Goal: Contribute content: Add original content to the website for others to see

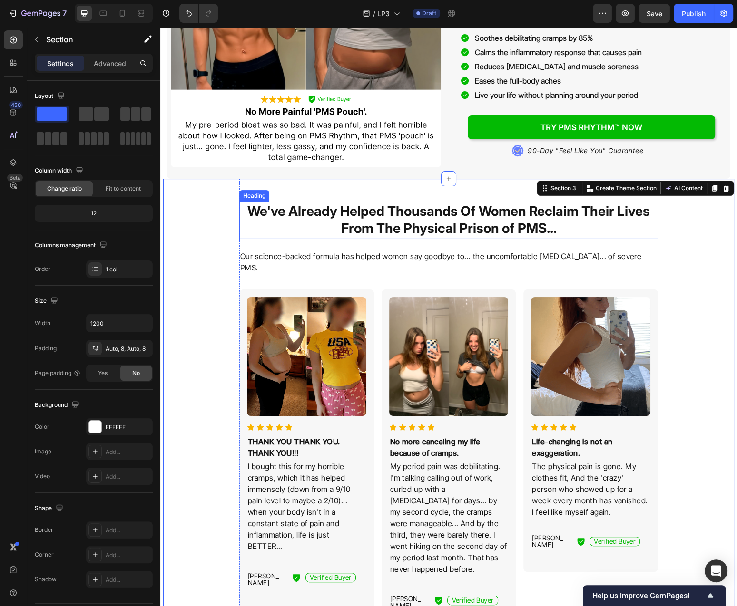
scroll to position [255, 0]
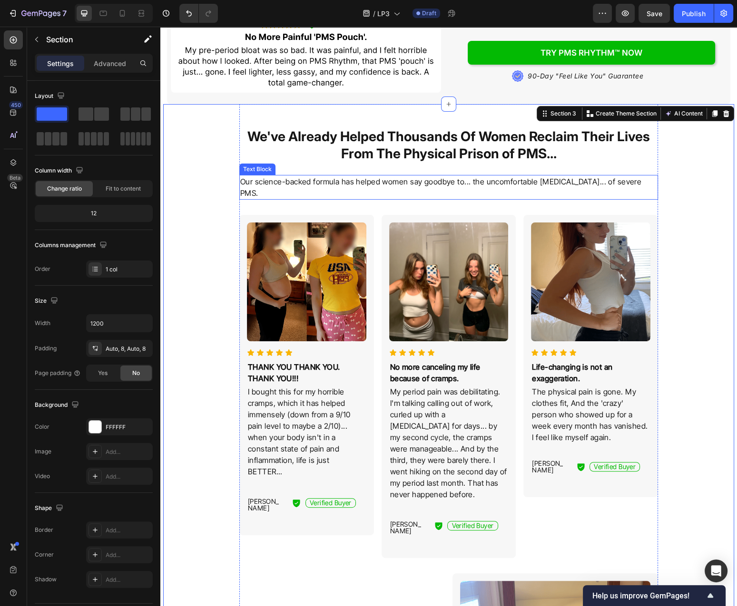
click at [633, 178] on p "Our science-backed formula has helped women say goodbye to... the uncomfortable…" at bounding box center [448, 187] width 417 height 23
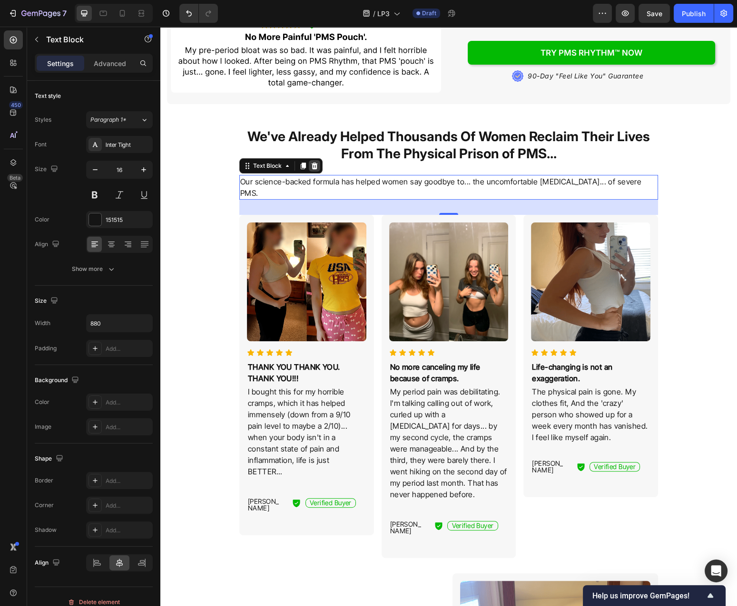
click at [314, 169] on icon at bounding box center [314, 166] width 6 height 7
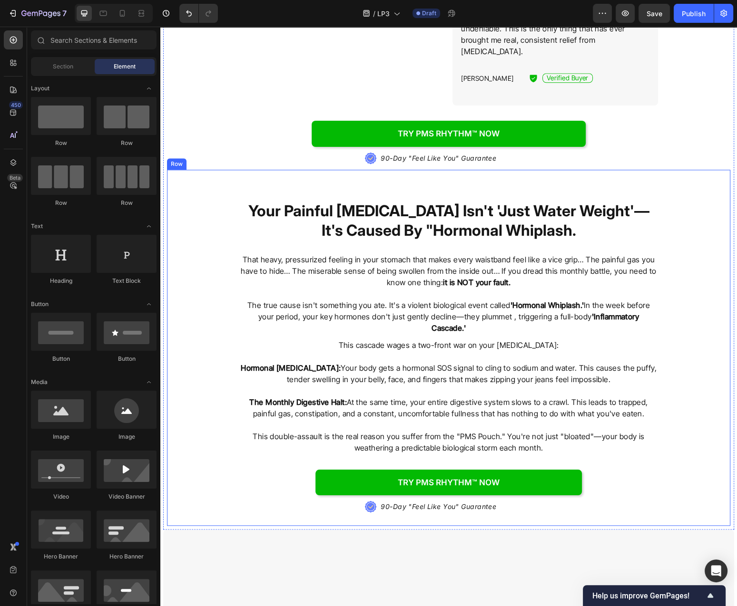
scroll to position [1070, 0]
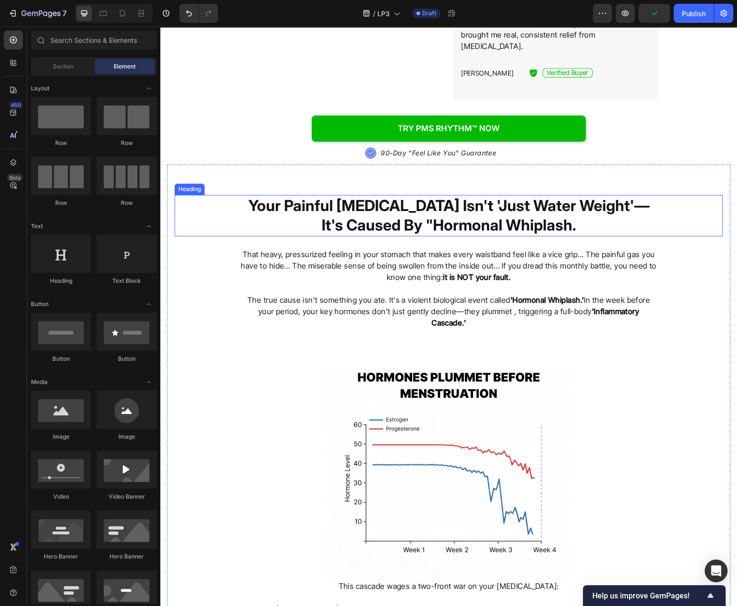
click at [433, 195] on h2 "Your Painful [MEDICAL_DATA] Isn't 'Just Water Weight'—It's Caused By "Hormonal …" at bounding box center [448, 215] width 418 height 41
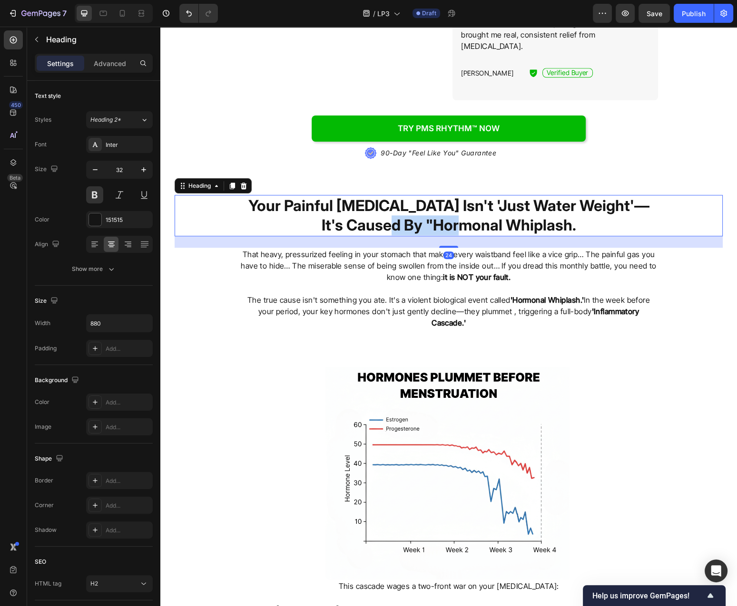
click at [433, 195] on h2 "Your Painful [MEDICAL_DATA] Isn't 'Just Water Weight'—It's Caused By "Hormonal …" at bounding box center [448, 215] width 418 height 41
click at [433, 196] on p "Your Painful [MEDICAL_DATA] Isn't 'Just Water Weight'—It's Caused By "Hormonal …" at bounding box center [448, 215] width 417 height 39
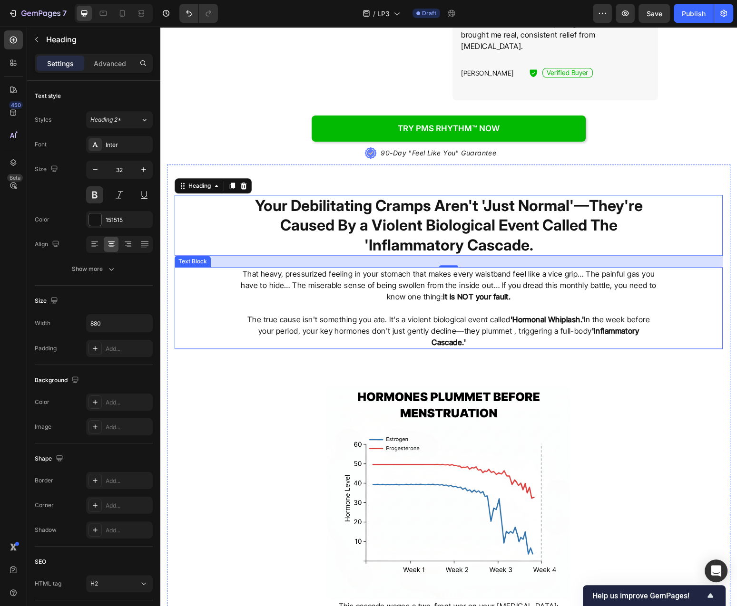
click at [441, 268] on p "That heavy, pressurized feeling in your stomach that makes every waistband feel…" at bounding box center [448, 285] width 417 height 34
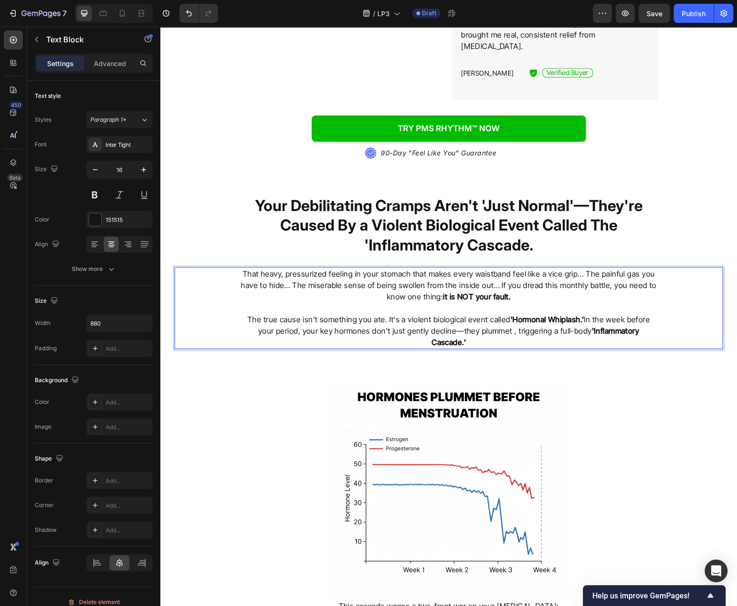
click at [441, 268] on p "That heavy, pressurized feeling in your stomach that makes every waistband feel…" at bounding box center [448, 285] width 417 height 34
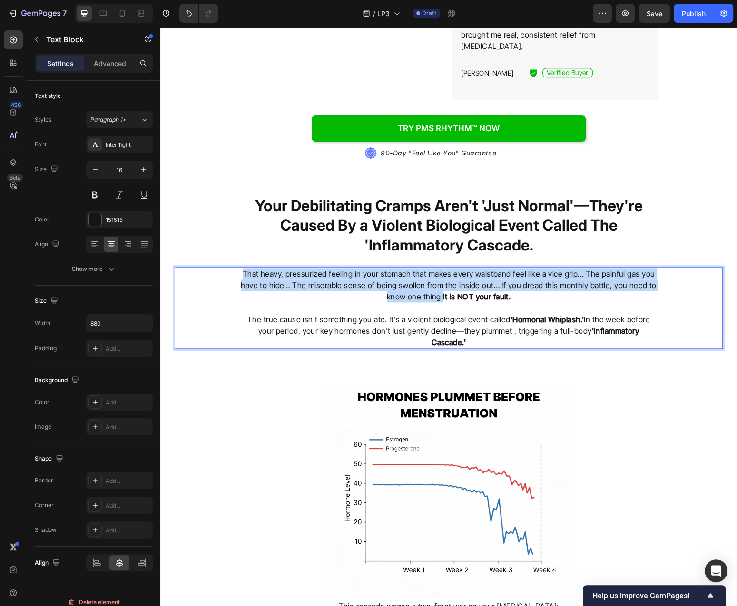
click at [441, 268] on p "That heavy, pressurized feeling in your stomach that makes every waistband feel…" at bounding box center [448, 285] width 417 height 34
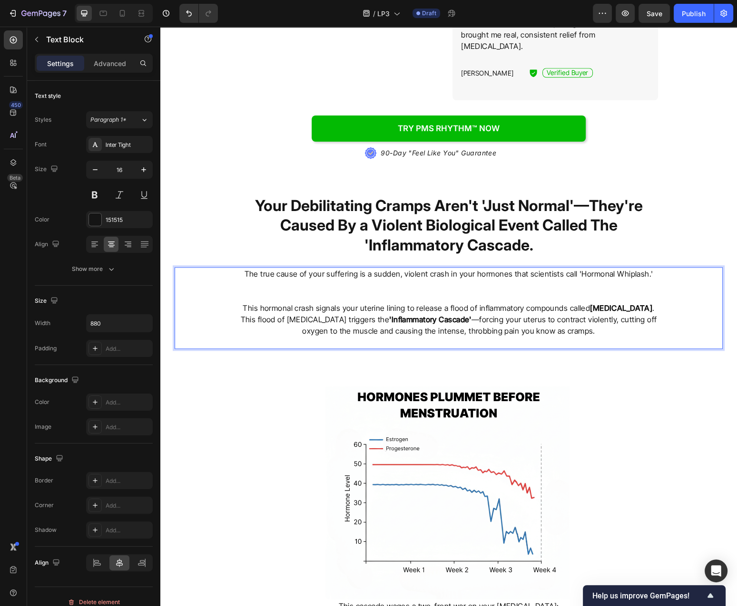
click at [472, 291] on p "Rich Text Editor. Editing area: main" at bounding box center [448, 296] width 417 height 11
click at [245, 302] on p "This hormonal crash signals your uterine lining to release a flood of inflammat…" at bounding box center [448, 307] width 417 height 11
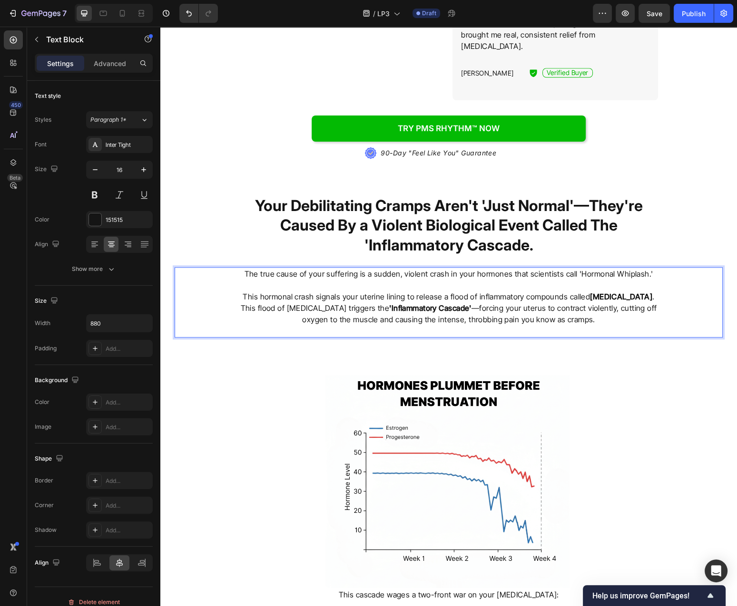
click at [476, 325] on p "Rich Text Editor. Editing area: main" at bounding box center [448, 330] width 417 height 11
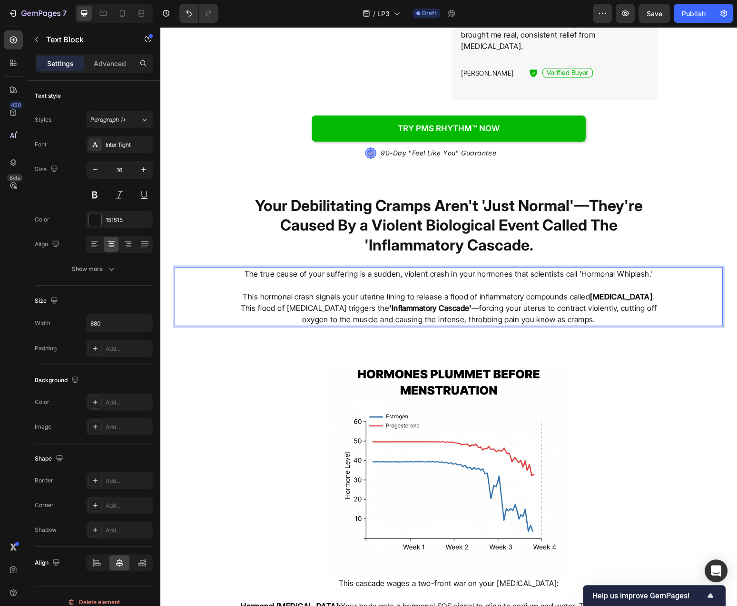
click at [666, 267] on div "The true cause of your suffering is a sudden, violent crash in your hormones th…" at bounding box center [449, 296] width 548 height 59
click at [511, 302] on p "This flood of prostaglandins triggers the 'Inflammatory Cascade' —forcing your …" at bounding box center [448, 313] width 417 height 23
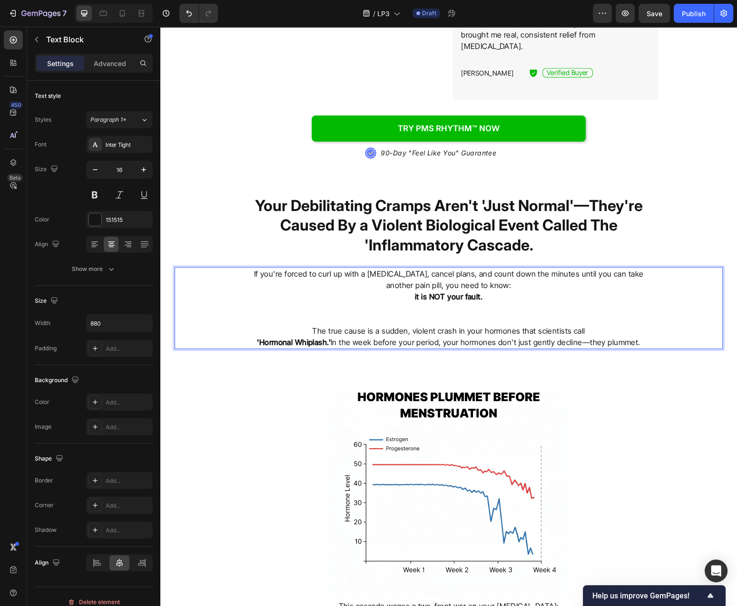
click at [502, 314] on p "Rich Text Editor. Editing area: main" at bounding box center [448, 319] width 417 height 11
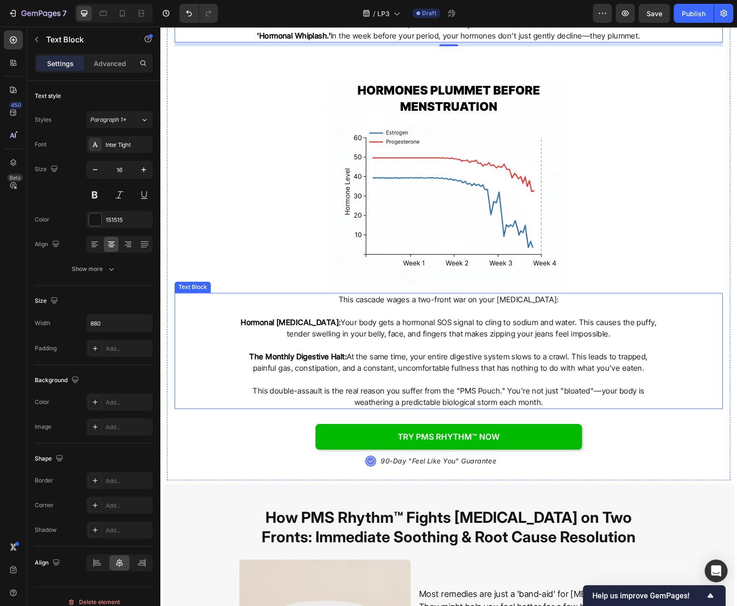
scroll to position [1376, 0]
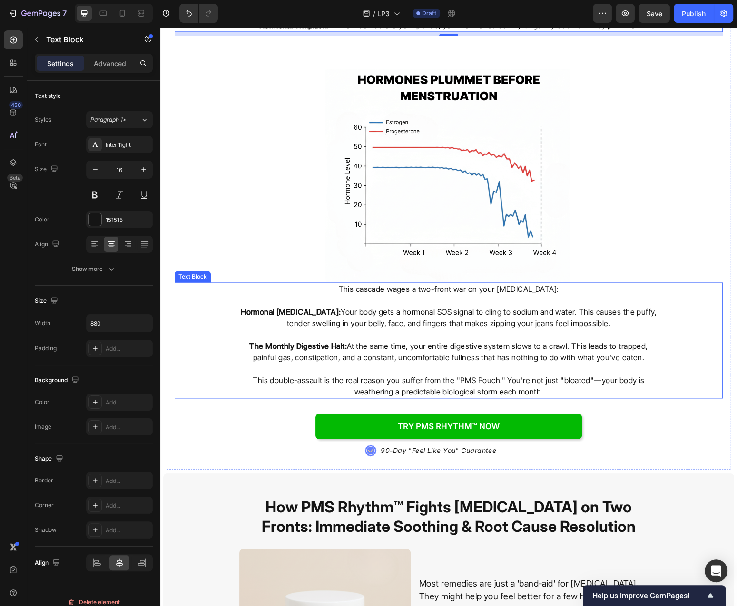
click at [447, 306] on p "Hormonal Water Retention: Your body gets a hormonal SOS signal to cling to sodi…" at bounding box center [448, 317] width 417 height 23
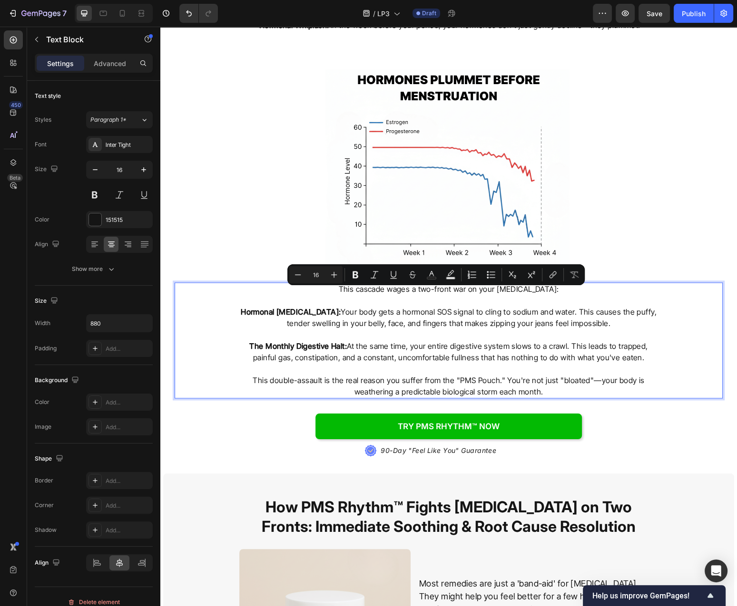
click at [530, 329] on p "Rich Text Editor. Editing area: main" at bounding box center [448, 334] width 417 height 11
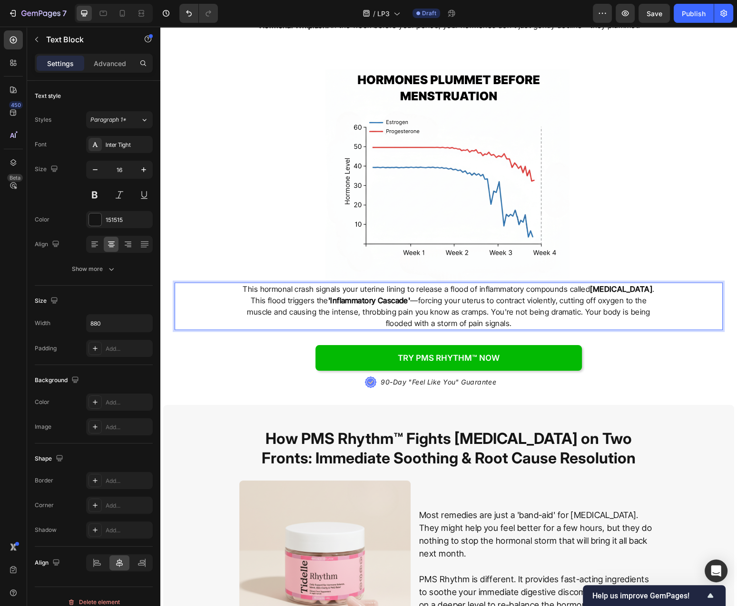
click at [649, 283] on p "This hormonal crash signals your uterine lining to release a flood of inflammat…" at bounding box center [448, 288] width 417 height 11
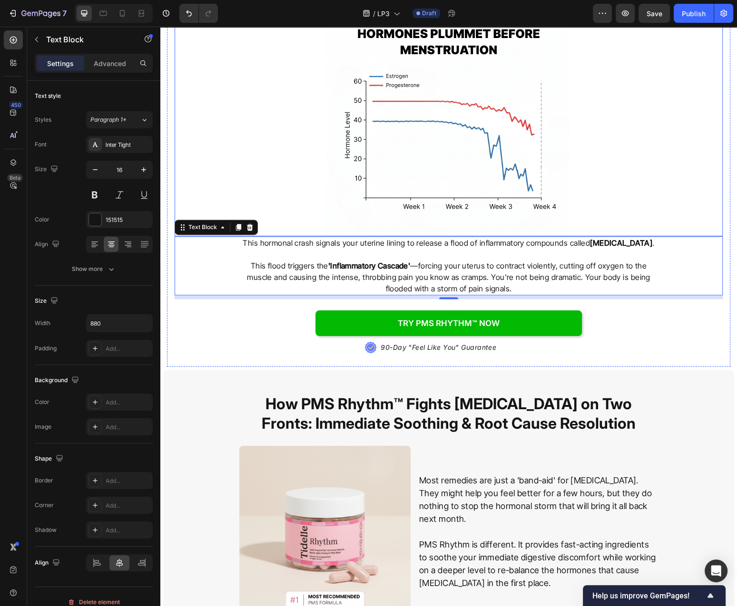
scroll to position [1427, 0]
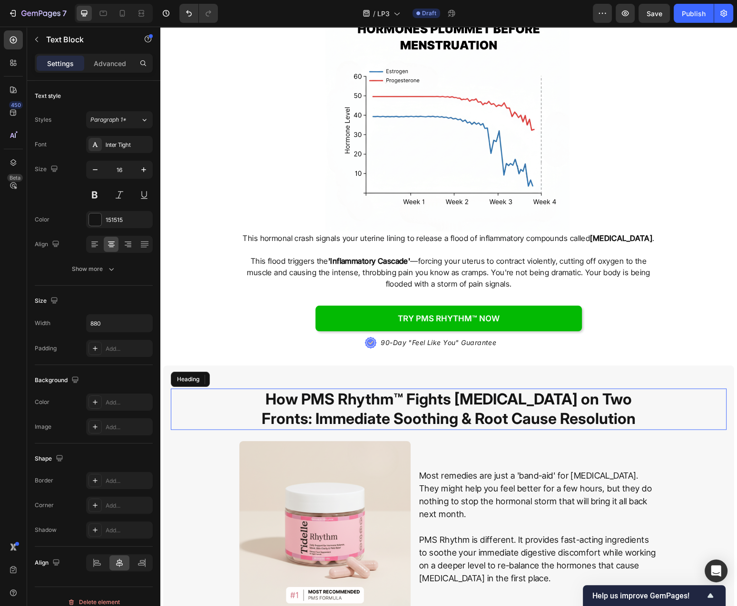
click at [555, 389] on h2 "How PMS Rhythm™ Fights [MEDICAL_DATA] on Two Fronts: Immediate Soothing & Root …" at bounding box center [448, 408] width 418 height 41
click at [555, 389] on p "How PMS Rhythm™ Fights [MEDICAL_DATA] on Two Fronts: Immediate Soothing & Root …" at bounding box center [448, 408] width 417 height 39
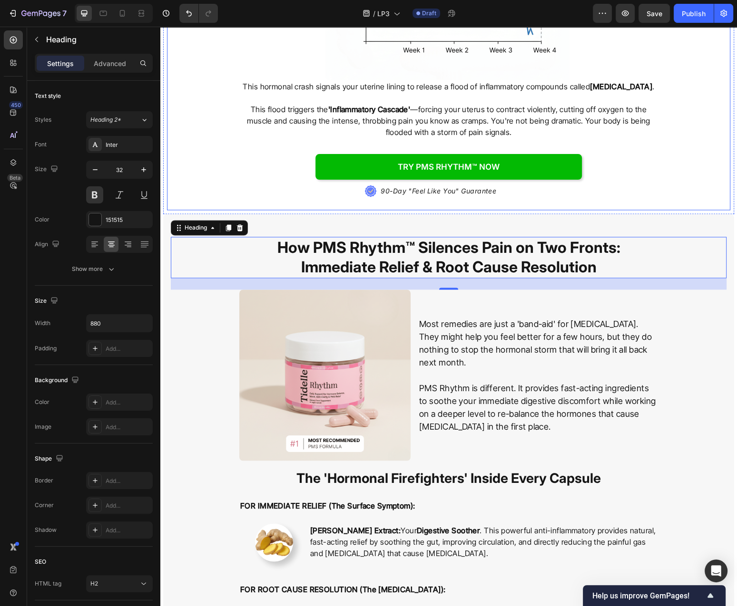
scroll to position [1580, 0]
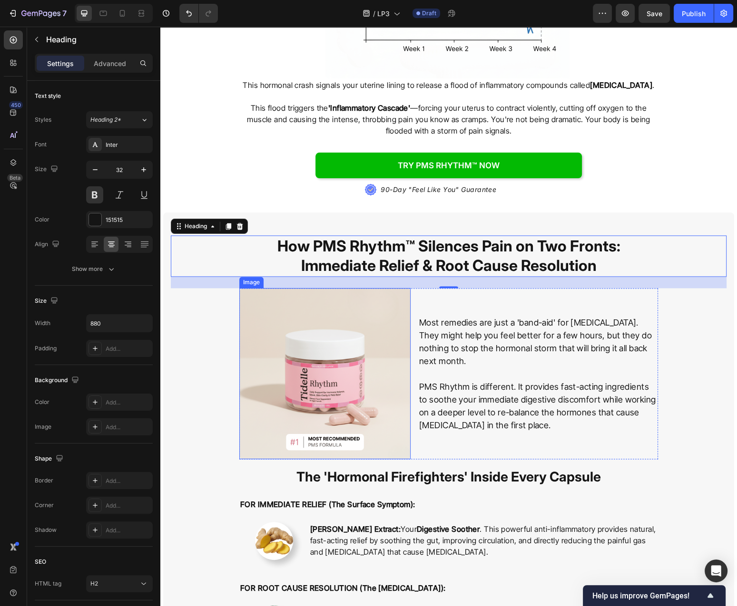
click at [476, 380] on p "PMS Rhythm is different. It provides fast-acting ingredients to soothe your imm…" at bounding box center [538, 405] width 238 height 51
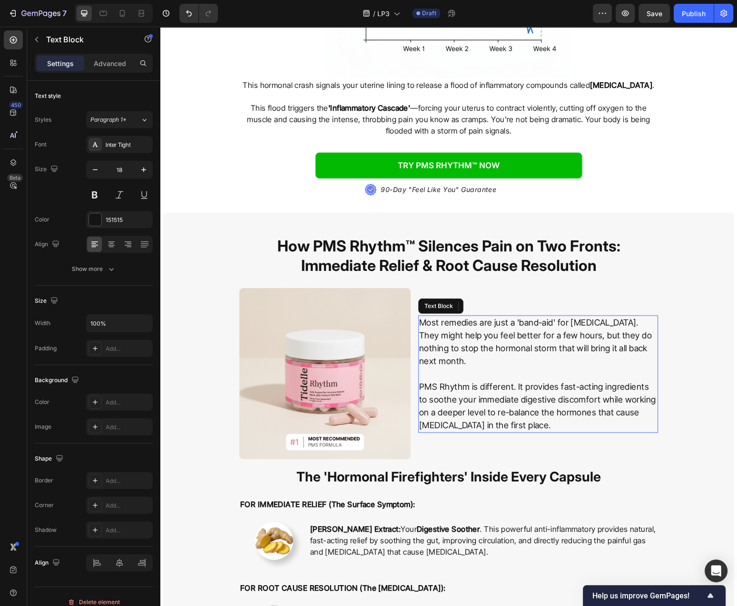
click at [476, 380] on p "PMS Rhythm is different. It provides fast-acting ingredients to soothe your imm…" at bounding box center [538, 405] width 238 height 51
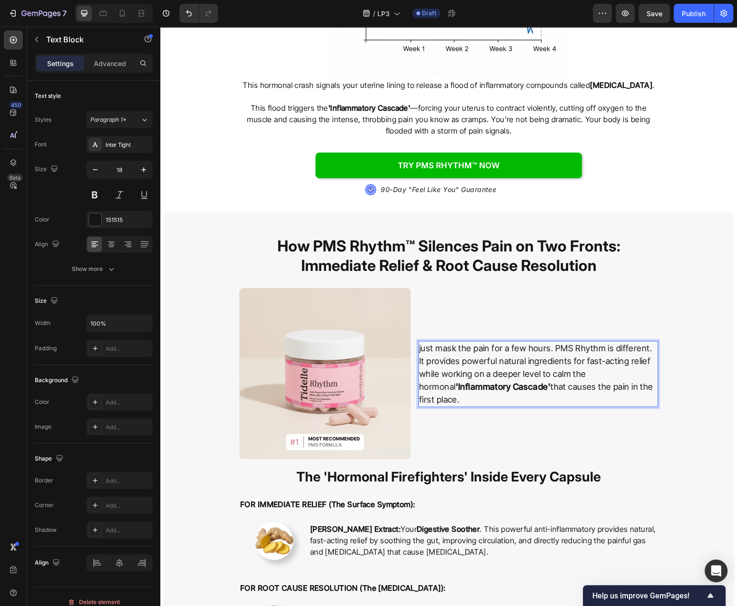
click at [419, 342] on p "just mask the pain for a few hours. PMS Rhythm is different. It provides powerf…" at bounding box center [538, 374] width 238 height 64
click at [520, 342] on p "Instead of just mask the pain for a few hours. PMS Rhythm is different. It prov…" at bounding box center [538, 374] width 238 height 64
click at [528, 342] on p "Instead of just mask the pain for a few hours. PMS Rhythm is different. It prov…" at bounding box center [538, 374] width 238 height 64
click at [495, 342] on p "Instead of just mask the pain for a few hours. PMS Rhythm is different. It prov…" at bounding box center [538, 374] width 238 height 64
click at [472, 342] on p "Instead of just masking the pain for a few hours. PMS Rhythm is different. It p…" at bounding box center [538, 374] width 238 height 64
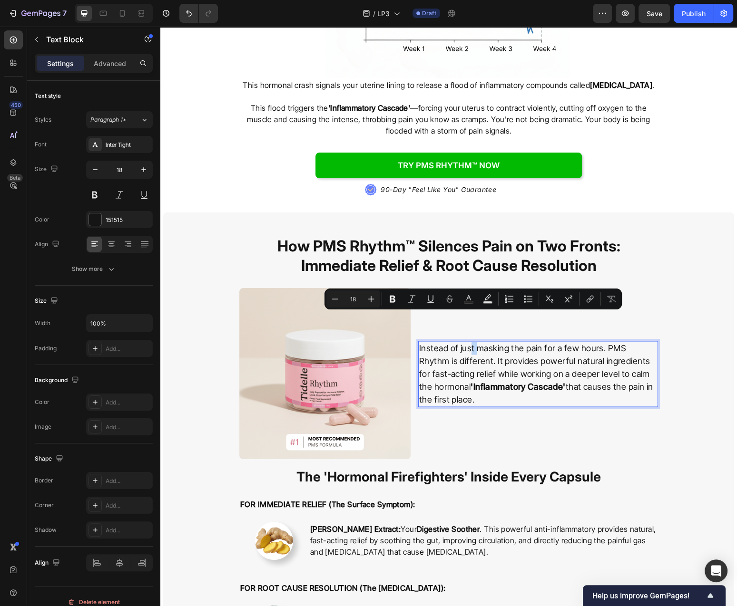
click at [476, 342] on p "Instead of just masking the pain for a few hours. PMS Rhythm is different. It p…" at bounding box center [538, 374] width 238 height 64
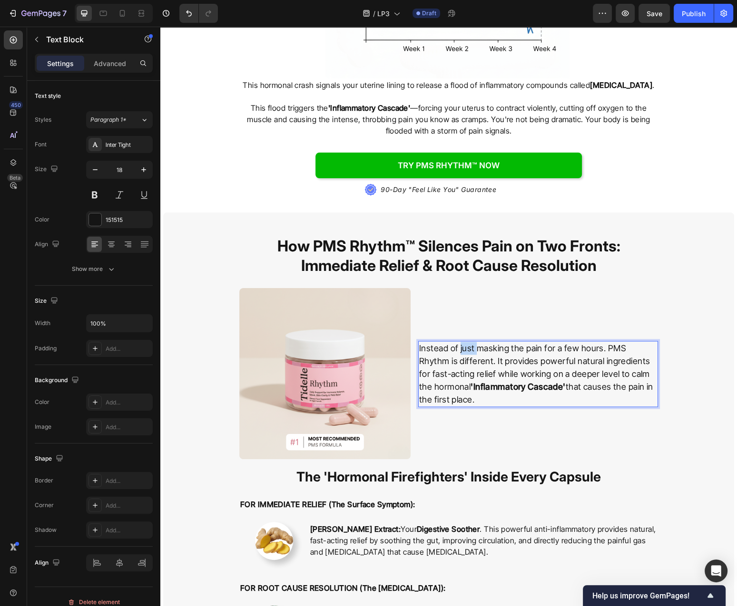
drag, startPoint x: 475, startPoint y: 321, endPoint x: 459, endPoint y: 321, distance: 15.2
click at [459, 342] on p "Instead of just masking the pain for a few hours. PMS Rhythm is different. It p…" at bounding box center [538, 374] width 238 height 64
drag, startPoint x: 635, startPoint y: 320, endPoint x: 641, endPoint y: 322, distance: 5.6
click at [636, 342] on p "Instead of temporarily masking the pain for a few hours. PMS Rhythm is differen…" at bounding box center [538, 374] width 238 height 64
drag, startPoint x: 457, startPoint y: 320, endPoint x: 467, endPoint y: 322, distance: 10.2
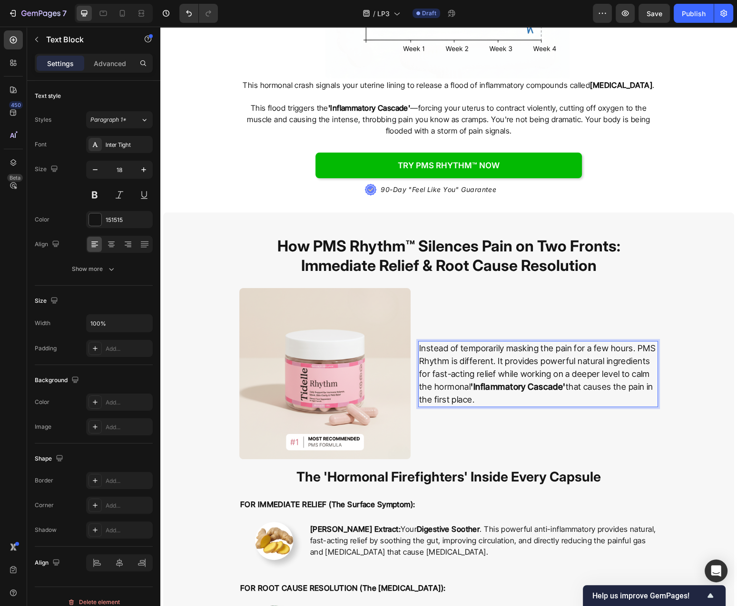
click at [458, 342] on p "Instead of temporarily masking the pain for a few hours. PMS Rhythm is differen…" at bounding box center [538, 374] width 238 height 64
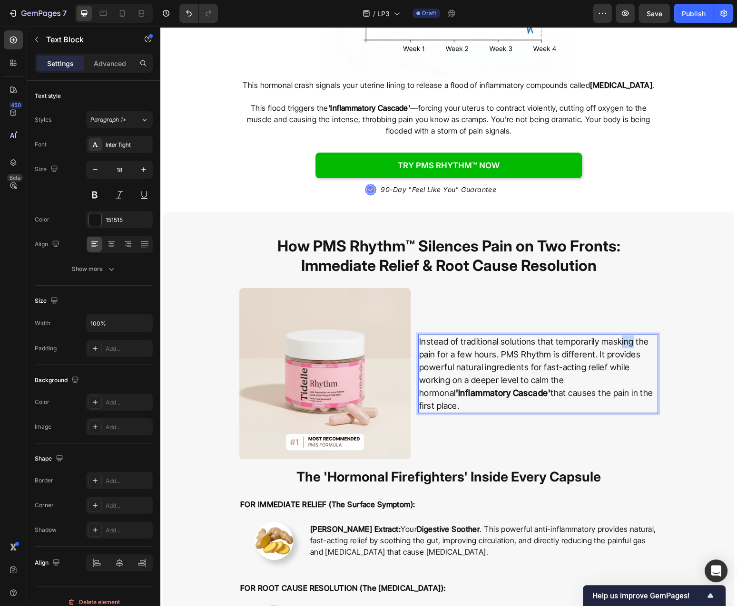
drag, startPoint x: 631, startPoint y: 314, endPoint x: 621, endPoint y: 314, distance: 10.9
click at [621, 335] on p "Instead of traditional solutions that temporarily masking the pain for a few ho…" at bounding box center [538, 373] width 238 height 77
click at [484, 335] on p "Instead of traditional solutions that temporarily mask the pain for a few hours…" at bounding box center [538, 373] width 238 height 77
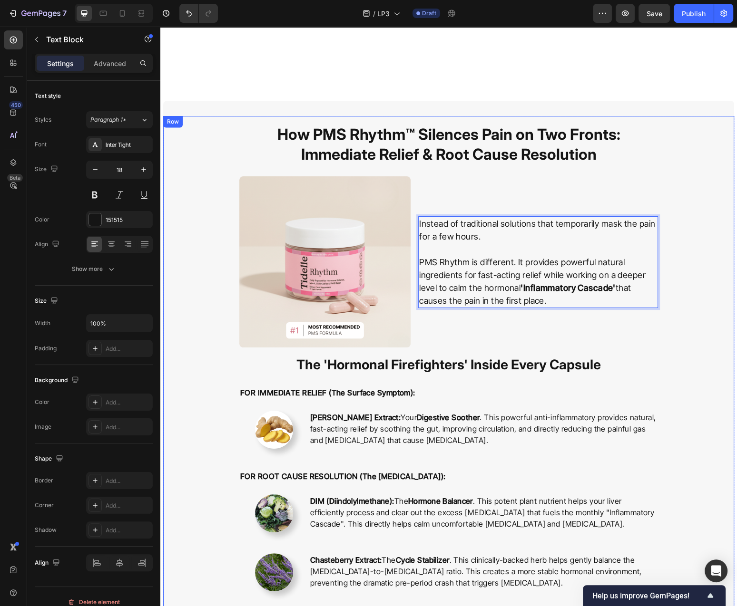
scroll to position [1784, 0]
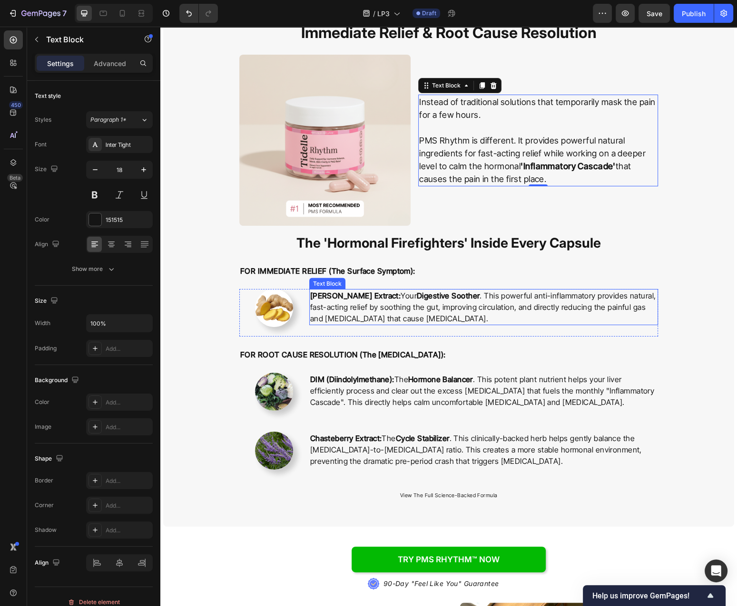
click at [487, 307] on p "Ginger Root Extract: Your Digestive Soother . This powerful anti-inflammatory p…" at bounding box center [483, 307] width 347 height 34
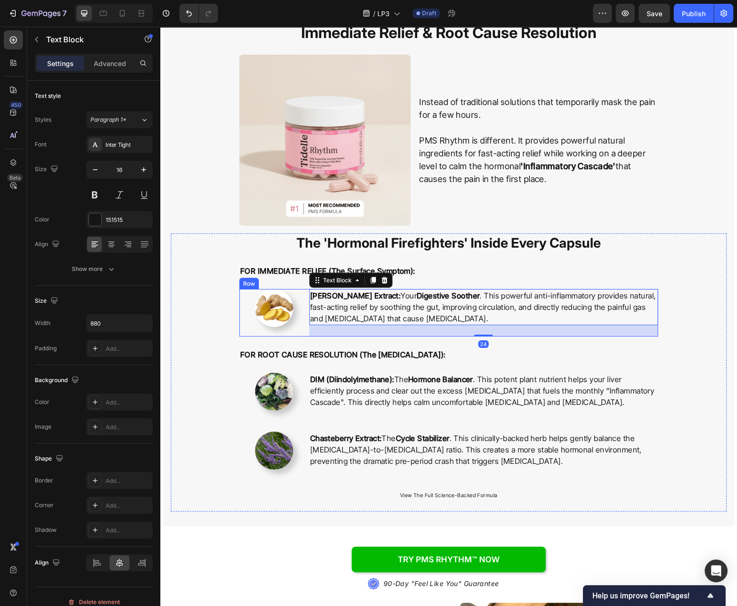
click at [301, 327] on div at bounding box center [274, 308] width 70 height 38
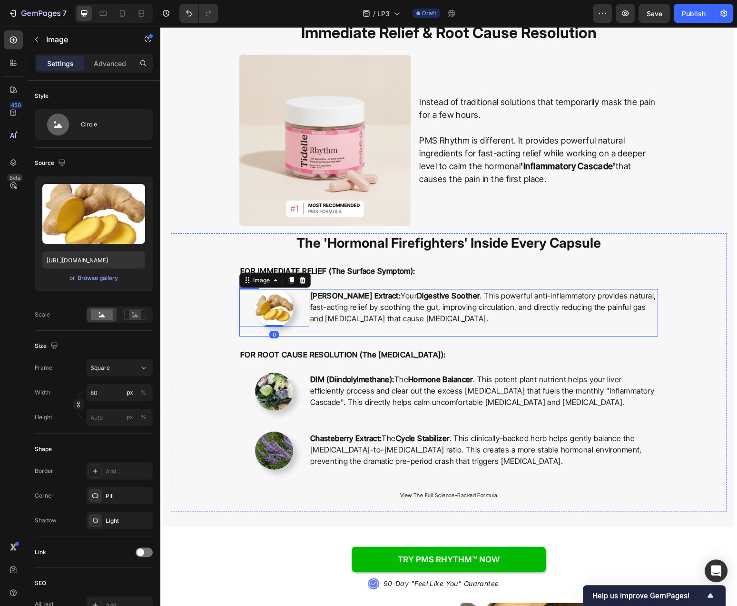
click at [309, 329] on div "Image 0" at bounding box center [274, 313] width 70 height 48
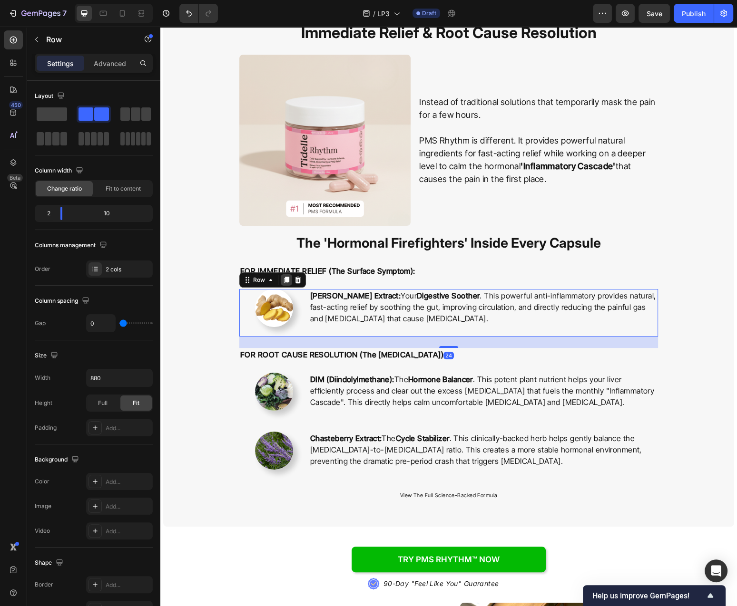
click at [287, 283] on icon at bounding box center [286, 280] width 5 height 7
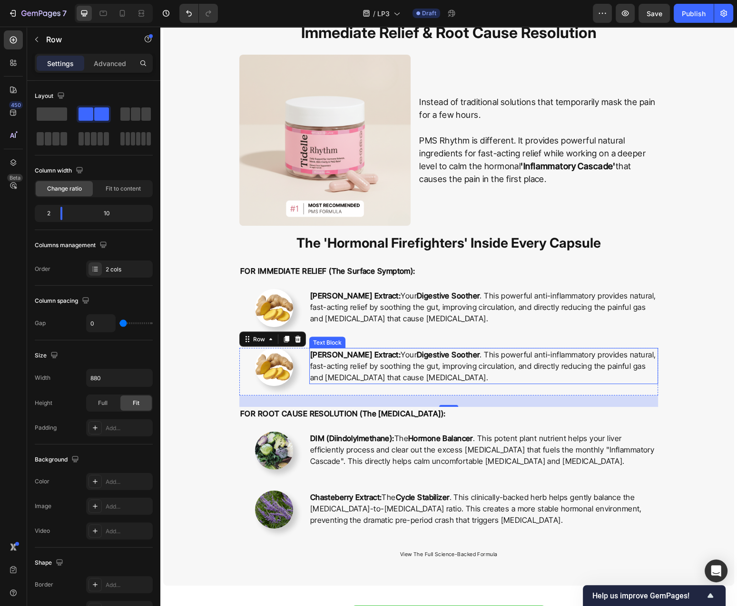
click at [452, 370] on p "Ginger Root Extract: Your Digestive Soother . This powerful anti-inflammatory p…" at bounding box center [483, 366] width 347 height 34
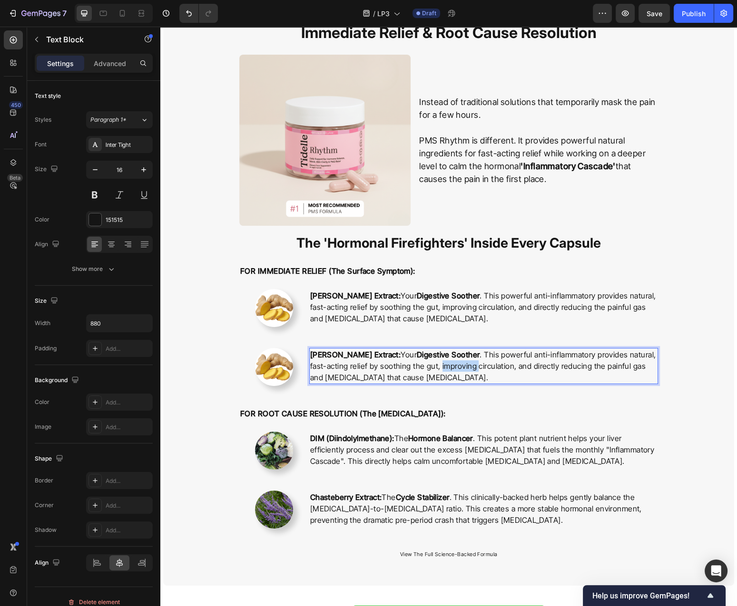
click at [452, 370] on p "Ginger Root Extract: Your Digestive Soother . This powerful anti-inflammatory p…" at bounding box center [483, 366] width 347 height 34
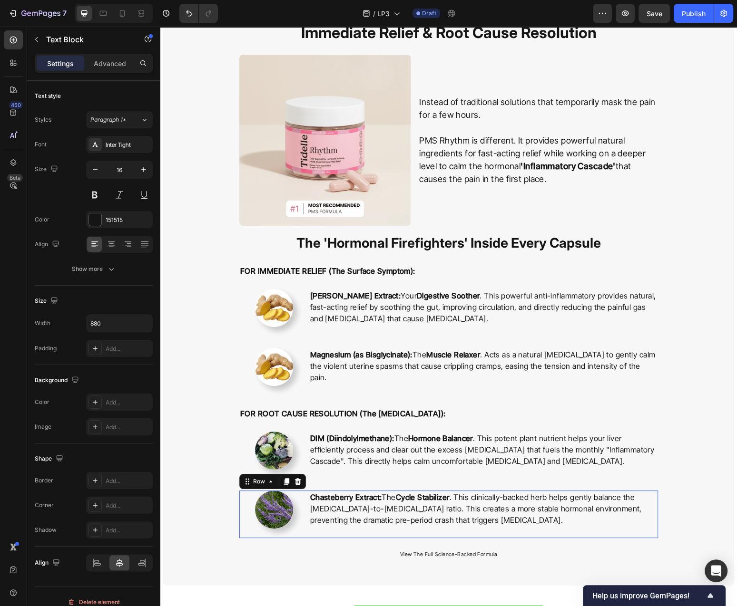
click at [560, 531] on div "Chasteberry Extract: The Cycle Stabilizer . This clinically-backed herb helps g…" at bounding box center [483, 515] width 349 height 48
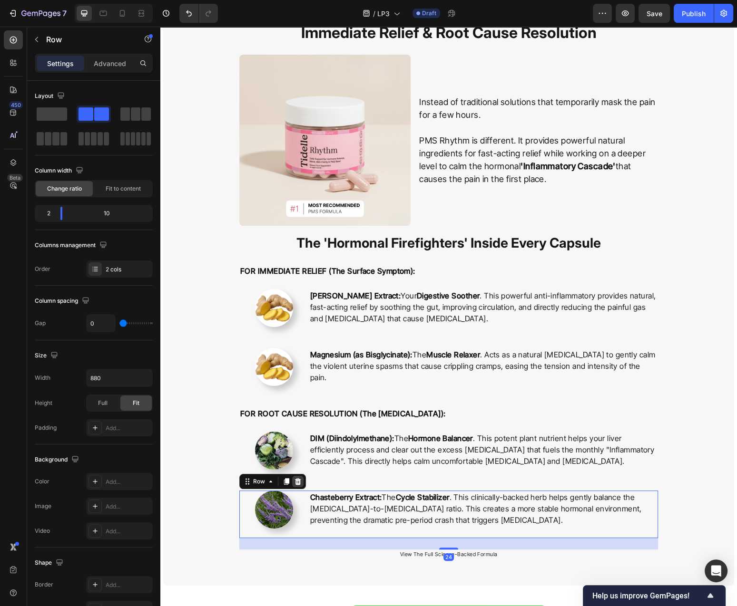
click at [299, 484] on icon at bounding box center [298, 481] width 6 height 7
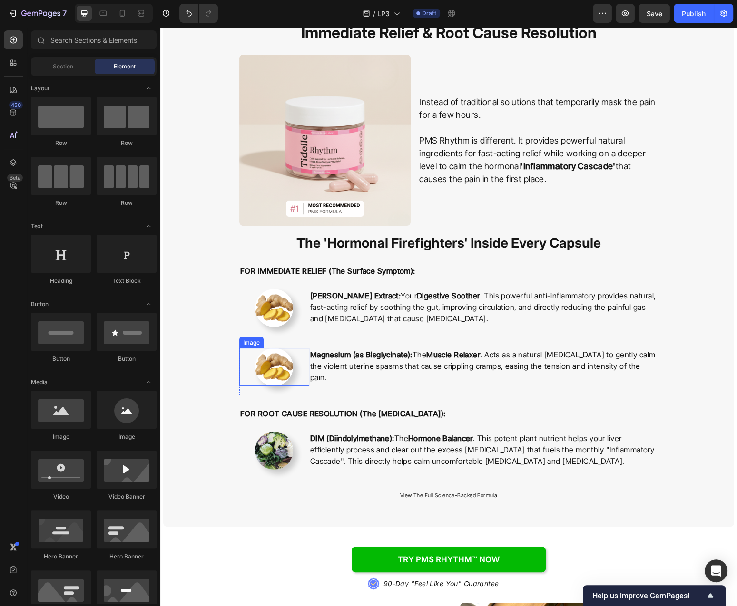
click at [274, 375] on img at bounding box center [274, 367] width 38 height 38
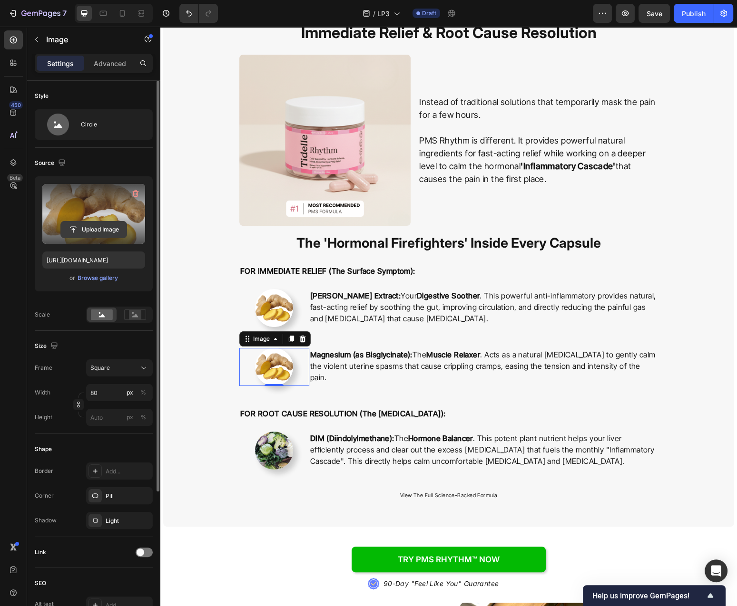
click at [100, 224] on input "file" at bounding box center [94, 230] width 66 height 16
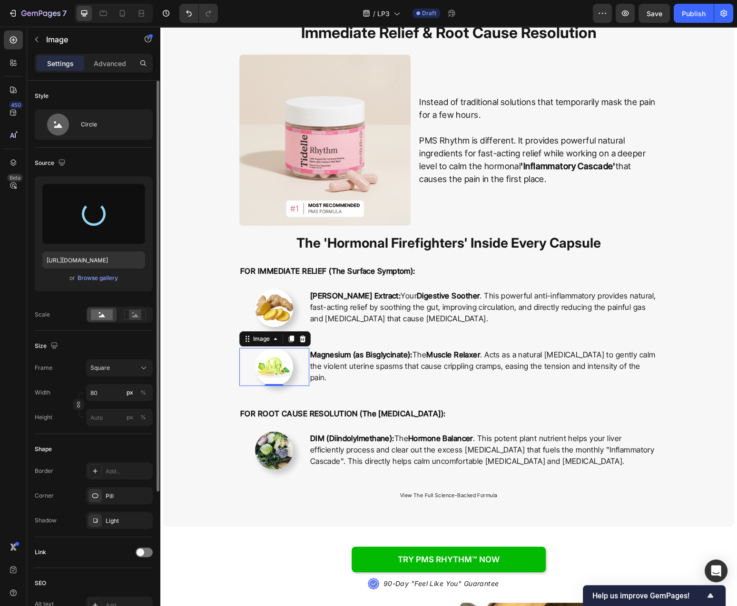
type input "https://cdn.shopify.com/s/files/1/0777/2736/7387/files/gempages_577083542056469…"
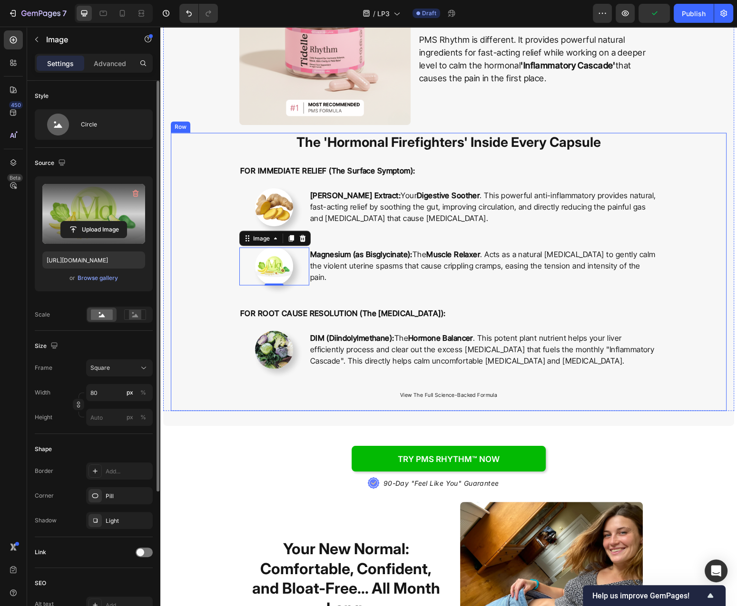
scroll to position [1886, 0]
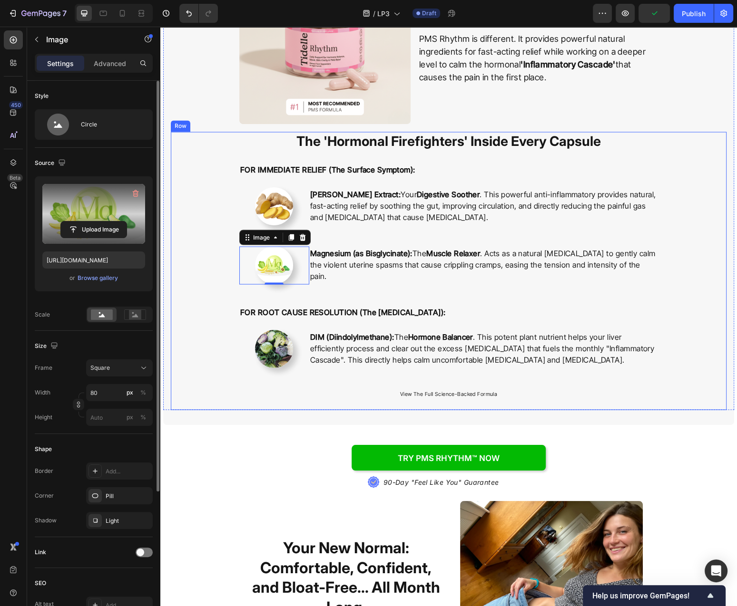
click at [694, 320] on div "The 'Hormonal Firefighters' Inside Every Capsule Heading FOR IMMEDIATE RELIEF (…" at bounding box center [448, 271] width 555 height 278
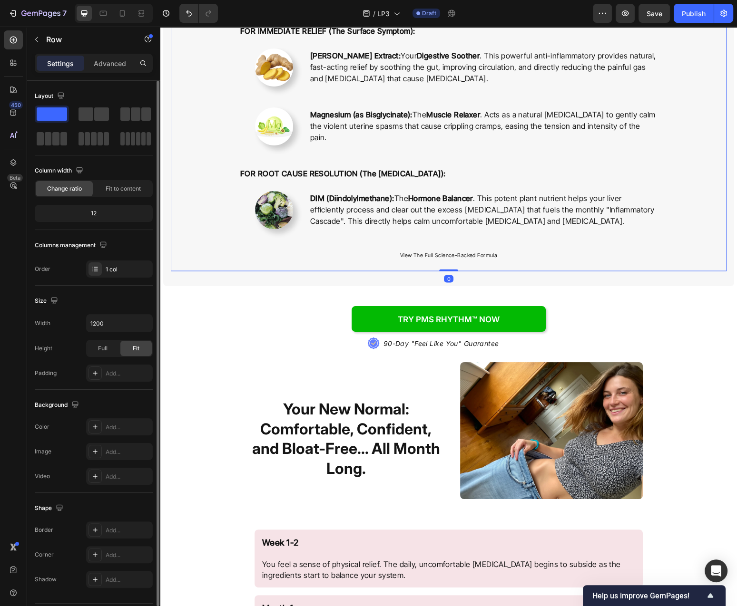
scroll to position [2039, 0]
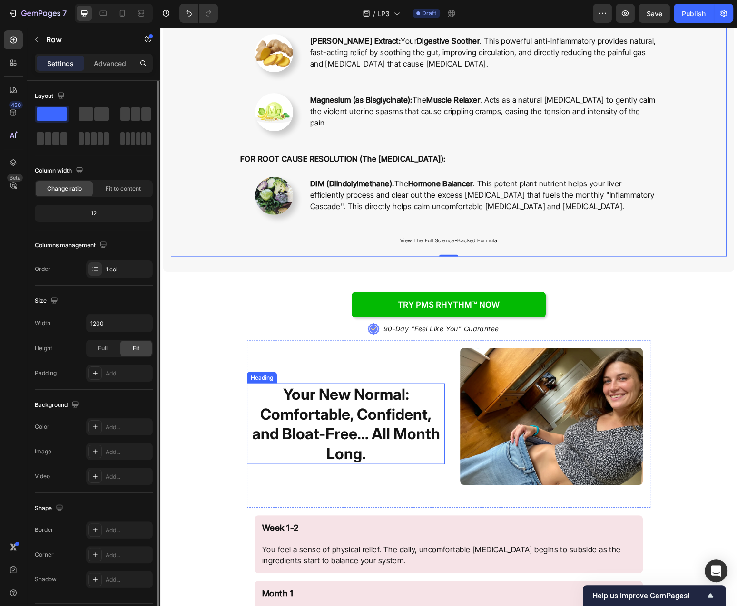
click at [384, 437] on strong "Your New Normal: Comfortable, Confident, and Bloat-Free... All Month Long." at bounding box center [346, 424] width 188 height 78
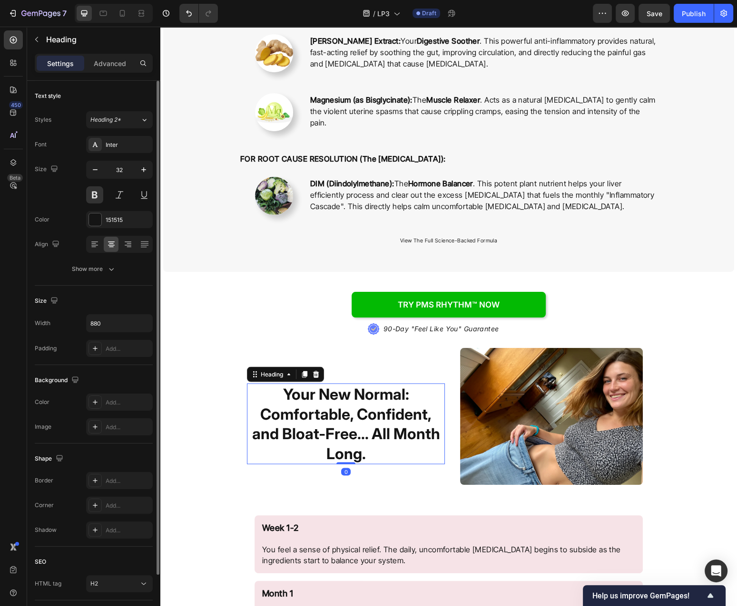
click at [384, 437] on strong "Your New Normal: Comfortable, Confident, and Bloat-Free... All Month Long." at bounding box center [346, 424] width 188 height 78
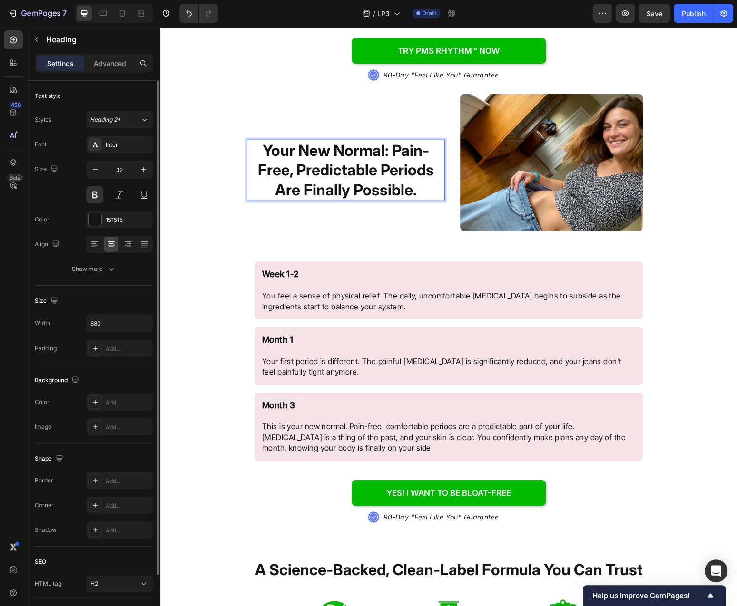
scroll to position [2294, 0]
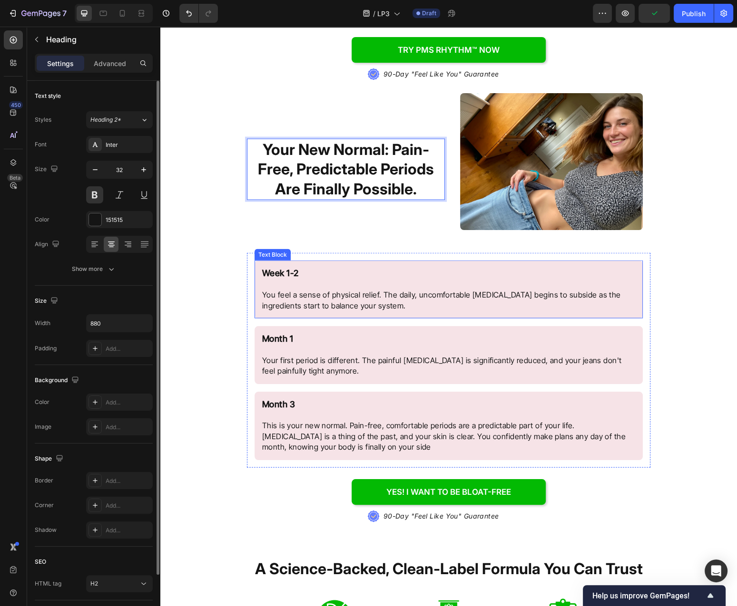
click at [412, 297] on p "Week 1-2 You feel a sense of physical relief. The daily, uncomfortable water re…" at bounding box center [448, 289] width 373 height 43
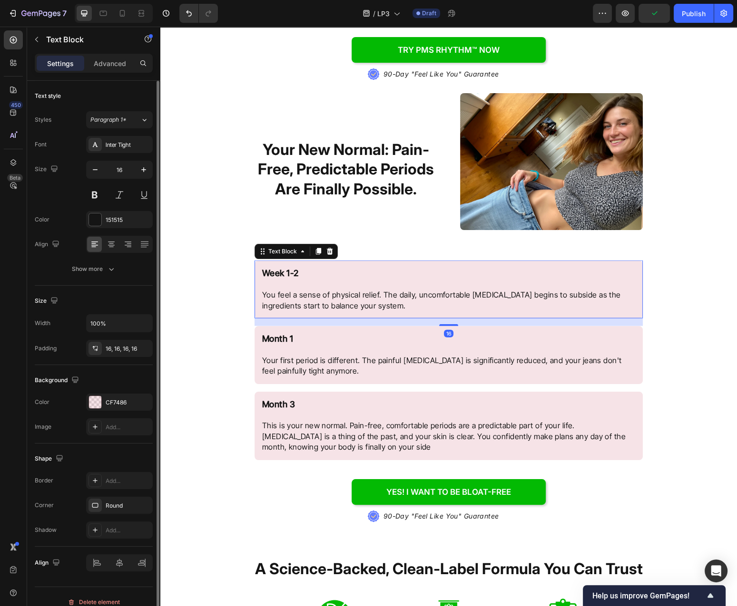
click at [391, 297] on p "Week 1-2 You feel a sense of physical relief. The daily, uncomfortable water re…" at bounding box center [448, 289] width 373 height 43
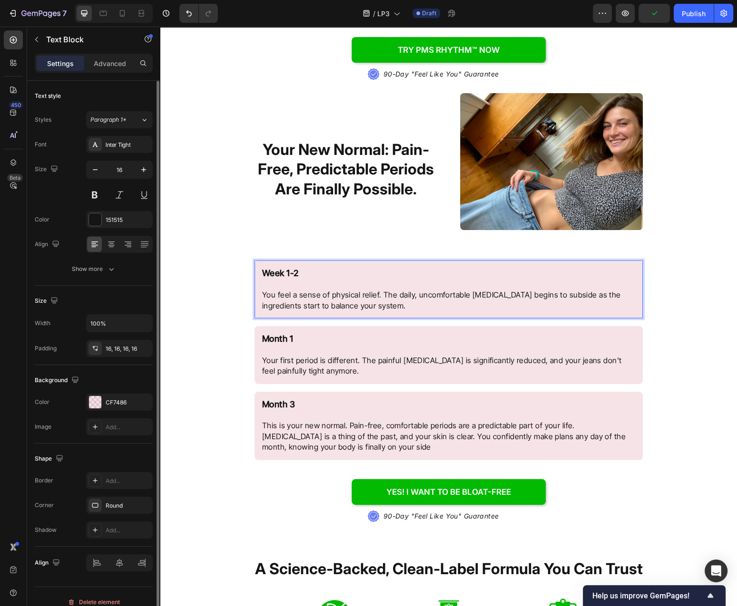
click at [398, 295] on p "Week 1-2 You feel a sense of physical relief. The daily, uncomfortable water re…" at bounding box center [448, 289] width 373 height 43
drag, startPoint x: 396, startPoint y: 295, endPoint x: 410, endPoint y: 299, distance: 14.6
click at [410, 299] on p "Week 1-2 You feel a sense of physical relief. The daily, uncomfortable water re…" at bounding box center [448, 289] width 373 height 43
click at [465, 295] on p "Week 1-2 You feel a sense of physical relief. The painful, uncomfortable water …" at bounding box center [448, 289] width 373 height 43
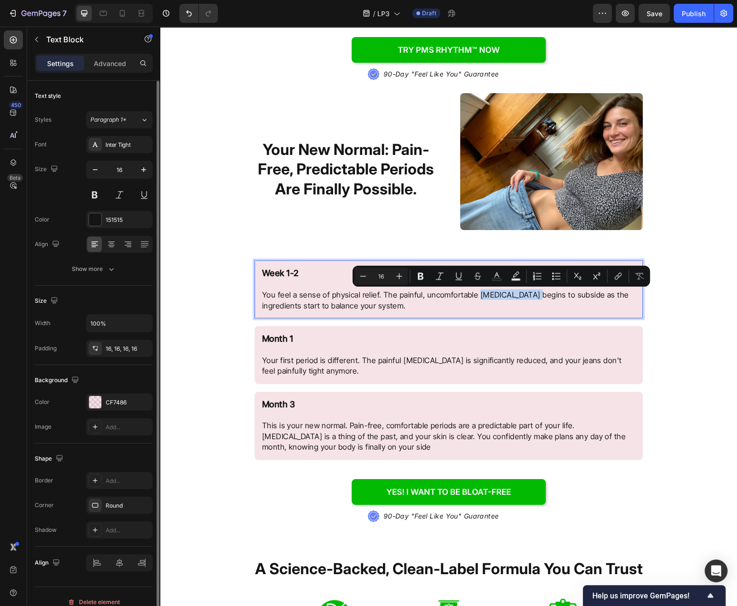
drag, startPoint x: 474, startPoint y: 296, endPoint x: 509, endPoint y: 300, distance: 35.4
click at [524, 298] on p "Week 1-2 You feel a sense of physical relief. The painful, uncomfortable water …" at bounding box center [448, 289] width 373 height 43
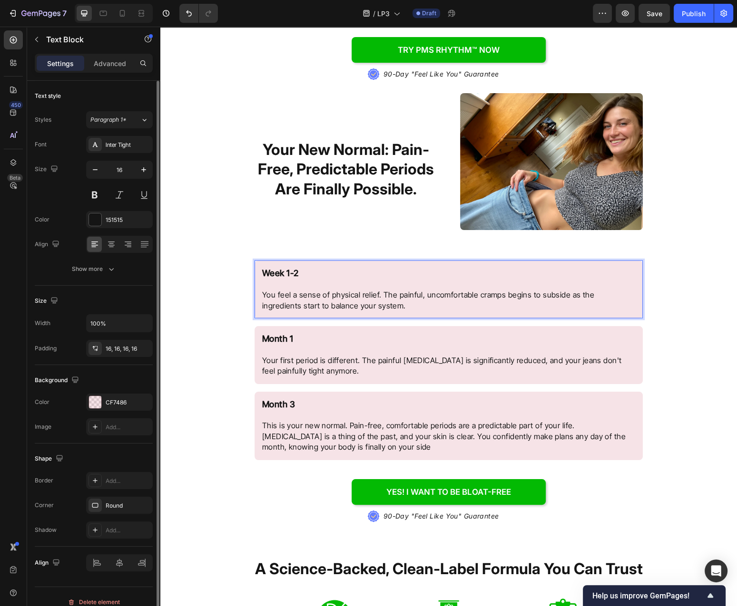
click at [564, 294] on p "Week 1-2 You feel a sense of physical relief. The painful, uncomfortable cramps…" at bounding box center [448, 289] width 373 height 43
click at [659, 294] on div "Try PMS Rhythm™ NOW Button .id584220534124839872 .st0{fill:#647EFF;} .id5842205…" at bounding box center [448, 356] width 576 height 677
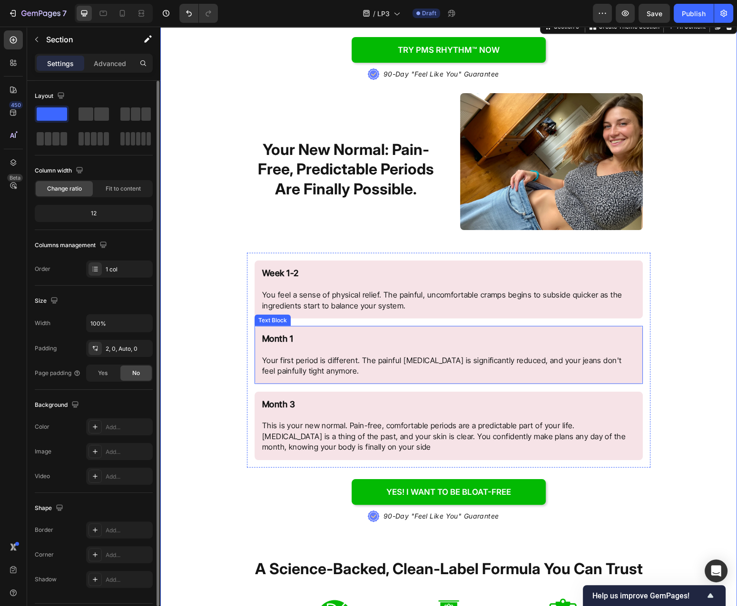
click at [328, 358] on p "Your first period is different. The painful [MEDICAL_DATA] is significantly red…" at bounding box center [448, 365] width 373 height 21
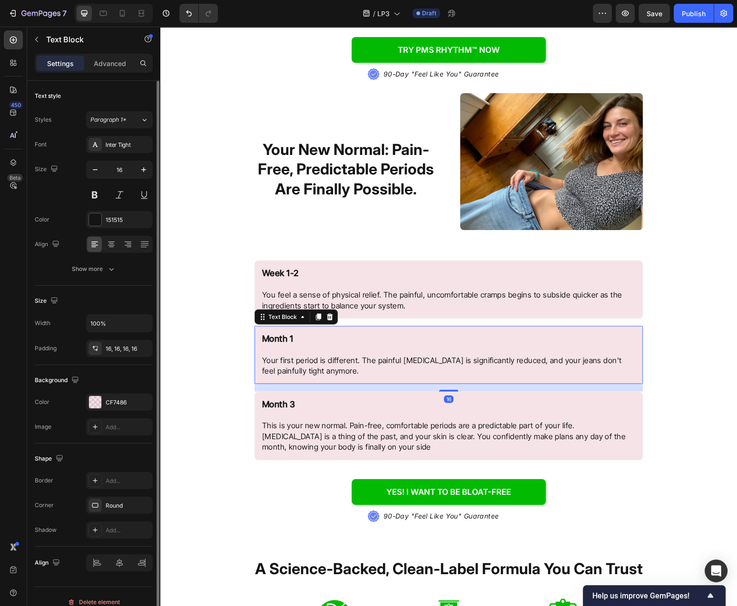
click at [328, 358] on p "Your first period is different. The painful [MEDICAL_DATA] is significantly red…" at bounding box center [448, 365] width 373 height 21
click at [328, 367] on p "Your first period is different. The painful [MEDICAL_DATA] is significantly red…" at bounding box center [448, 365] width 373 height 21
drag, startPoint x: 328, startPoint y: 367, endPoint x: 330, endPoint y: 360, distance: 6.8
click at [328, 365] on p "Your first period is different. The painful [MEDICAL_DATA] is significantly red…" at bounding box center [448, 365] width 373 height 21
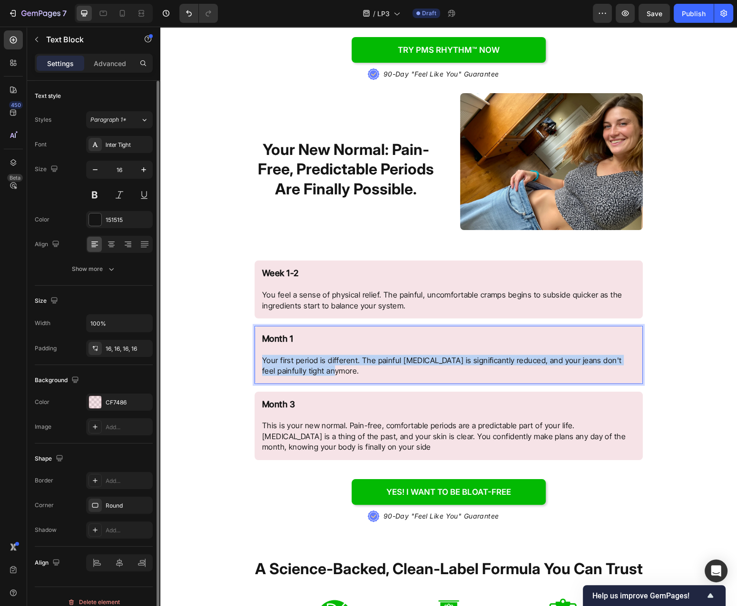
click at [330, 360] on p "Your first period is different. The painful [MEDICAL_DATA] is significantly red…" at bounding box center [448, 365] width 373 height 21
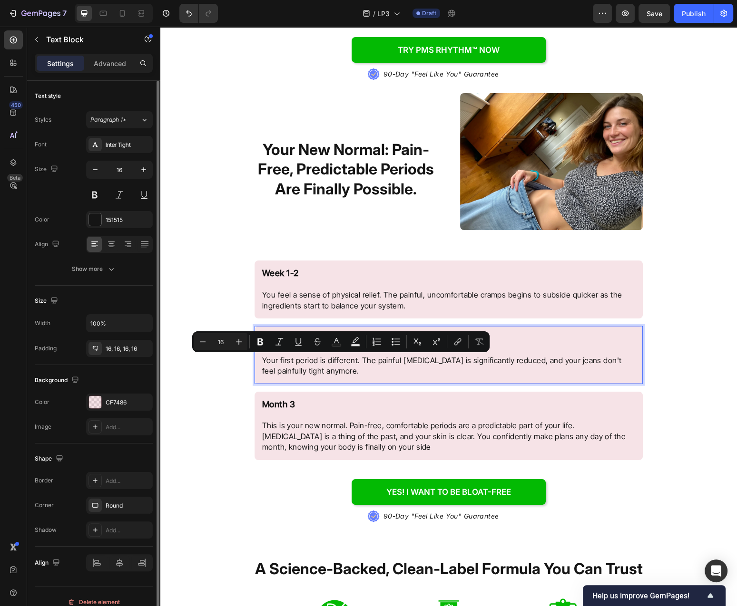
click at [330, 360] on p "Your first period is different. The painful [MEDICAL_DATA] is significantly red…" at bounding box center [448, 365] width 373 height 21
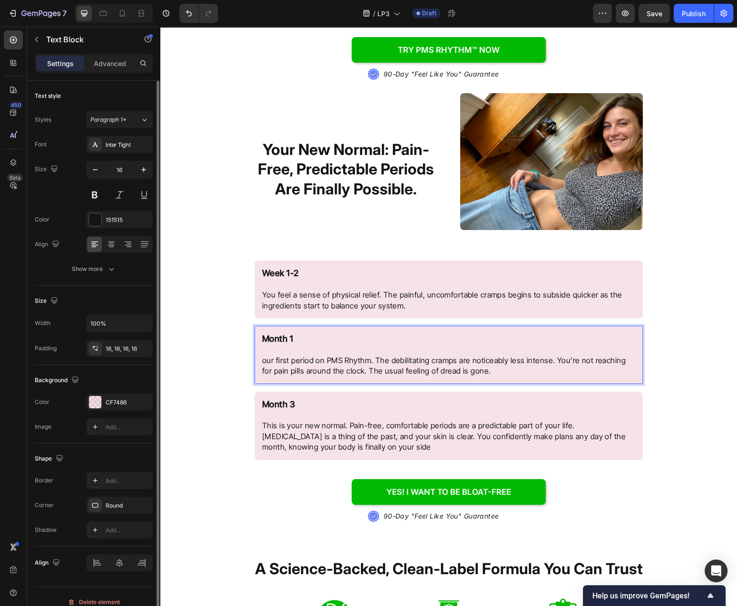
click at [267, 360] on p "our first period on PMS Rhythm. The debilitating cramps are noticeably less int…" at bounding box center [448, 365] width 373 height 21
click at [263, 361] on p "our first period on PMS Rhythm. The debilitating cramps are noticeably less int…" at bounding box center [448, 365] width 373 height 21
click at [684, 338] on div "Try PMS Rhythm™ NOW Button .id584220534124839872 .st0{fill:#647EFF;} .id5842205…" at bounding box center [448, 356] width 576 height 677
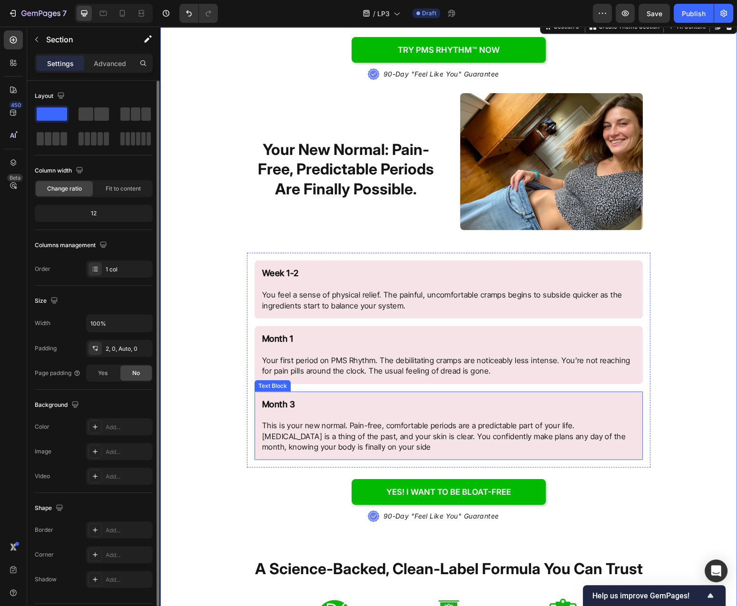
click at [524, 403] on p "Month 3 This is your new normal. Pain-free, comfortable periods are a predictab…" at bounding box center [448, 425] width 373 height 53
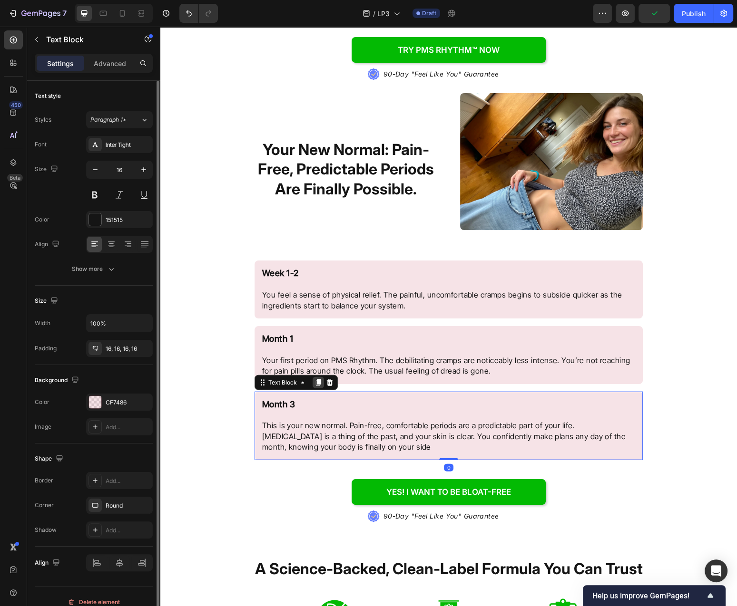
click at [318, 381] on icon at bounding box center [318, 382] width 5 height 7
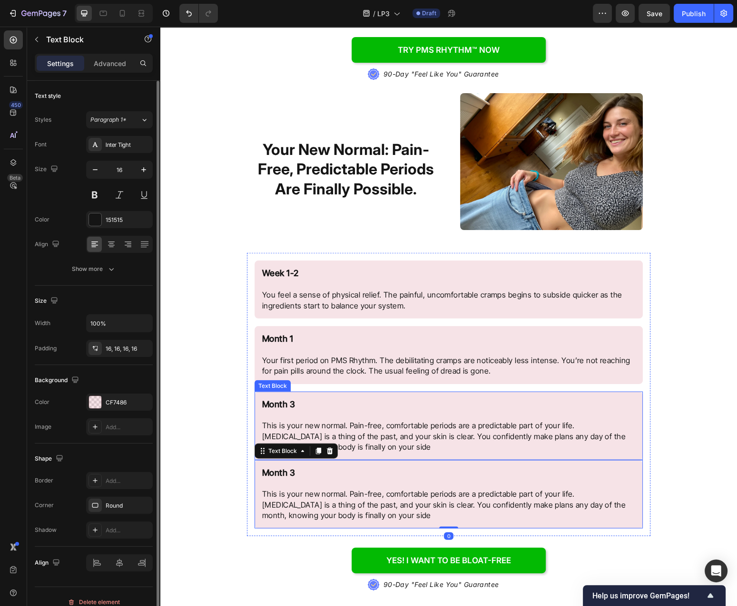
click at [305, 404] on p "Month 3 This is your new normal. Pain-free, comfortable periods are a predictab…" at bounding box center [448, 425] width 373 height 53
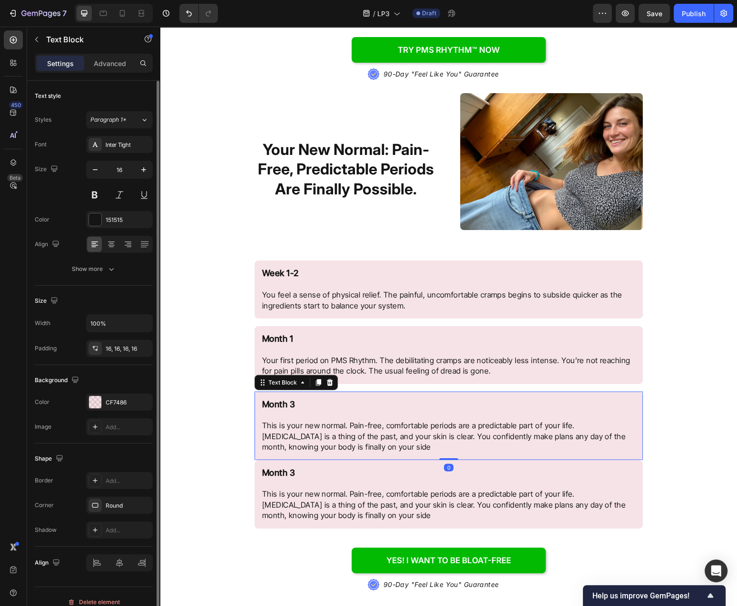
click at [294, 406] on strong "Month 3" at bounding box center [278, 404] width 33 height 10
click at [417, 431] on p "Month 2 This is your new normal. Pain-free, comfortable periods are a predictab…" at bounding box center [448, 425] width 373 height 53
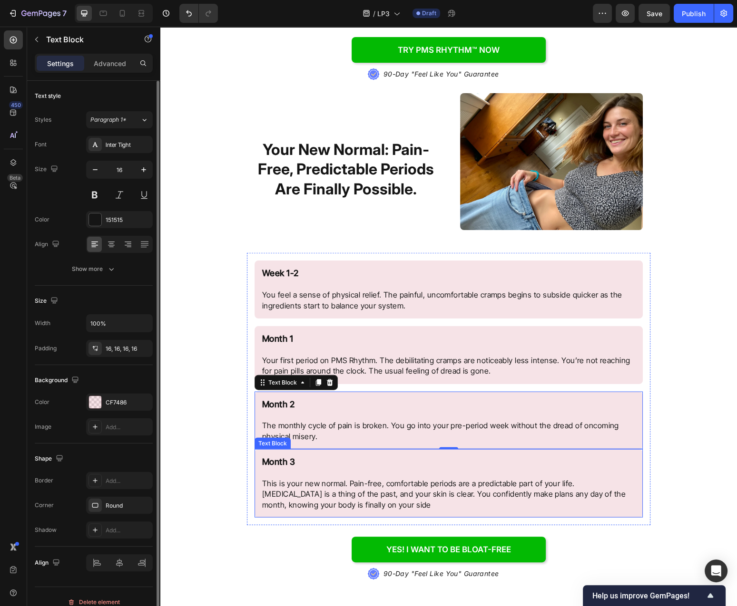
click at [289, 488] on p "Month 3 This is your new normal. Pain-free, comfortable periods are a predictab…" at bounding box center [448, 483] width 373 height 53
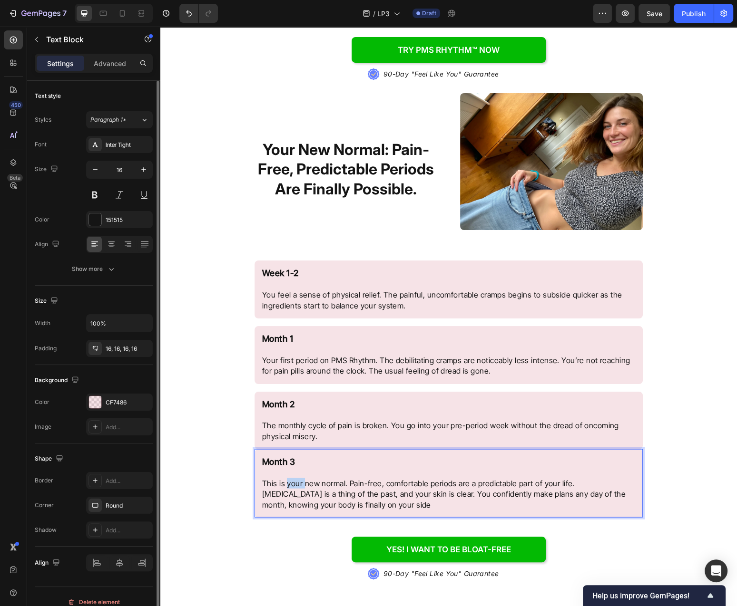
click at [289, 488] on p "Month 3 This is your new normal. Pain-free, comfortable periods are a predictab…" at bounding box center [448, 483] width 373 height 53
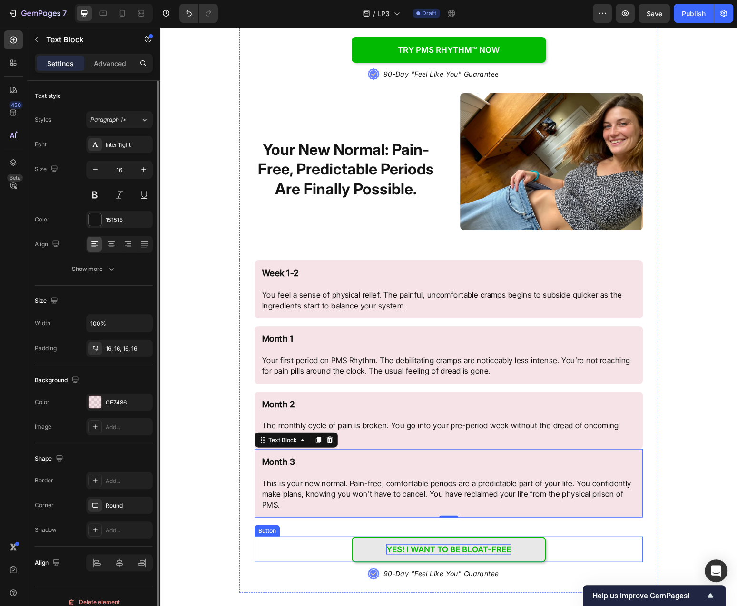
click at [476, 551] on p "yes! I want to be bloat-free" at bounding box center [448, 549] width 125 height 10
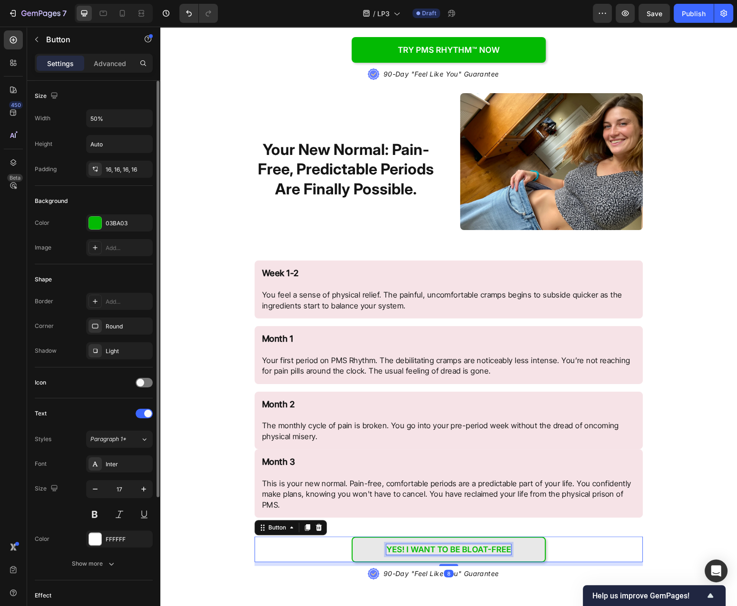
click at [476, 551] on p "yes! I want to be bloat-free" at bounding box center [448, 549] width 125 height 10
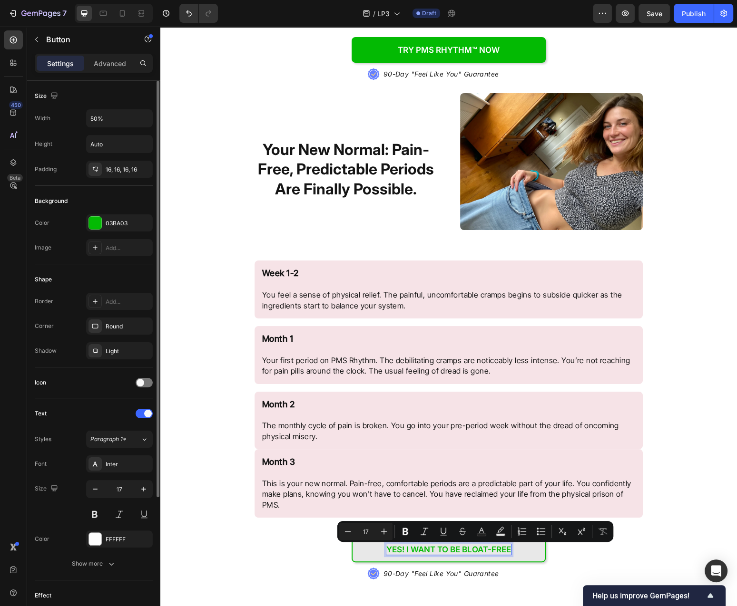
click at [465, 552] on p "yes! I want to be bloat-free" at bounding box center [448, 549] width 125 height 10
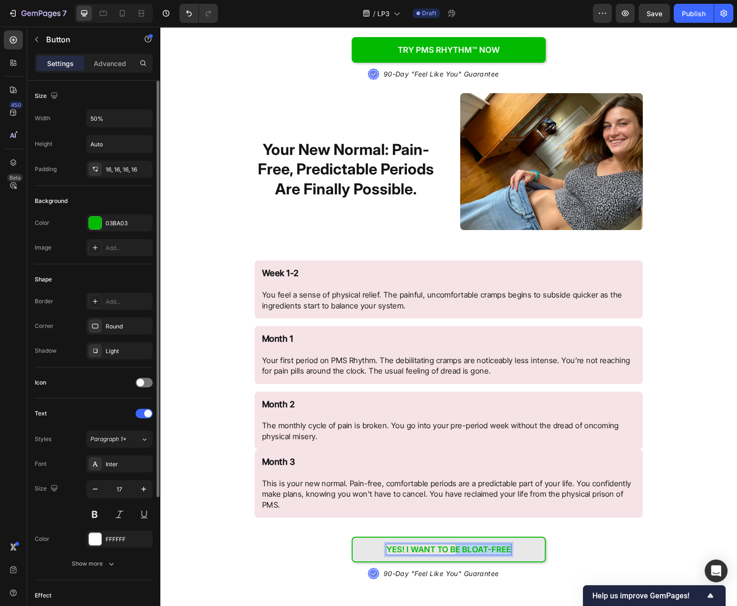
drag, startPoint x: 453, startPoint y: 551, endPoint x: 522, endPoint y: 551, distance: 68.5
click at [511, 551] on div "yes! I want to be bloat-free" at bounding box center [448, 549] width 125 height 10
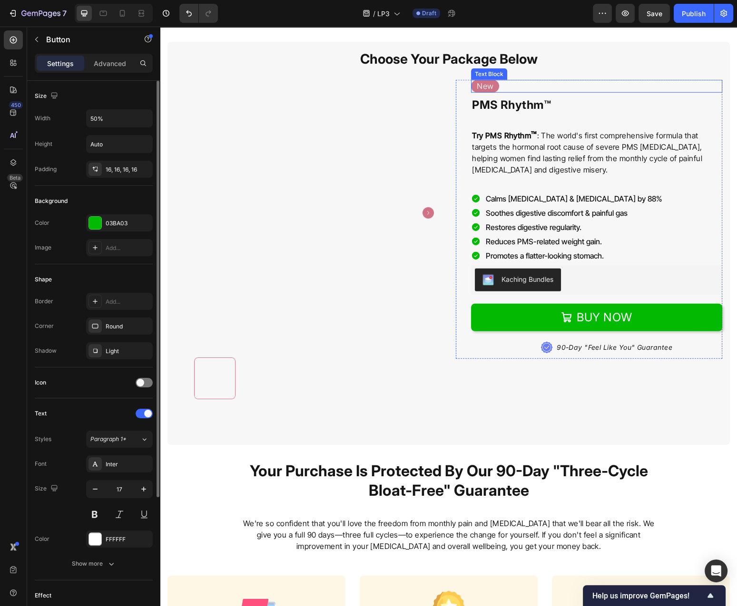
scroll to position [3058, 0]
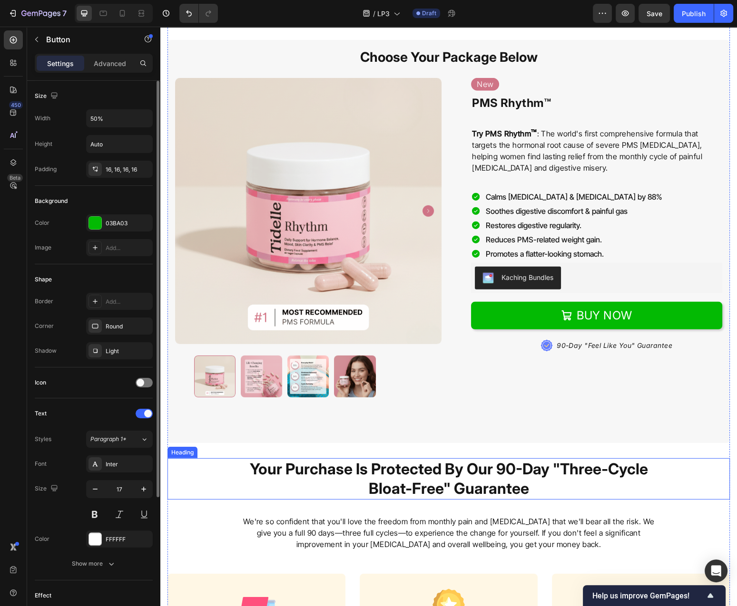
click at [471, 474] on strong "Your Purchase Is Protected By Our 90-Day "Three-Cycle Bloat-Free" Guarantee" at bounding box center [449, 479] width 398 height 39
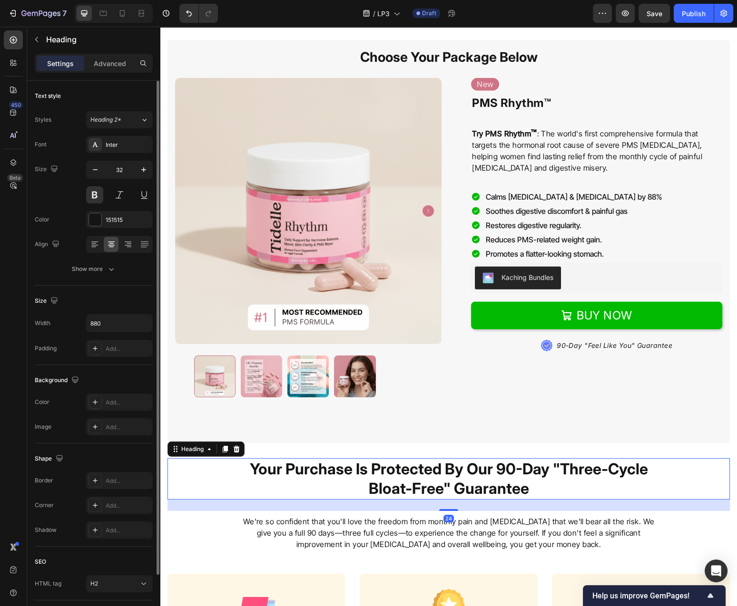
click at [471, 474] on strong "Your Purchase Is Protected By Our 90-Day "Three-Cycle Bloat-Free" Guarantee" at bounding box center [449, 479] width 398 height 39
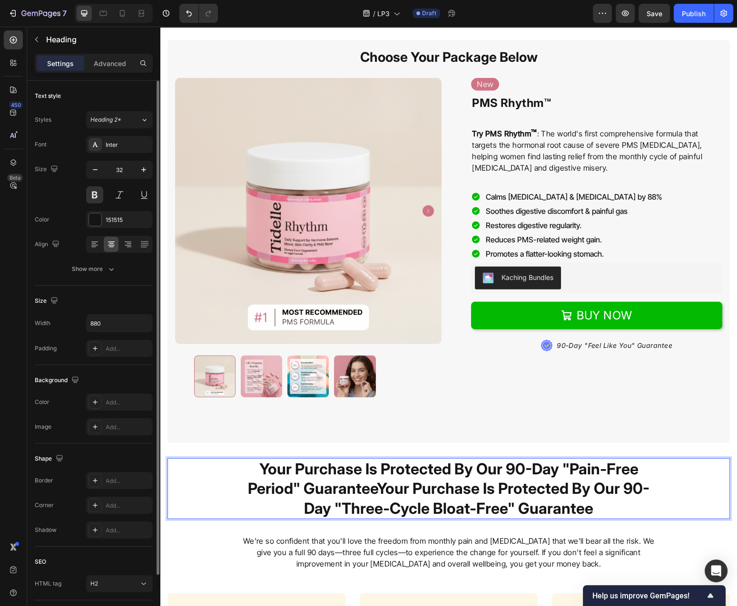
click at [603, 493] on strong "Your Purchase Is Protected By Our 90-Day "Pain-Free Period" GuaranteeYour Purch…" at bounding box center [448, 489] width 401 height 58
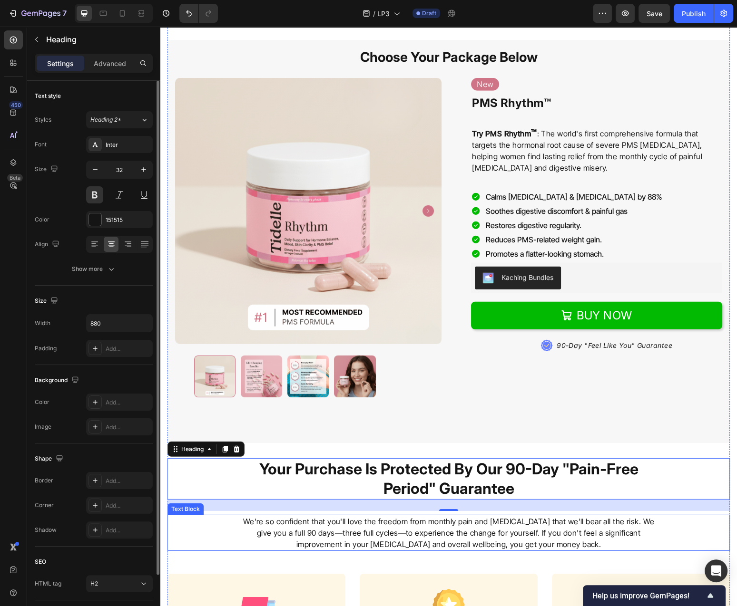
click at [390, 537] on p "We're so confident that you'll love the freedom from monthly pain and [MEDICAL_…" at bounding box center [448, 533] width 417 height 34
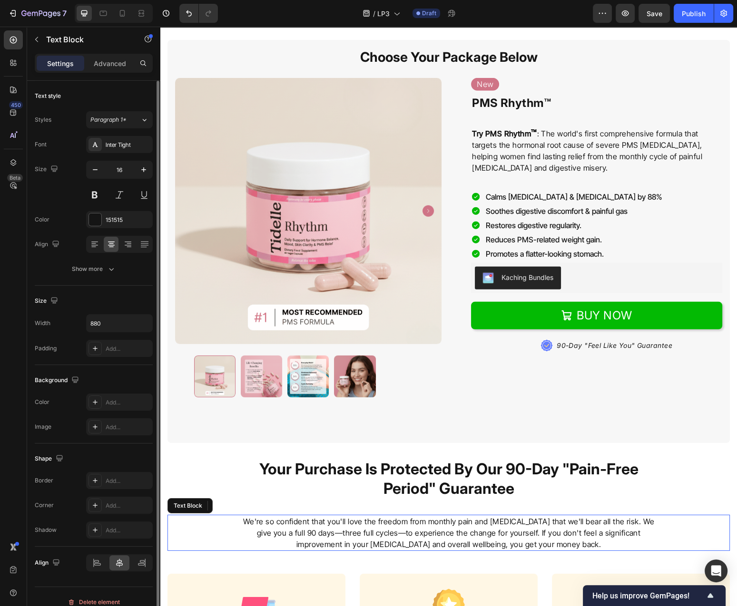
click at [390, 537] on p "We're so confident that you'll love the freedom from monthly pain and [MEDICAL_…" at bounding box center [448, 533] width 417 height 34
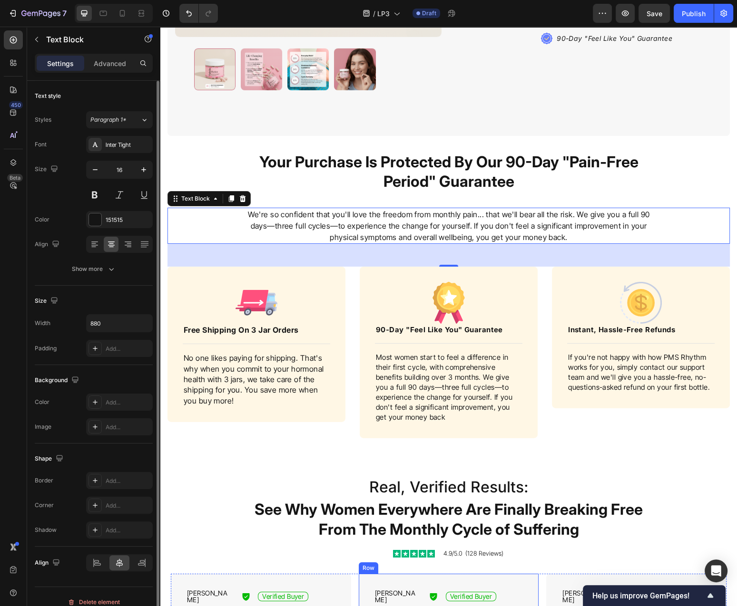
scroll to position [3721, 0]
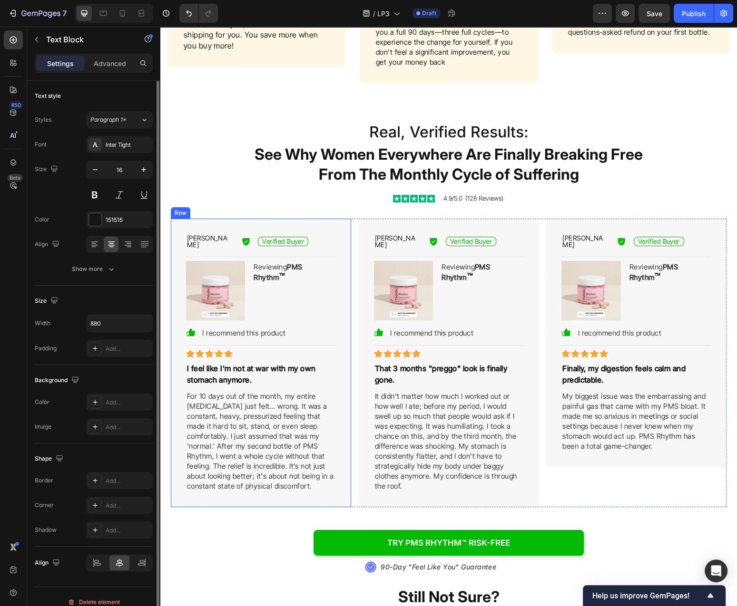
click at [239, 375] on p "I feel like I'm not at war with my own stomach anymore." at bounding box center [261, 374] width 148 height 23
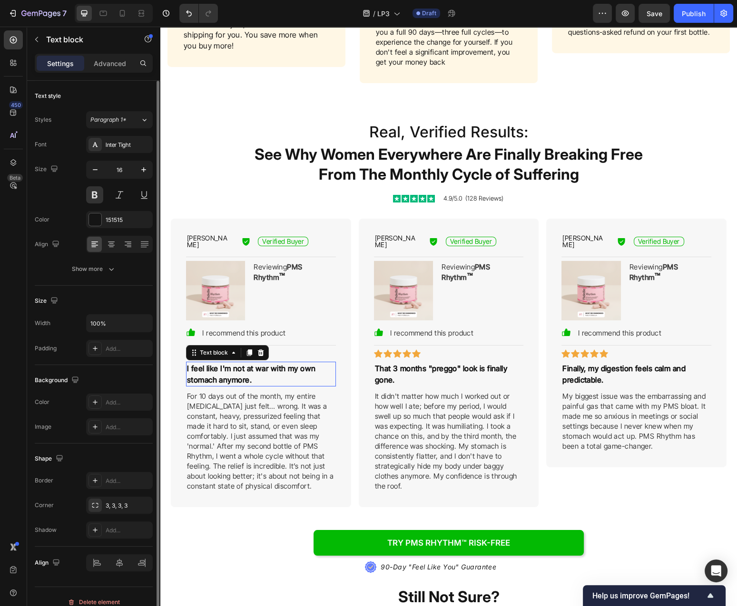
click at [239, 375] on p "I feel like I'm not at war with my own stomach anymore." at bounding box center [261, 374] width 148 height 23
click at [261, 415] on p "For 10 days out of the month, my entire [MEDICAL_DATA] just felt… wrong. It was…" at bounding box center [261, 441] width 148 height 100
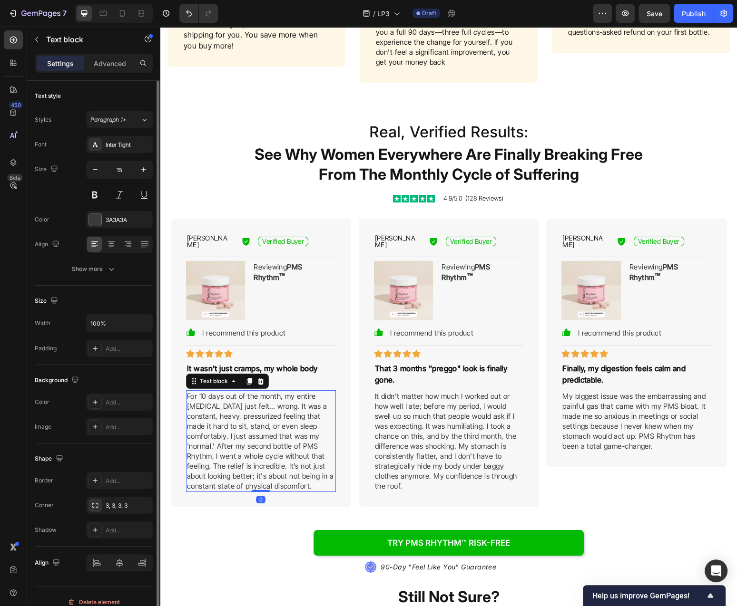
click at [261, 415] on p "For 10 days out of the month, my entire [MEDICAL_DATA] just felt… wrong. It was…" at bounding box center [261, 441] width 148 height 100
click at [262, 415] on p "For 10 days out of the month, my entire [MEDICAL_DATA] just felt… wrong. It was…" at bounding box center [261, 441] width 148 height 100
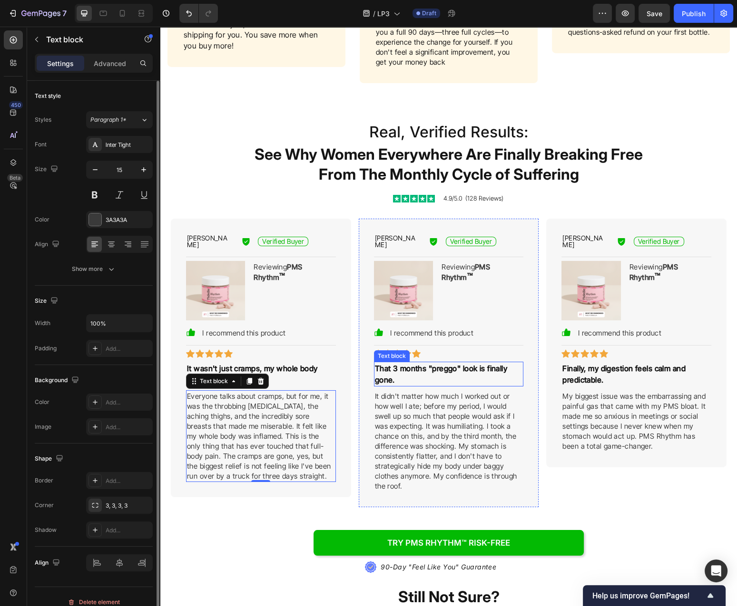
click at [444, 367] on p "That 3 months "preggo" look is finally gone." at bounding box center [449, 374] width 148 height 23
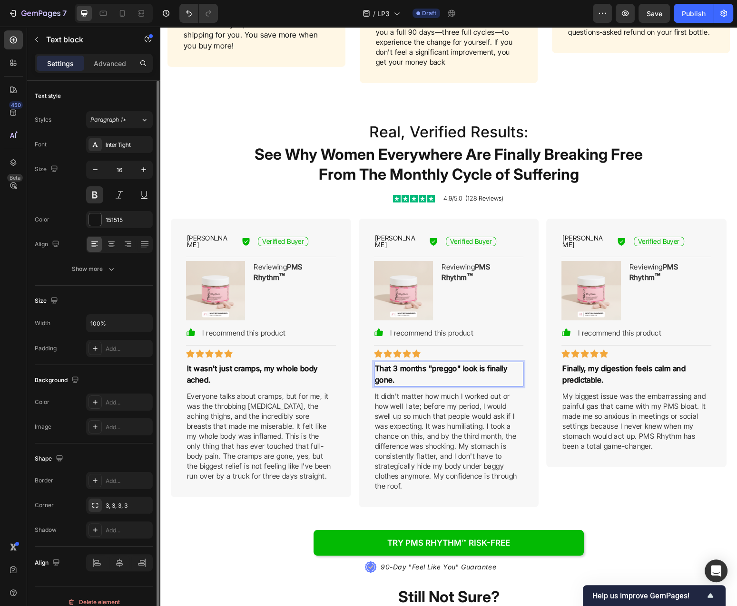
click at [444, 367] on p "That 3 months "preggo" look is finally gone." at bounding box center [449, 374] width 148 height 23
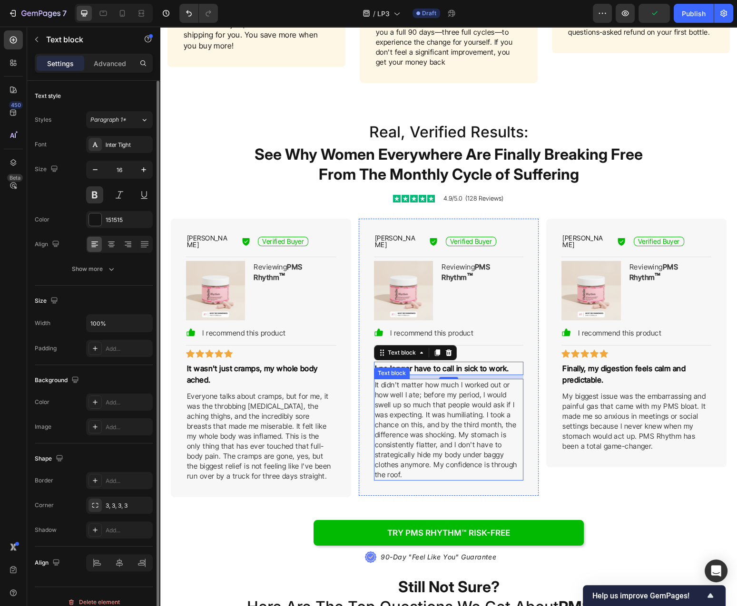
click at [479, 404] on p "It didn't matter how much I worked out or how well I ate; before my period, I w…" at bounding box center [449, 430] width 148 height 100
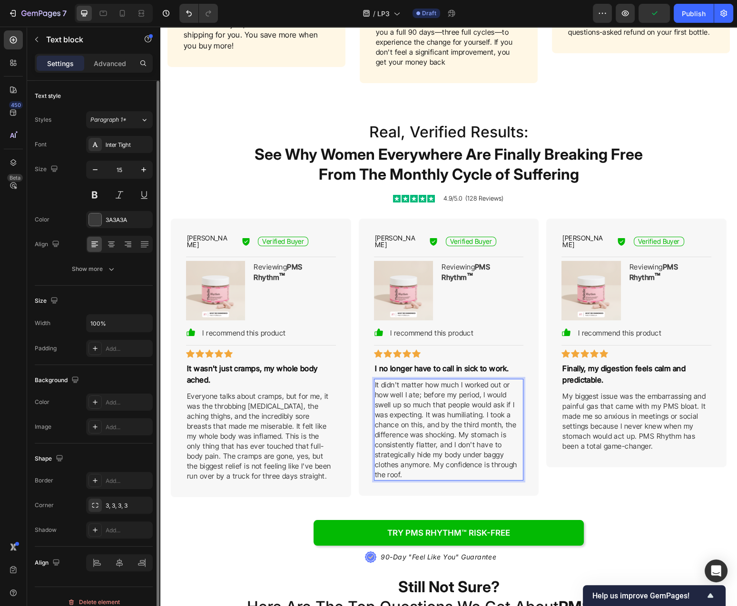
click at [479, 404] on p "It didn't matter how much I worked out or how well I ate; before my period, I w…" at bounding box center [449, 430] width 148 height 100
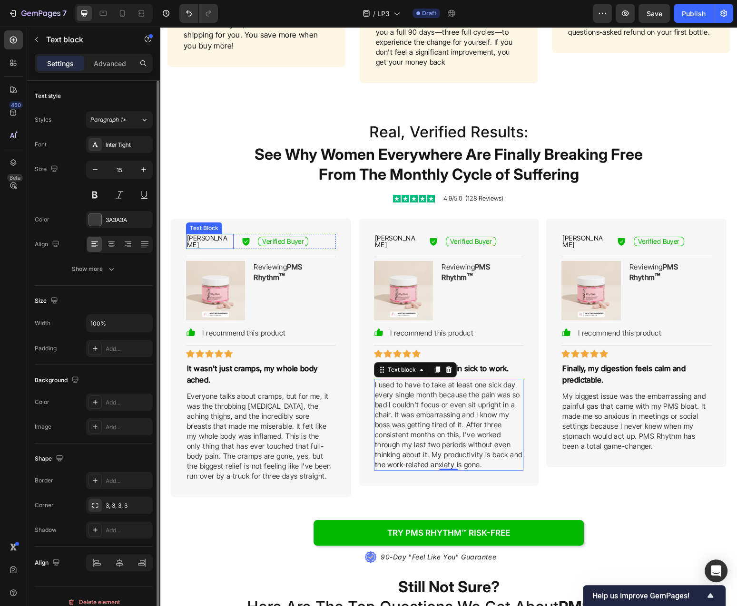
click at [203, 236] on p "[PERSON_NAME]" at bounding box center [210, 241] width 46 height 13
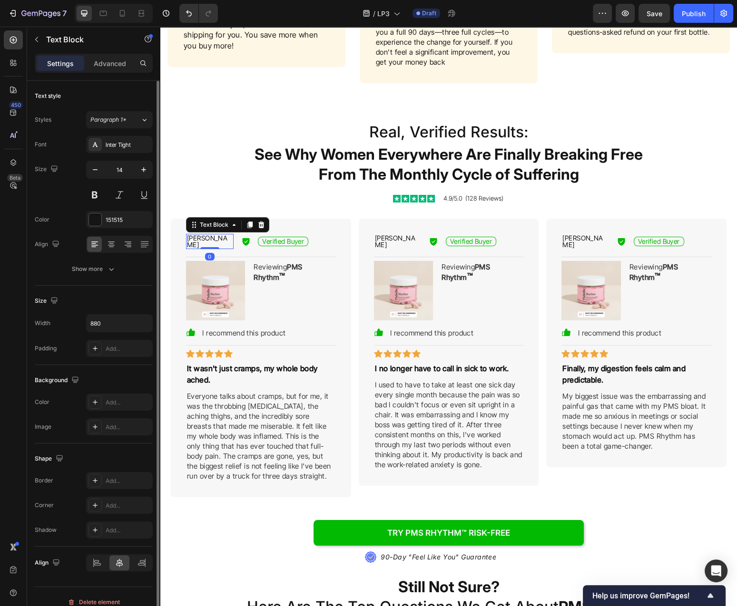
click at [203, 238] on p "[PERSON_NAME]" at bounding box center [210, 241] width 46 height 13
click at [385, 240] on p "[PERSON_NAME]" at bounding box center [398, 241] width 46 height 13
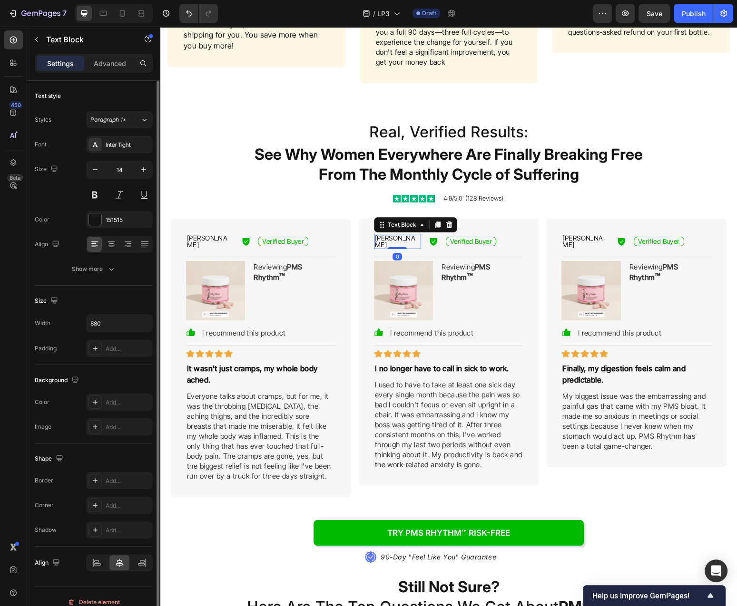
click at [385, 240] on p "[PERSON_NAME]" at bounding box center [398, 241] width 46 height 13
click at [573, 240] on p "[PERSON_NAME]" at bounding box center [585, 241] width 46 height 13
click at [572, 240] on p "[PERSON_NAME]" at bounding box center [585, 241] width 46 height 13
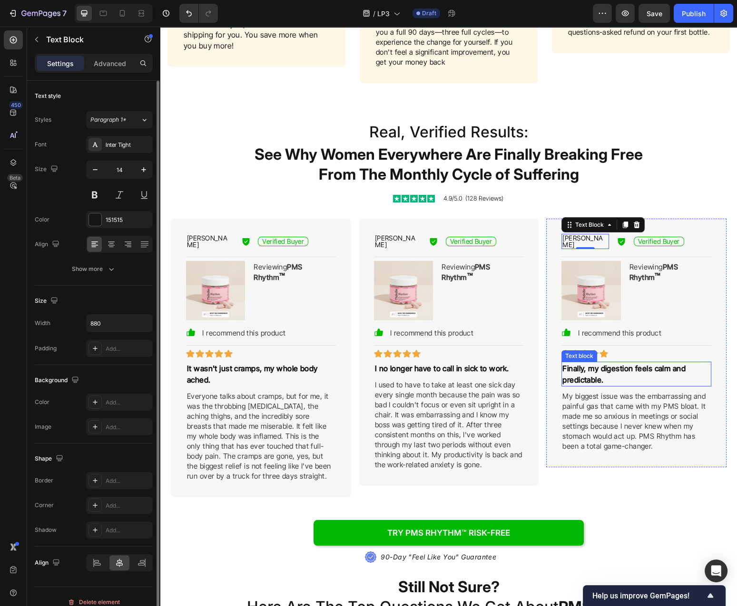
click at [618, 374] on p "Finally, my digestion feels calm and predictable." at bounding box center [636, 374] width 148 height 23
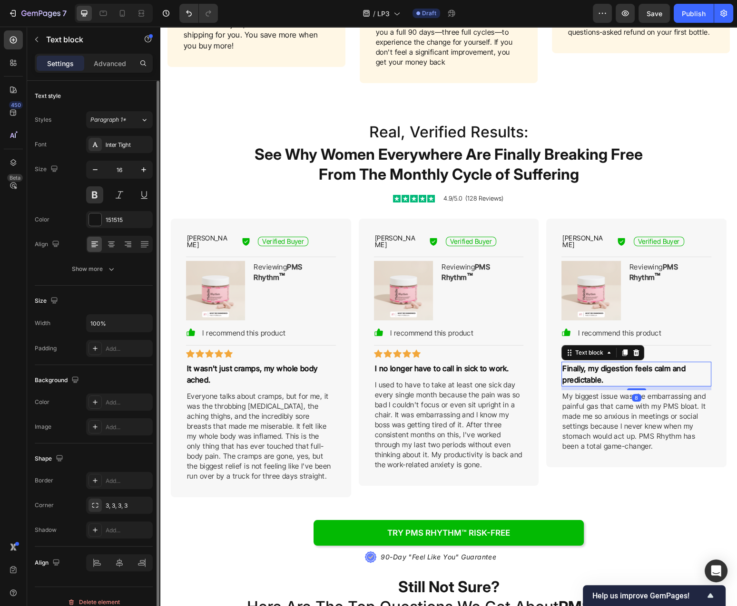
click at [618, 374] on p "Finally, my digestion feels calm and predictable." at bounding box center [636, 374] width 148 height 23
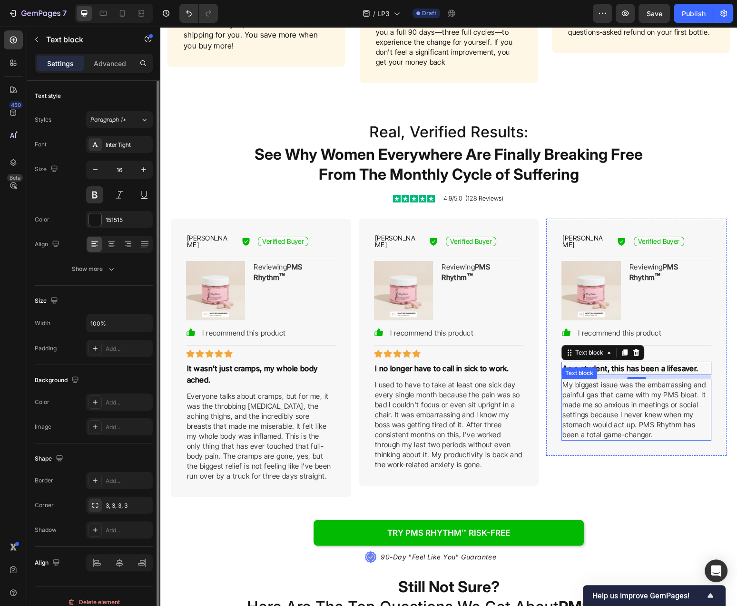
click at [581, 392] on p "My biggest issue was the embarrassing and painful gas that came with my PMS blo…" at bounding box center [636, 410] width 148 height 60
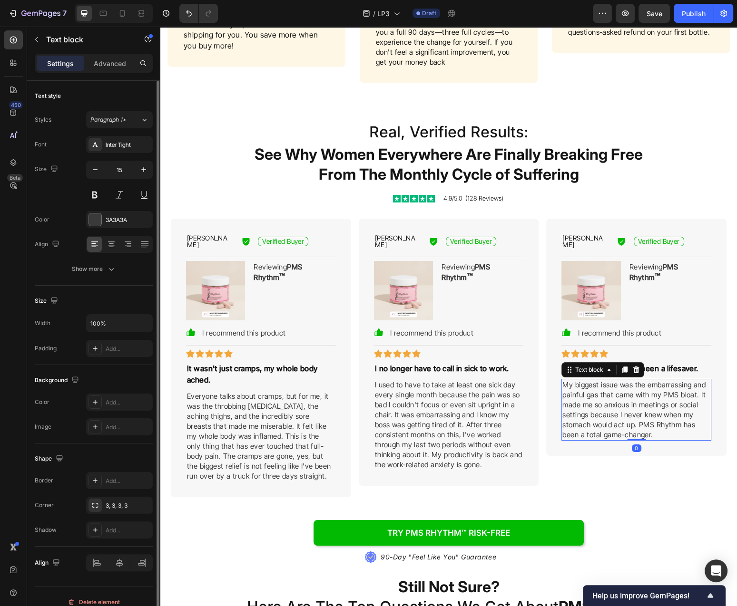
click at [581, 392] on p "My biggest issue was the embarrassing and painful gas that came with my PMS blo…" at bounding box center [636, 410] width 148 height 60
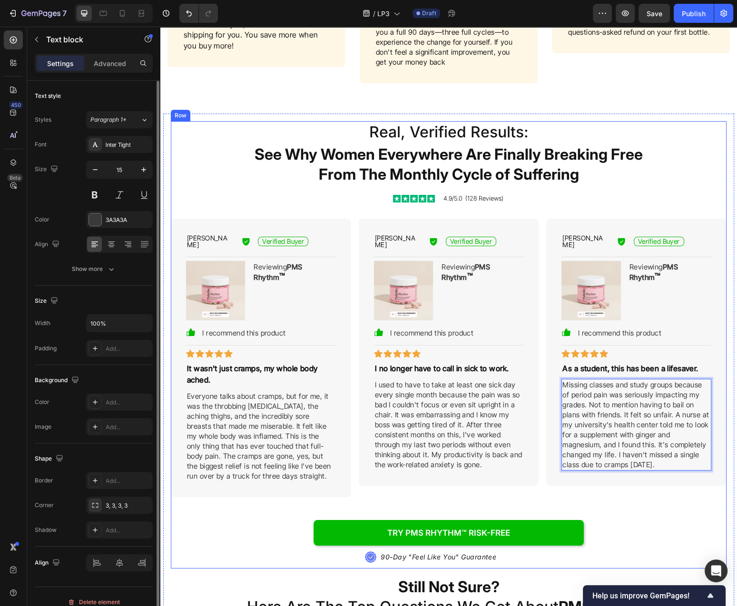
click at [675, 216] on div "Real, Verified Results: Heading See Why Women Everywhere Are Finally Breaking F…" at bounding box center [448, 344] width 555 height 447
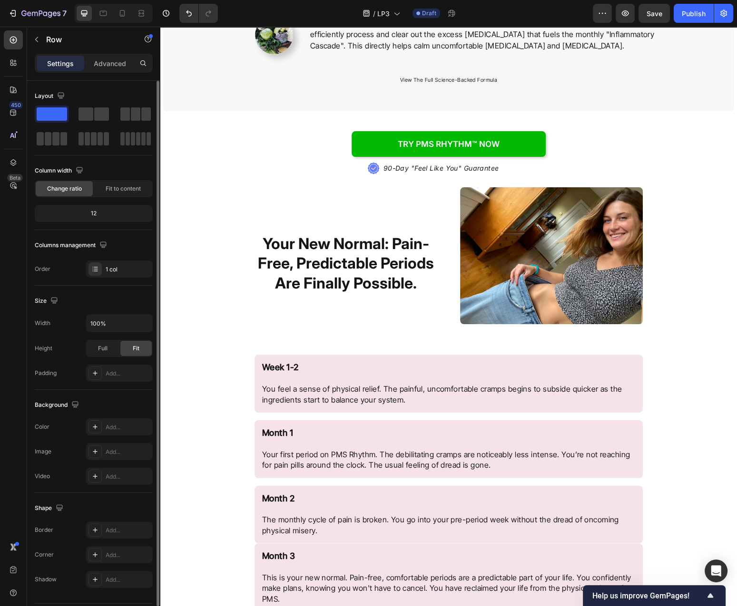
scroll to position [2345, 0]
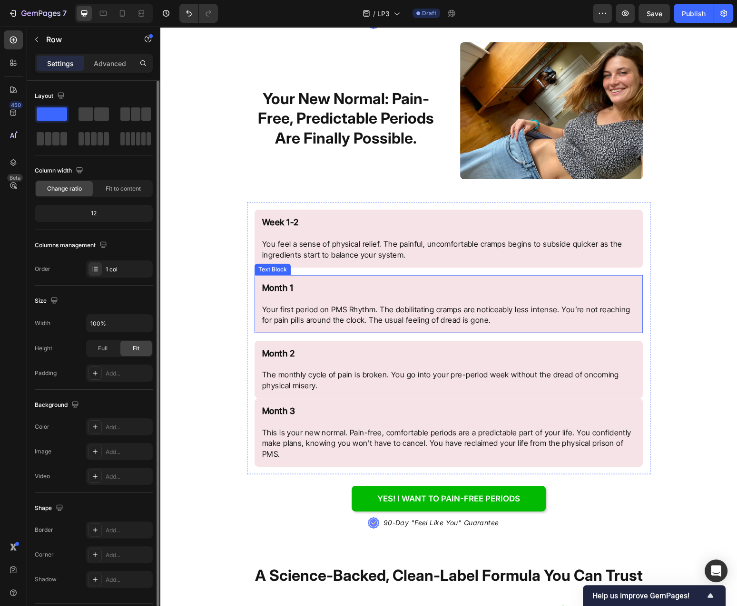
click at [617, 284] on p "Month 1" at bounding box center [448, 293] width 373 height 21
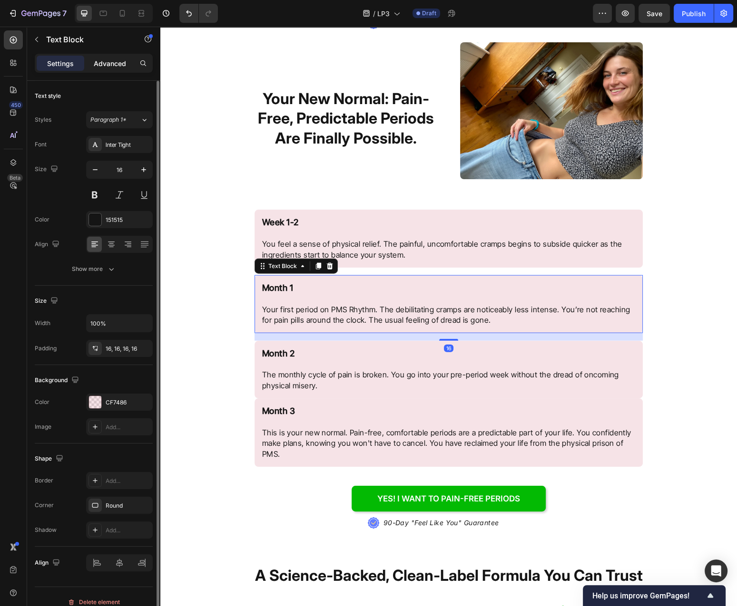
click at [108, 63] on p "Advanced" at bounding box center [110, 63] width 32 height 10
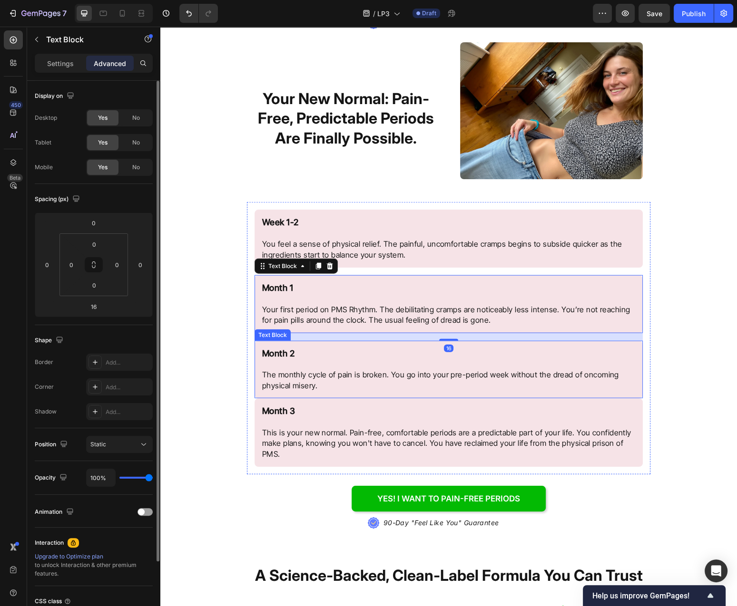
click at [605, 357] on p "Month 2 The monthly cycle of pain is broken. You go into your pre-period week w…" at bounding box center [448, 370] width 373 height 43
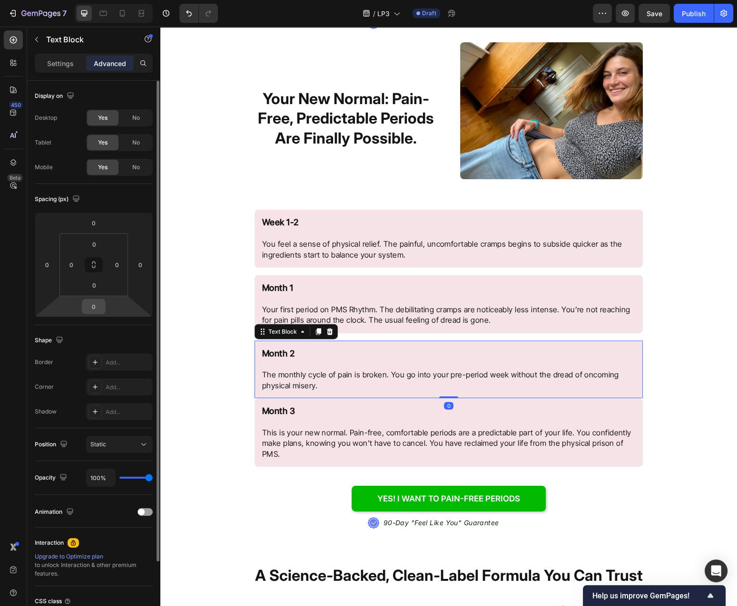
click at [100, 306] on input "0" at bounding box center [93, 307] width 19 height 14
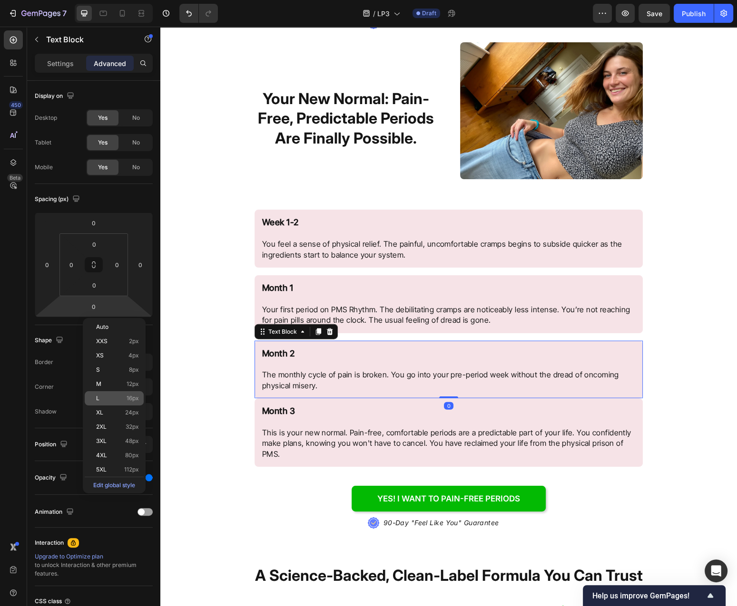
drag, startPoint x: 119, startPoint y: 401, endPoint x: 10, endPoint y: 374, distance: 113.1
click at [119, 401] on p "L 16px" at bounding box center [117, 398] width 43 height 7
type input "16"
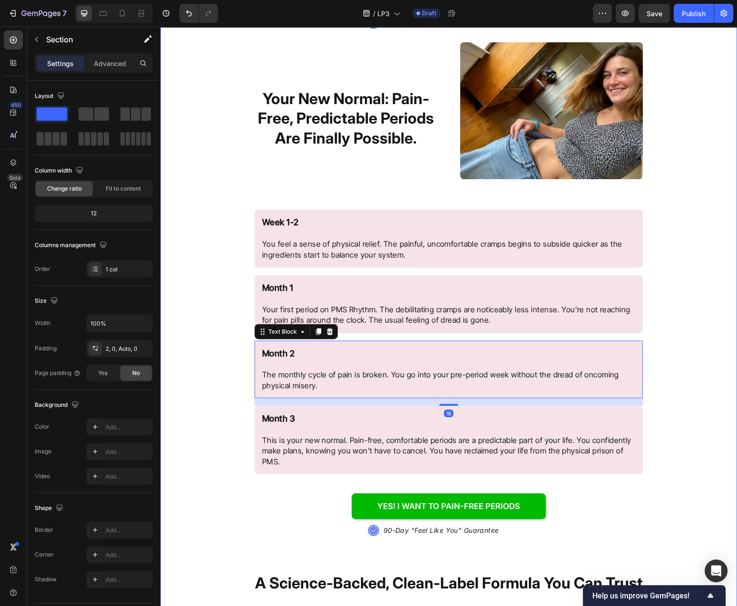
drag, startPoint x: 667, startPoint y: 432, endPoint x: 699, endPoint y: 437, distance: 33.2
click at [668, 433] on div "Try PMS Rhythm™ NOW Button .id584220534124839872 .st0{fill:#647EFF;} .id5842205…" at bounding box center [448, 338] width 576 height 743
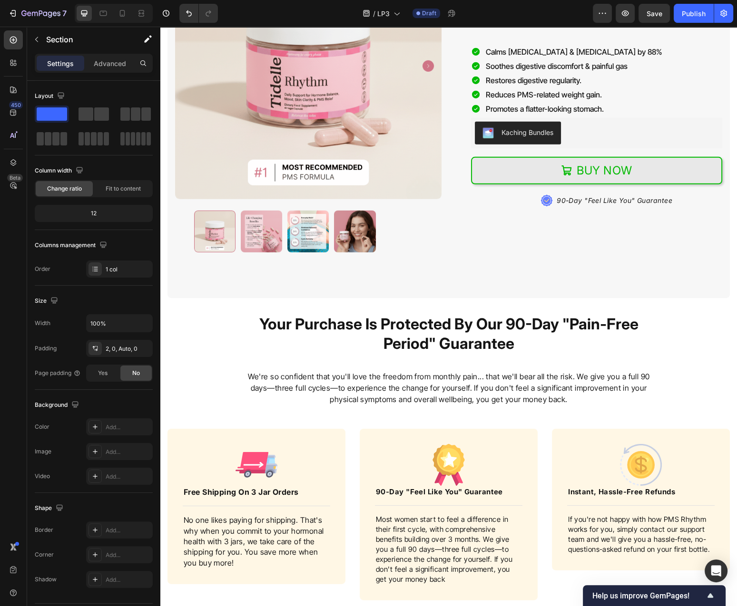
scroll to position [3772, 0]
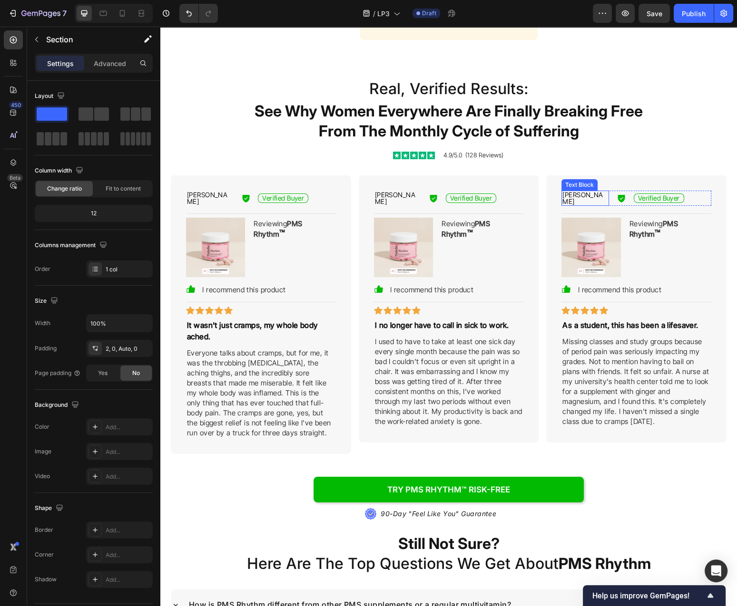
click at [574, 196] on p "Alexis W." at bounding box center [585, 198] width 46 height 13
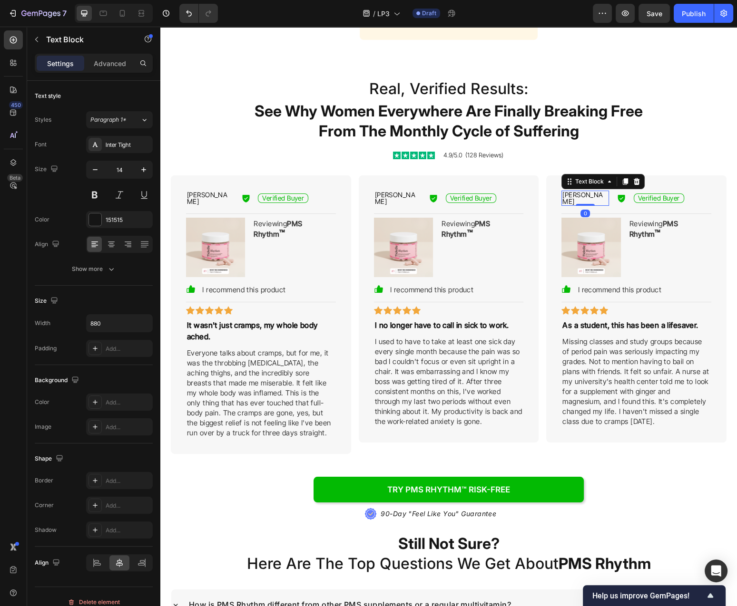
click at [574, 196] on p "Alexis W." at bounding box center [585, 198] width 46 height 13
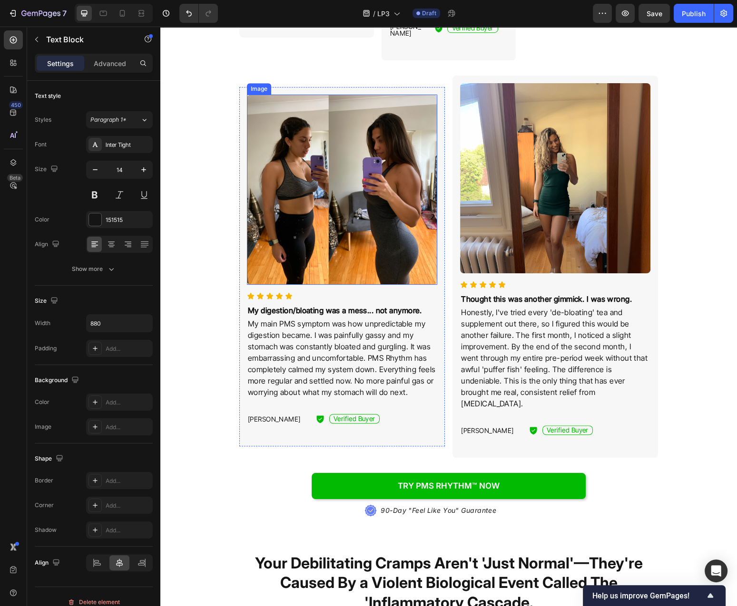
scroll to position [713, 0]
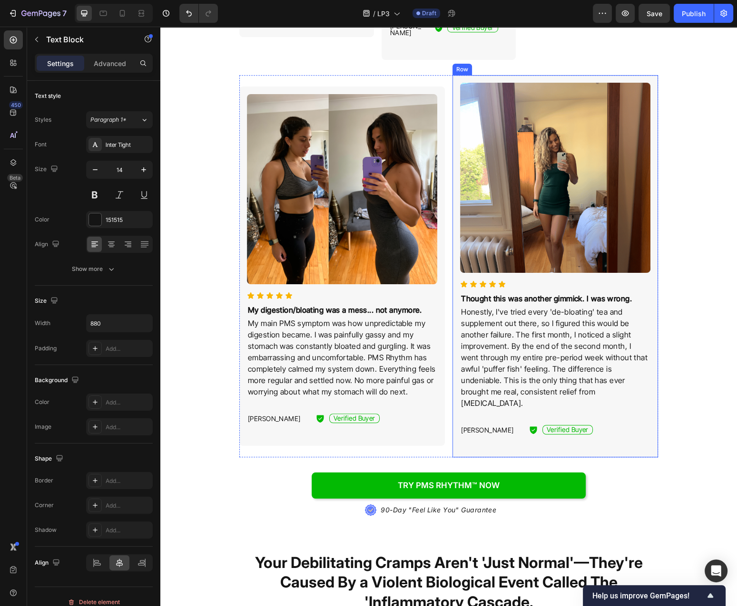
click at [476, 427] on p "[PERSON_NAME]" at bounding box center [490, 430] width 59 height 7
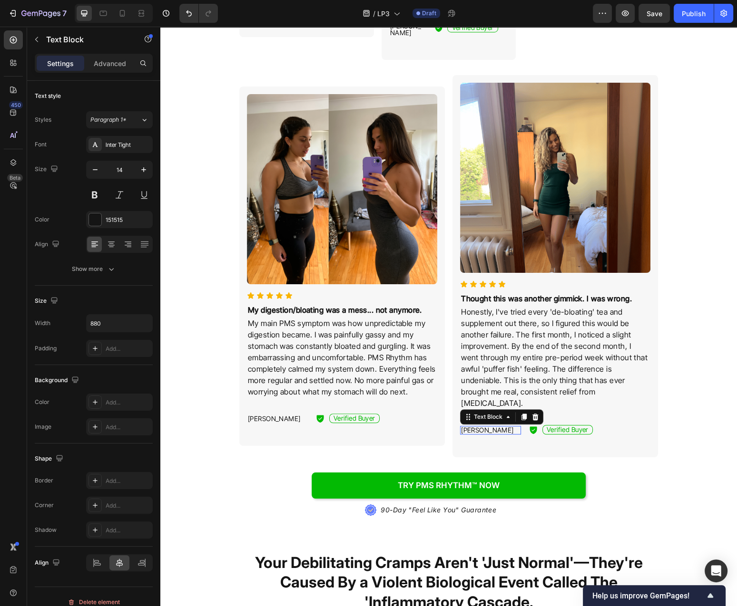
click at [476, 427] on p "[PERSON_NAME]" at bounding box center [490, 430] width 59 height 7
click at [563, 293] on p "Thought this was another gimmick. I was wrong." at bounding box center [555, 298] width 188 height 11
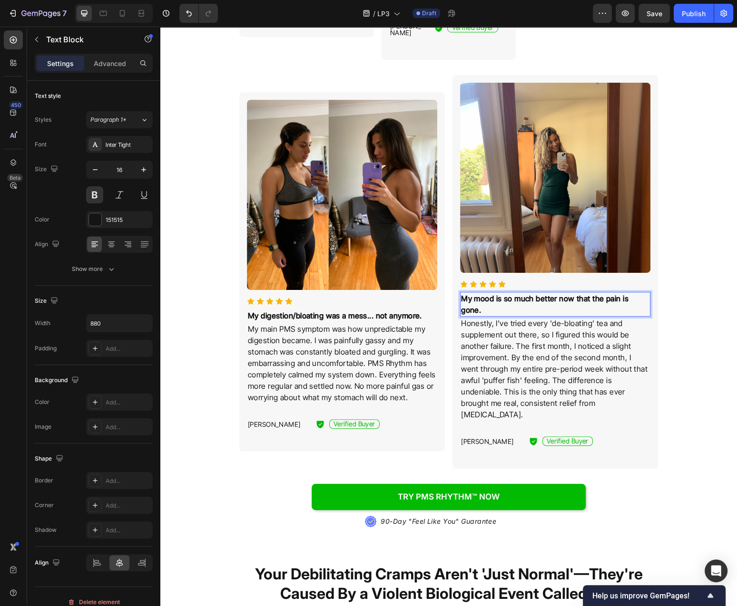
scroll to position [510, 0]
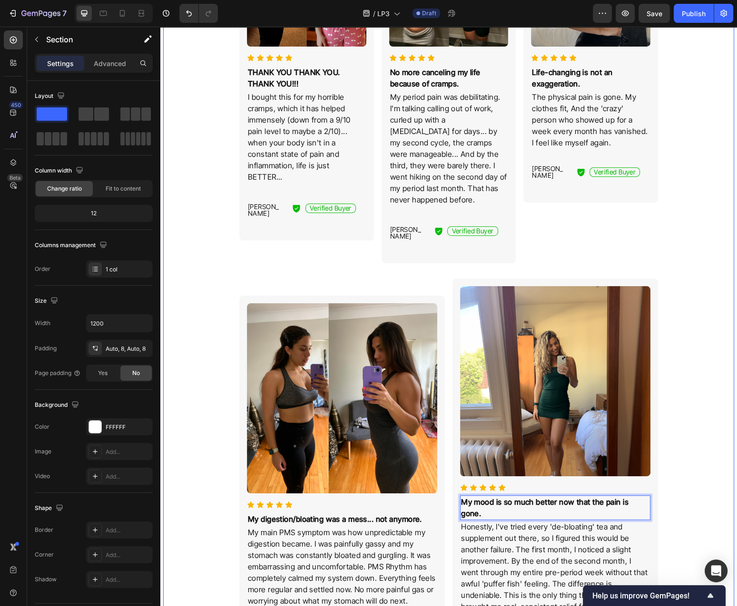
click at [689, 250] on div "We've Already Helped Thousands Of Women Reclaim Their Lives From The Physical P…" at bounding box center [448, 571] width 563 height 1445
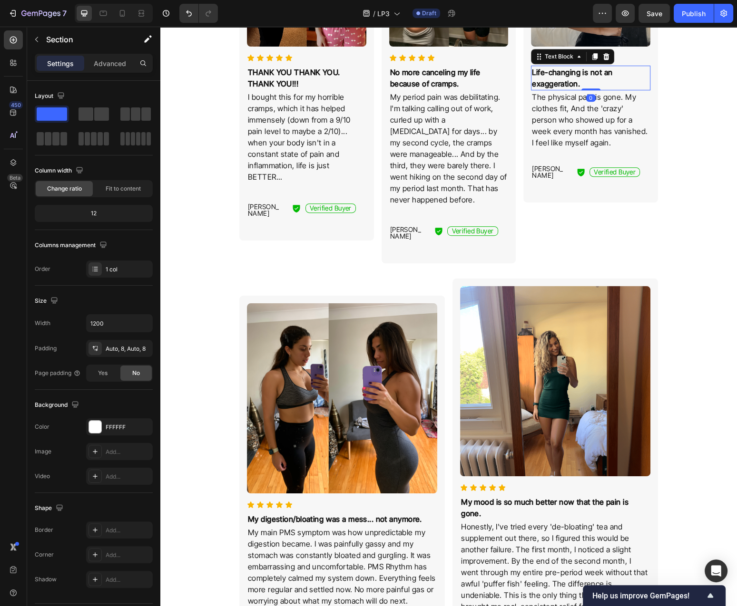
click at [608, 84] on p "Life-changing is not an exaggeration." at bounding box center [590, 78] width 117 height 23
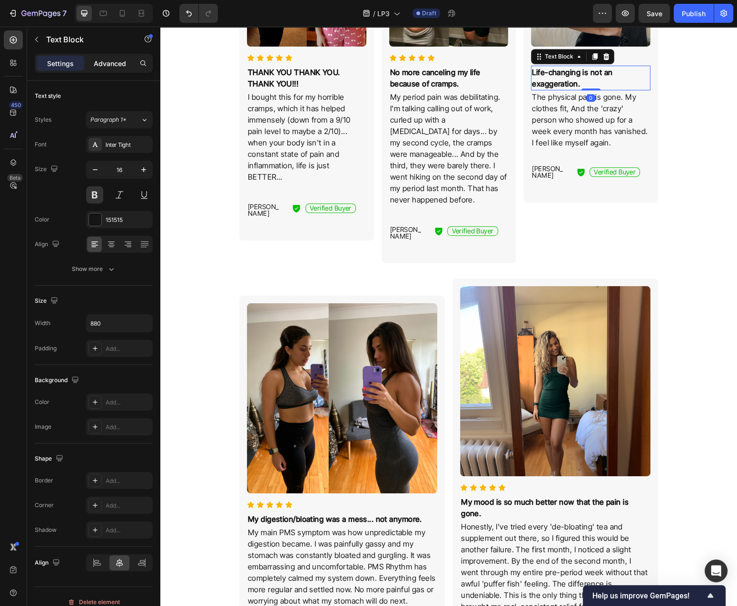
click at [100, 68] on div "Advanced" at bounding box center [110, 63] width 48 height 15
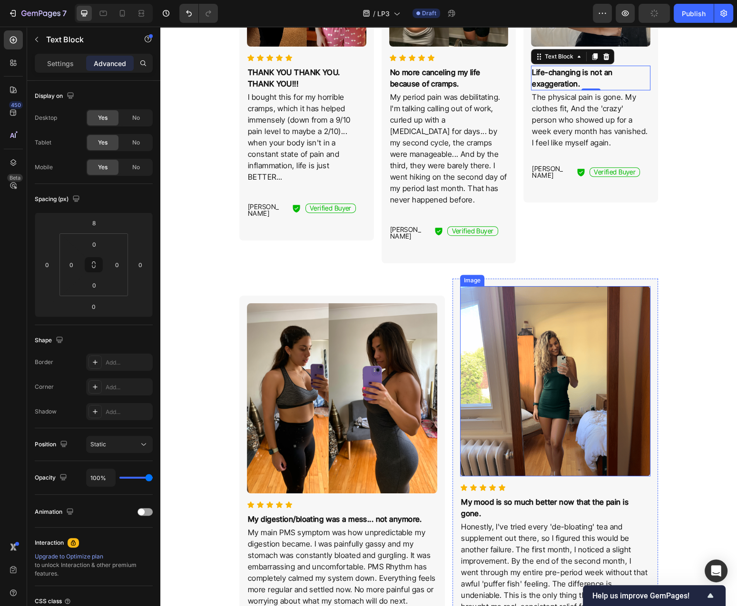
scroll to position [662, 0]
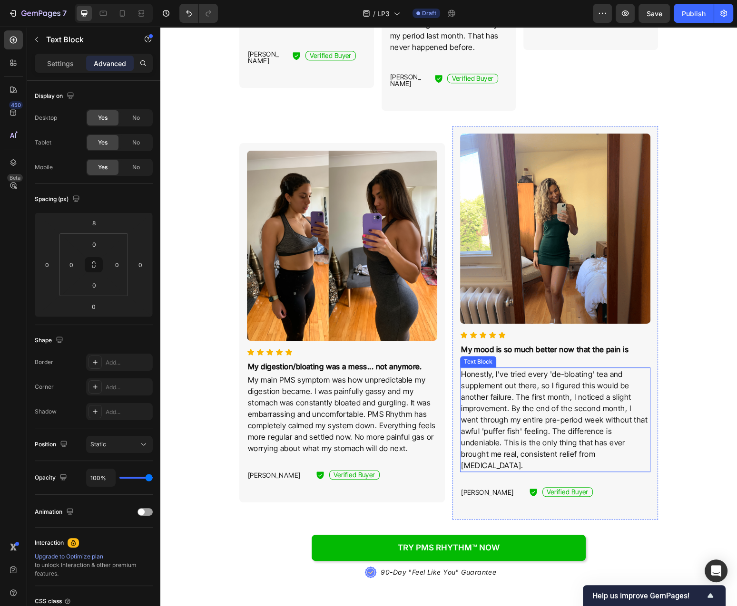
click at [502, 430] on p "Honestly, I've tried every 'de-bloating' tea and supplement out there, so I fig…" at bounding box center [555, 420] width 188 height 103
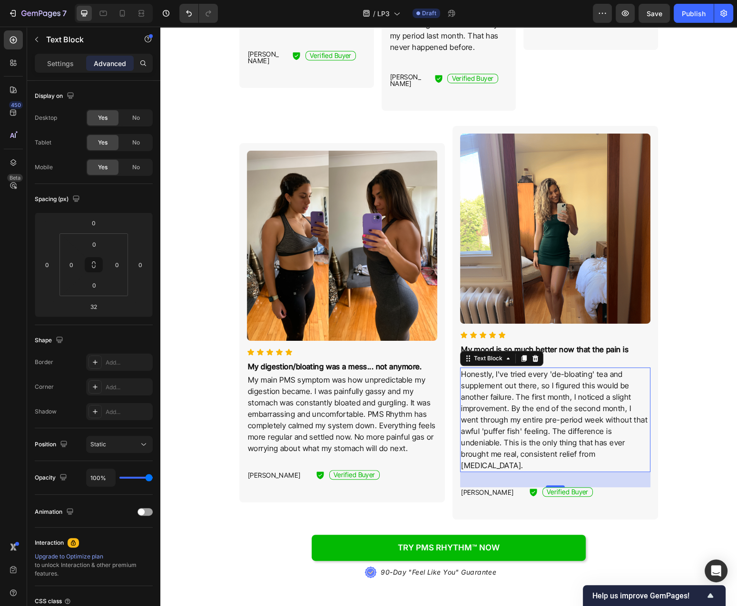
click at [502, 430] on p "Honestly, I've tried every 'de-bloating' tea and supplement out there, so I fig…" at bounding box center [555, 420] width 188 height 103
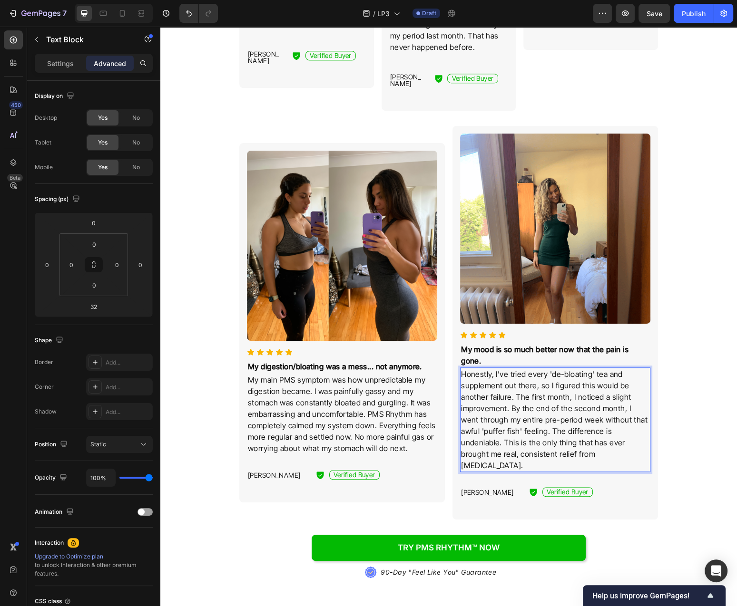
click at [502, 430] on p "Honestly, I've tried every 'de-bloating' tea and supplement out there, so I fig…" at bounding box center [555, 420] width 188 height 103
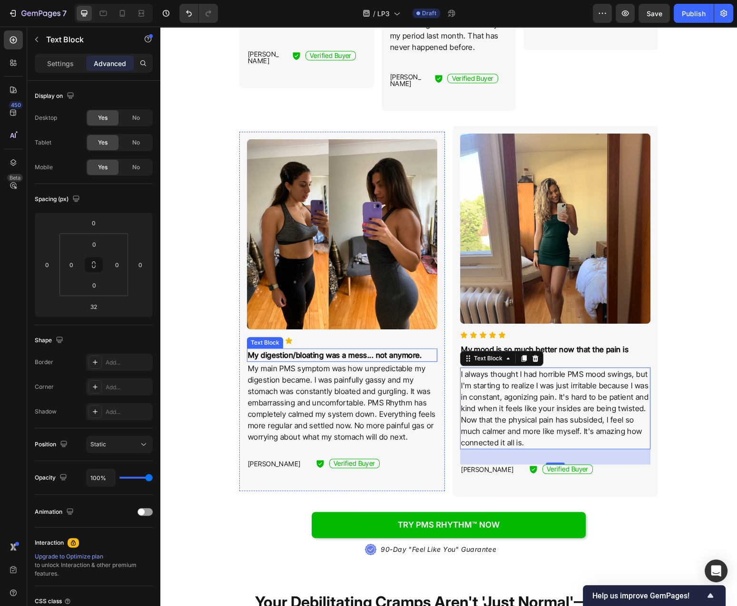
click at [407, 350] on strong "My digestion/bloating was a mess... not anymore." at bounding box center [335, 355] width 174 height 10
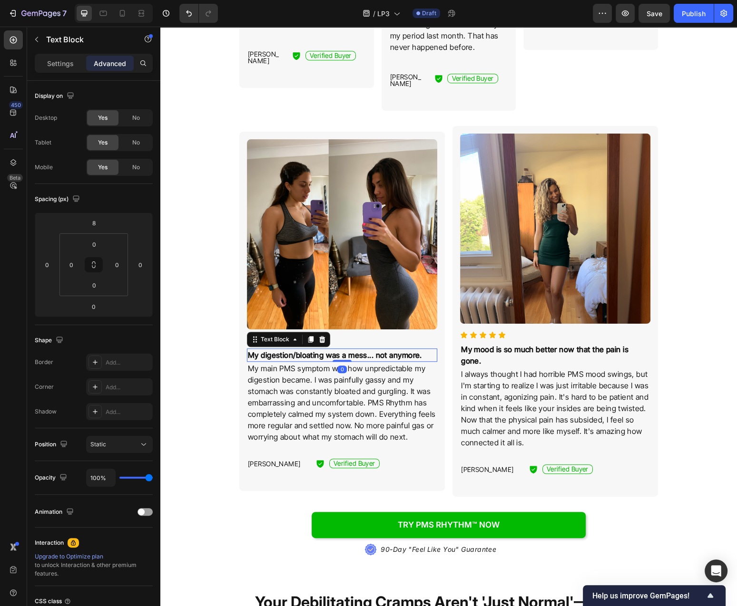
click at [407, 350] on strong "My digestion/bloating was a mess... not anymore." at bounding box center [335, 355] width 174 height 10
click at [303, 382] on p "My main PMS symptom was how unpredictable my digestion became. I was painfully …" at bounding box center [342, 403] width 188 height 80
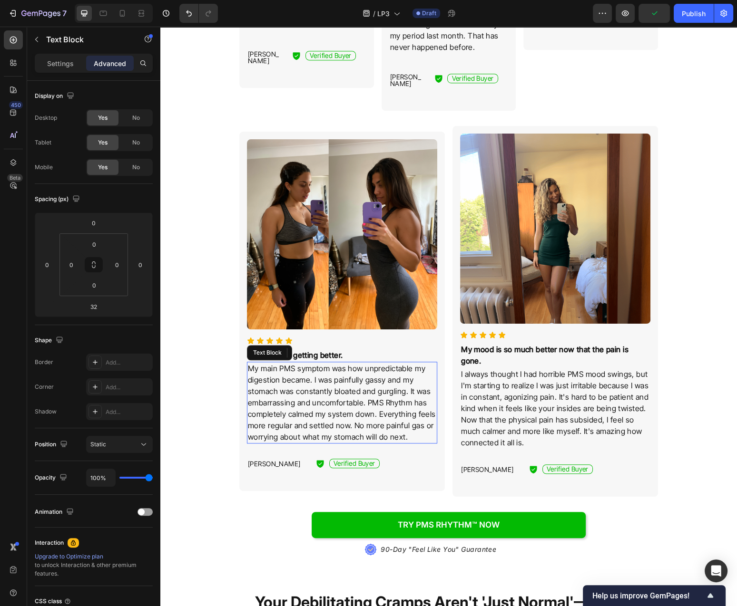
click at [303, 382] on p "My main PMS symptom was how unpredictable my digestion became. I was painfully …" at bounding box center [342, 403] width 188 height 80
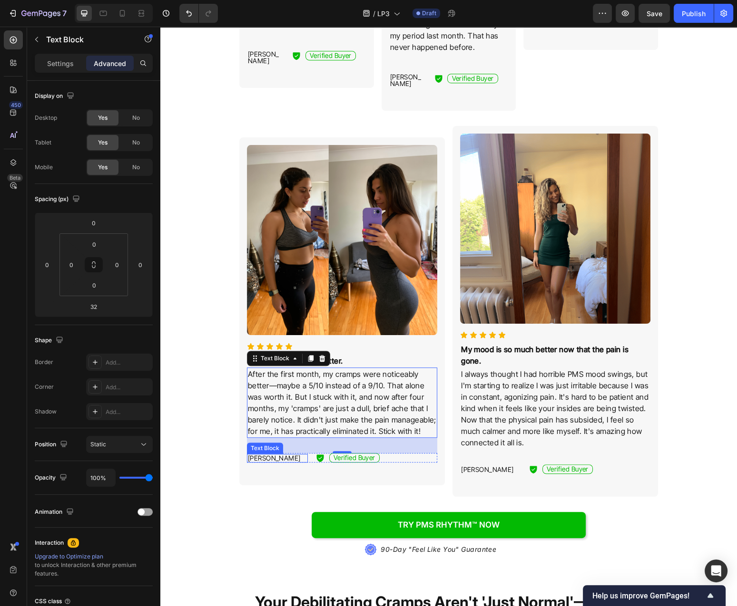
click at [261, 455] on p "[PERSON_NAME]" at bounding box center [277, 458] width 59 height 7
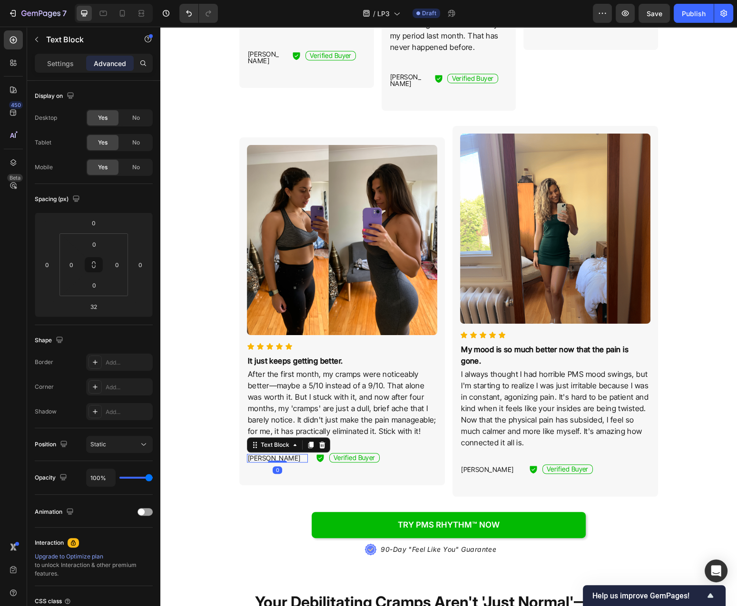
click at [261, 455] on p "[PERSON_NAME]" at bounding box center [277, 458] width 59 height 7
click at [383, 355] on p "It just keeps getting better." at bounding box center [342, 360] width 188 height 11
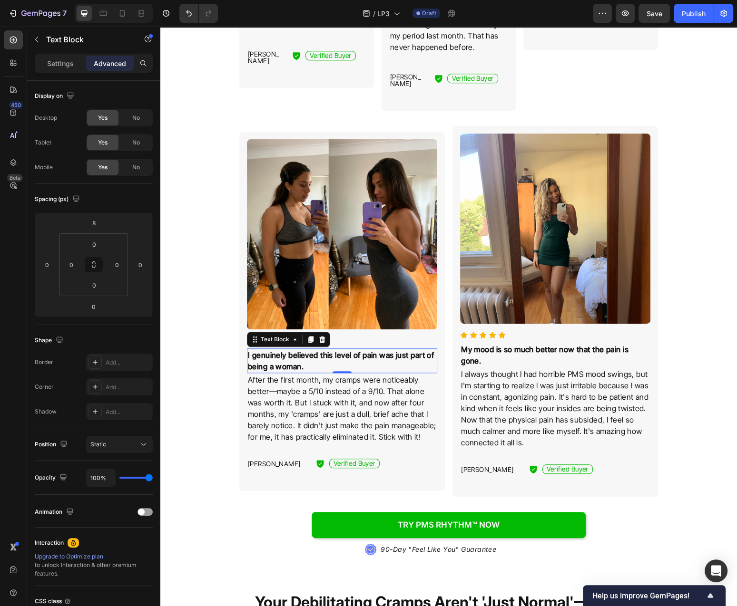
click at [366, 374] on p "After the first month, my cramps were noticeably better—maybe a 5/10 instead of…" at bounding box center [342, 408] width 188 height 68
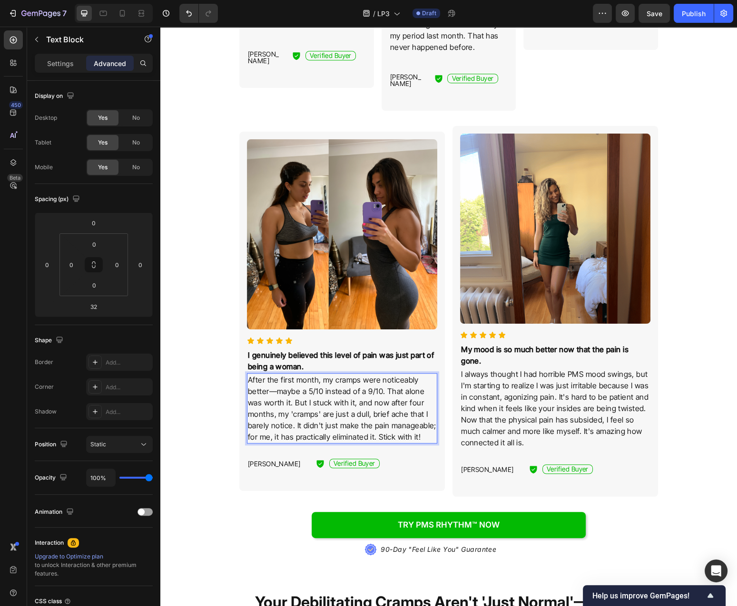
click at [366, 374] on p "After the first month, my cramps were noticeably better—maybe a 5/10 instead of…" at bounding box center [342, 408] width 188 height 68
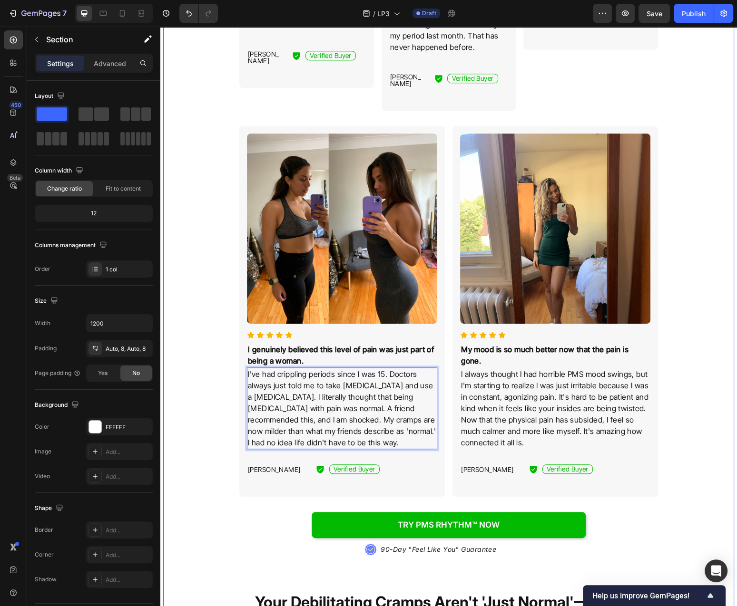
click at [688, 346] on div "We've Already Helped Thousands Of Women Reclaim Their Lives From The Physical P…" at bounding box center [448, 408] width 563 height 1422
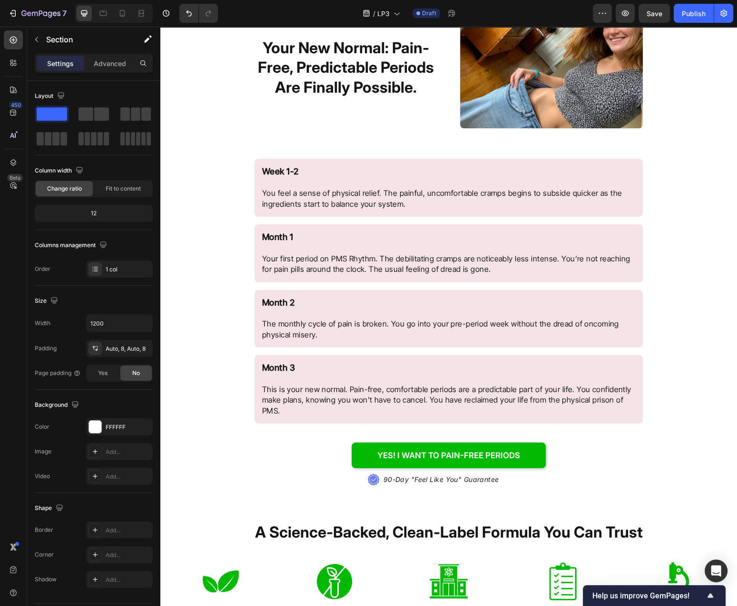
scroll to position [3160, 0]
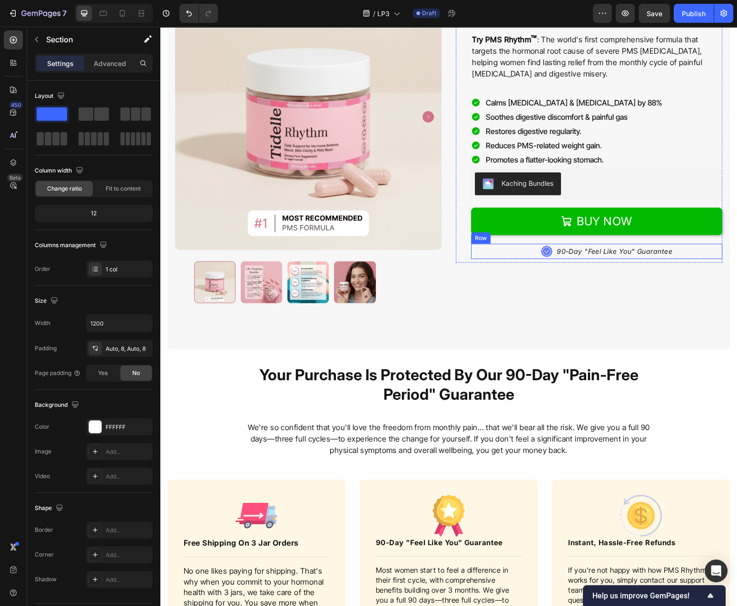
click at [616, 256] on p "90-Day "Feel Like You" Guarantee" at bounding box center [614, 252] width 116 height 10
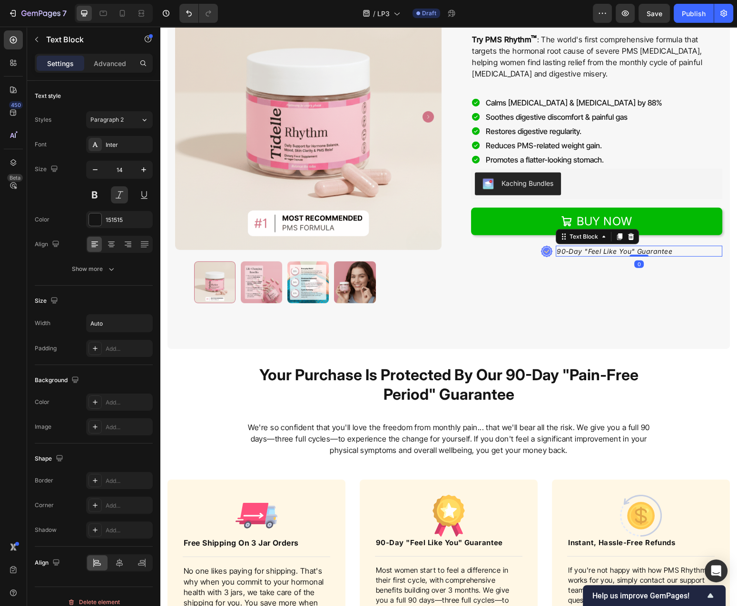
click at [616, 256] on p "90-Day "Feel Like You" Guarantee" at bounding box center [614, 252] width 116 height 10
click at [597, 254] on p "90-Day "Feel Like You" Guarantee" at bounding box center [614, 252] width 116 height 10
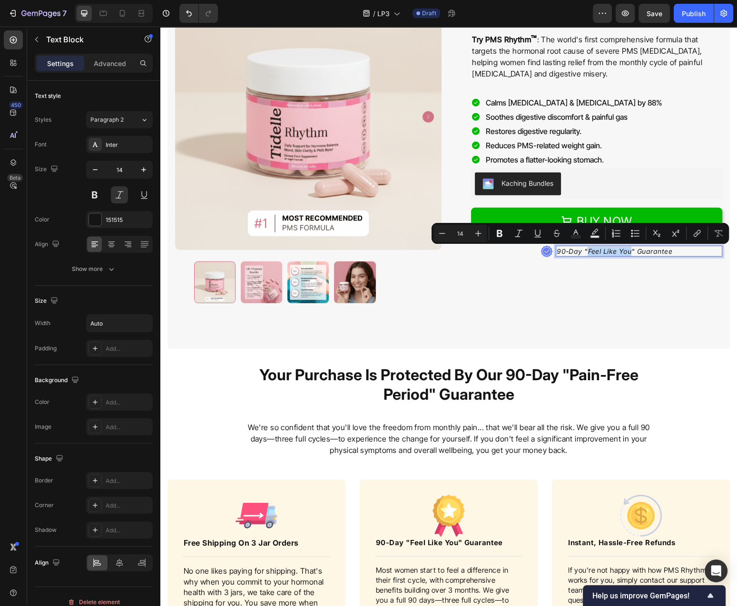
drag, startPoint x: 588, startPoint y: 253, endPoint x: 629, endPoint y: 253, distance: 40.4
click at [629, 253] on p "90-Day "Feel Like You" Guarantee" at bounding box center [614, 252] width 116 height 10
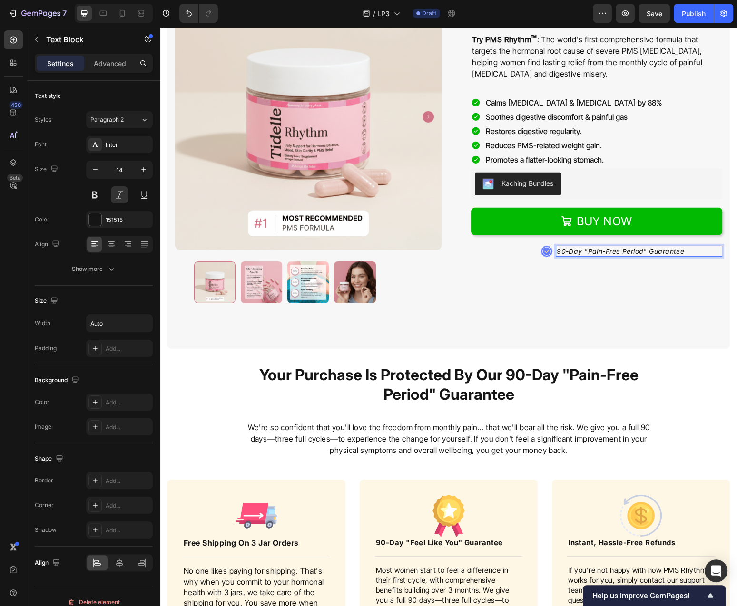
click at [619, 249] on p "90-Day "Pain-Free Period" Guarantee" at bounding box center [619, 252] width 127 height 10
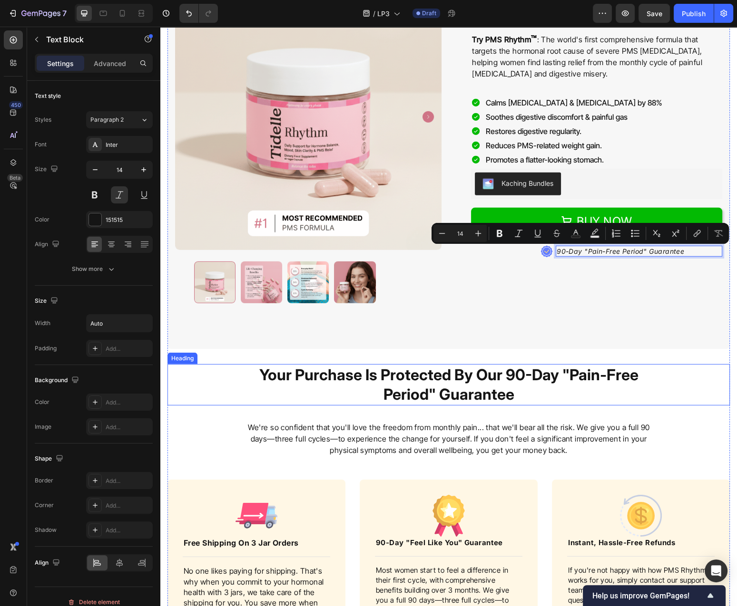
click at [708, 381] on div "Your Purchase Is Protected By Our 90-Day "Pain-Free Period" Guarantee" at bounding box center [448, 384] width 562 height 41
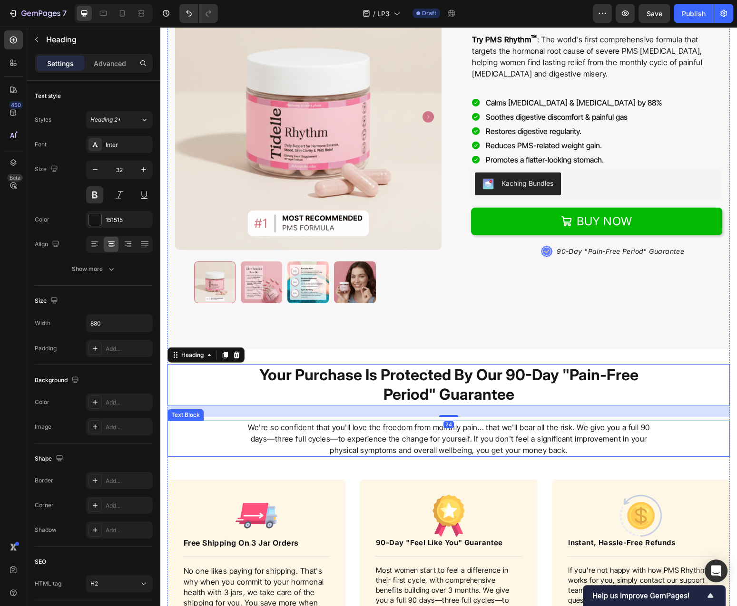
click at [718, 419] on div "FREE Shipping For 3 Jar Orders Heading Choose Your Package Below Heading Produc…" at bounding box center [448, 273] width 562 height 756
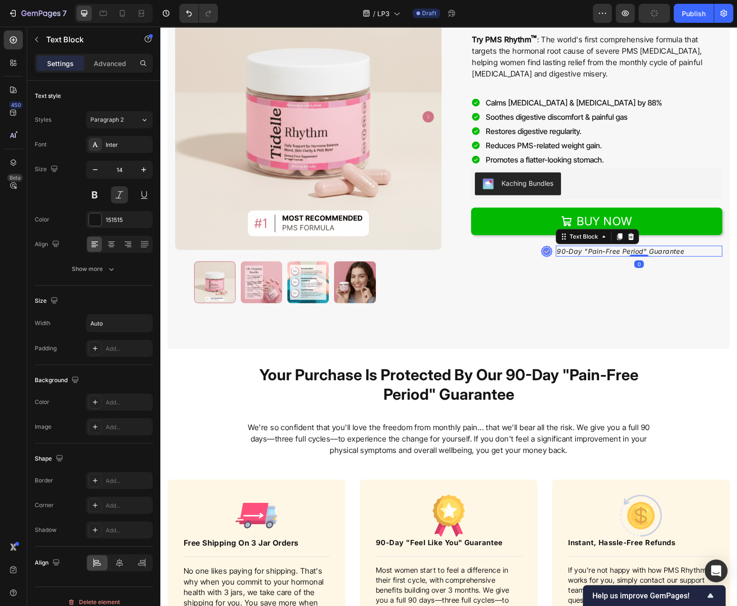
click at [634, 256] on div "90-Day "Pain-Free Period" Guarantee Text Block 0" at bounding box center [638, 251] width 166 height 11
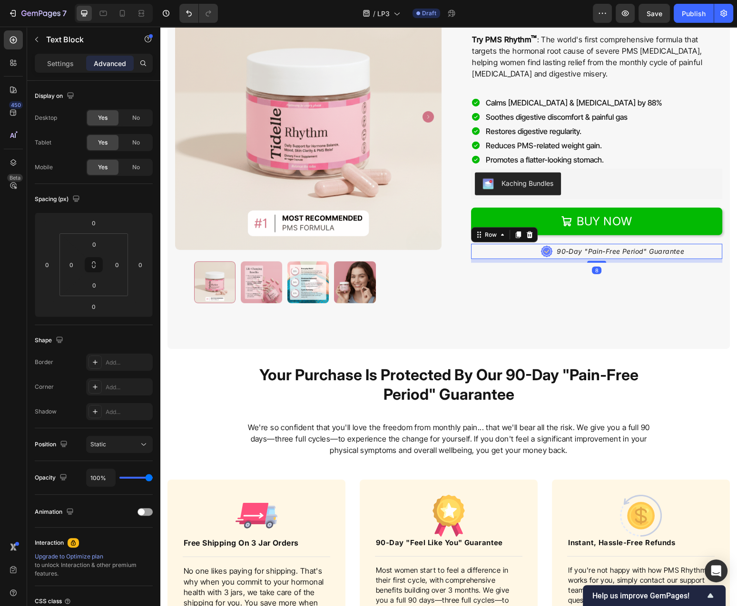
click at [563, 258] on div "90-Day "Pain-Free Period" Guarantee Text Block" at bounding box center [638, 251] width 166 height 15
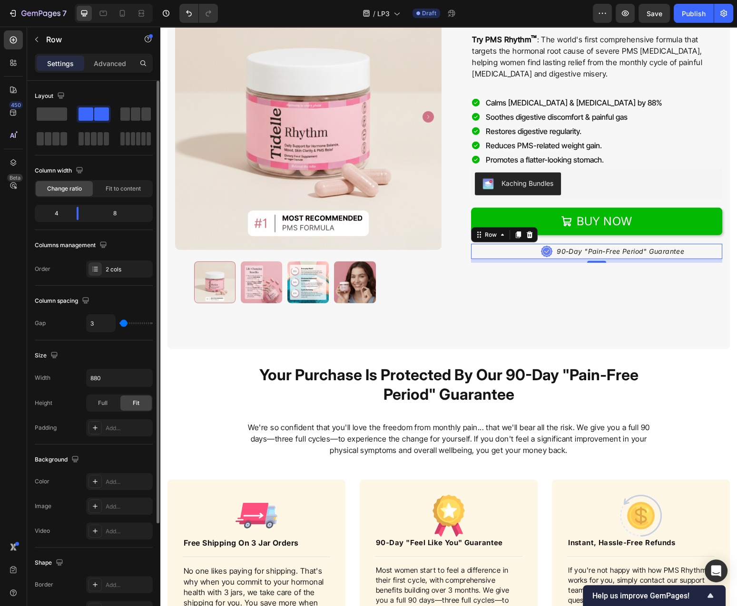
scroll to position [136, 0]
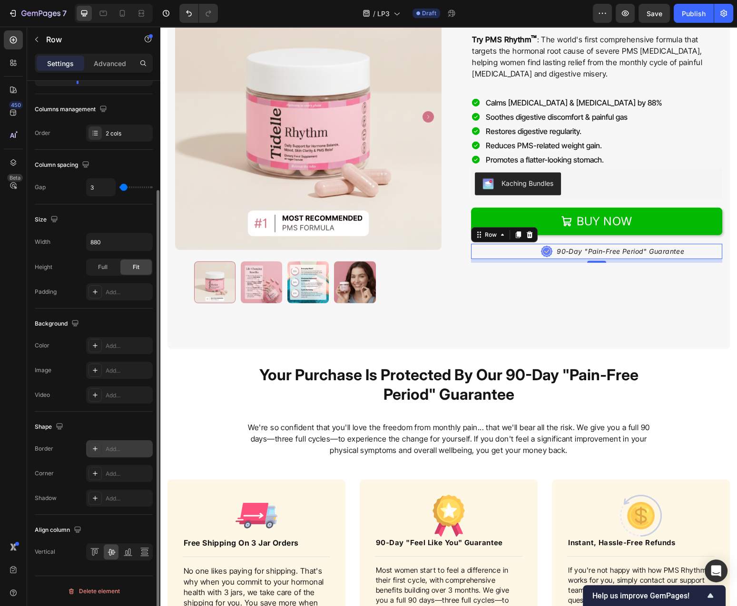
click at [114, 449] on div "Add..." at bounding box center [128, 449] width 45 height 9
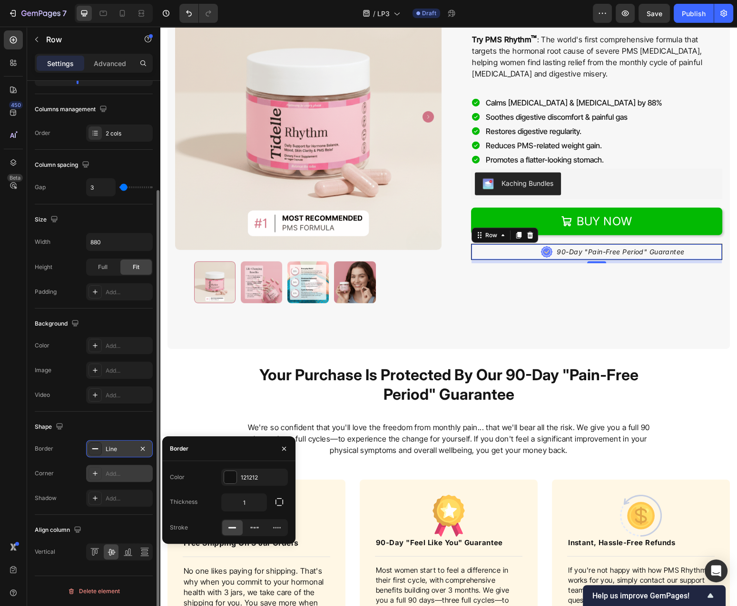
click at [120, 477] on div "Add..." at bounding box center [128, 474] width 45 height 9
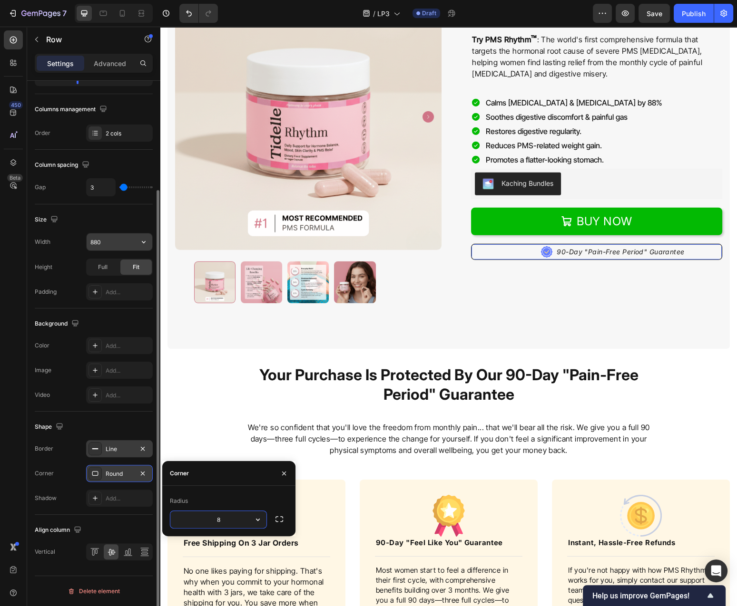
click at [146, 244] on icon "button" at bounding box center [144, 242] width 10 height 10
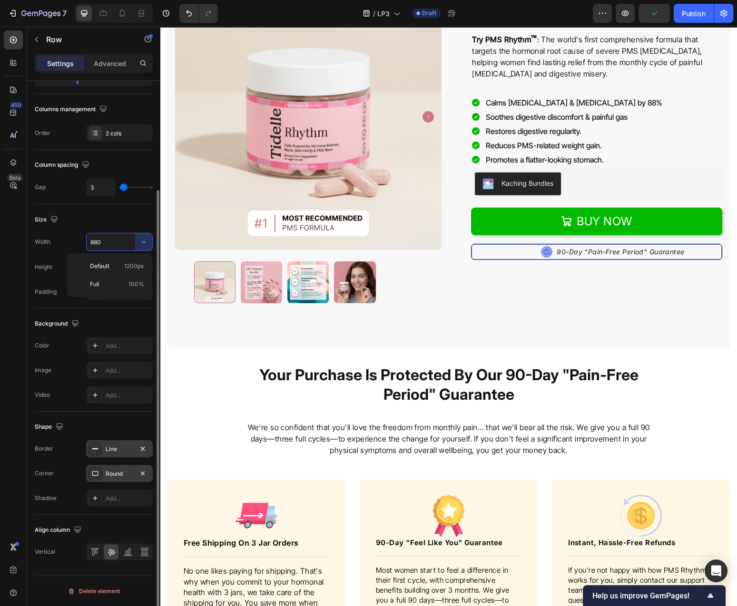
click at [140, 223] on div "Size" at bounding box center [94, 219] width 118 height 15
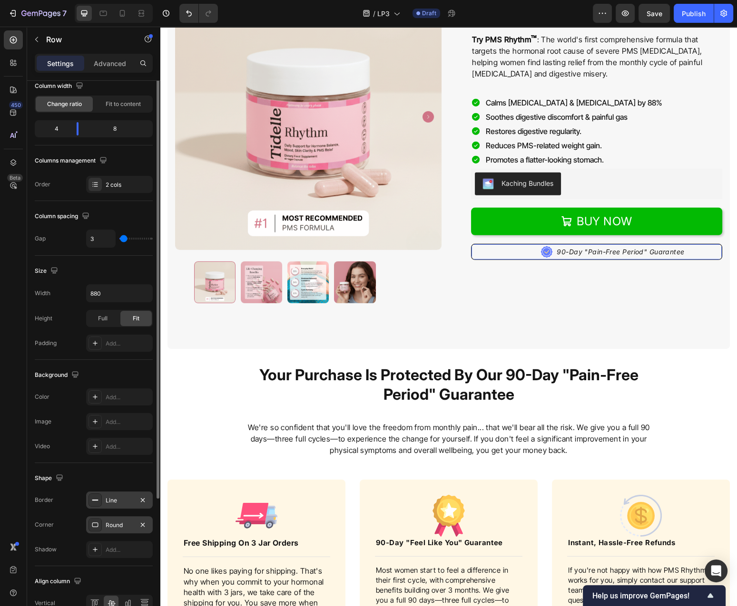
scroll to position [33, 0]
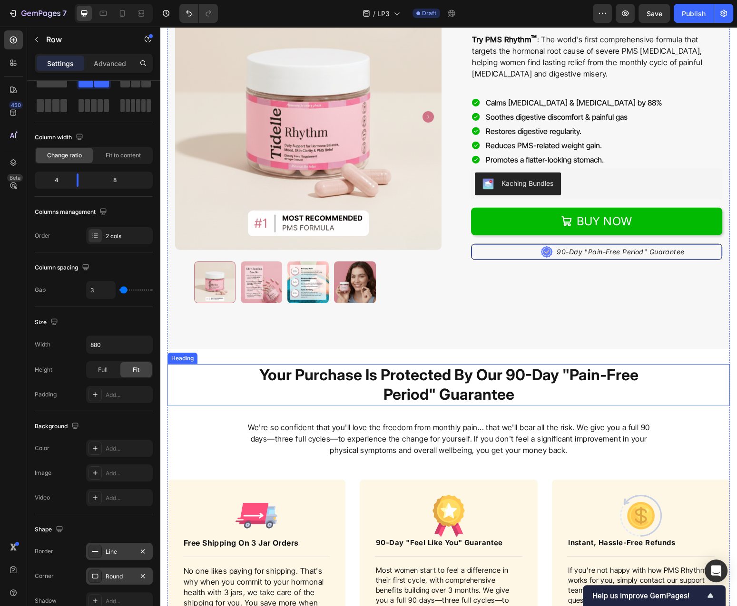
click at [575, 331] on div "new Text Block PMS Rhythm™ Heading Try PMS Rhythm ™ : The world's first compreh…" at bounding box center [589, 162] width 266 height 357
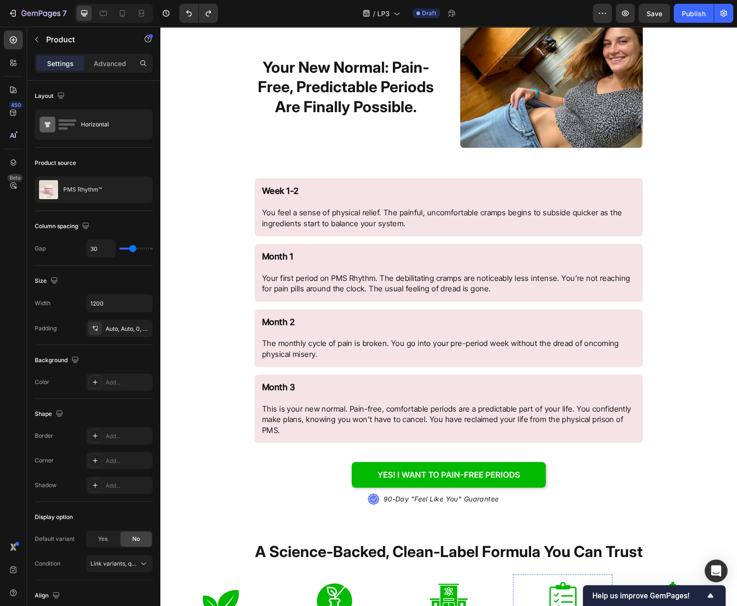
scroll to position [2345, 0]
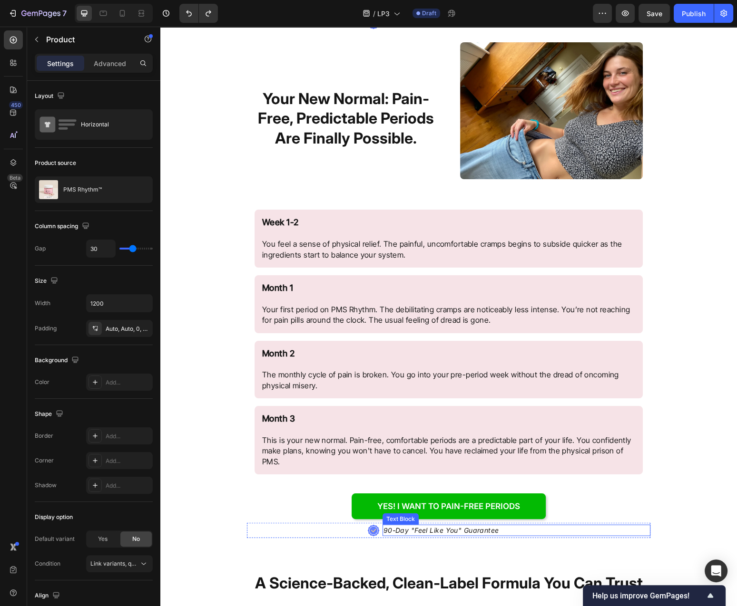
click at [487, 531] on p "90-Day "Feel Like You" Guarantee" at bounding box center [441, 531] width 116 height 10
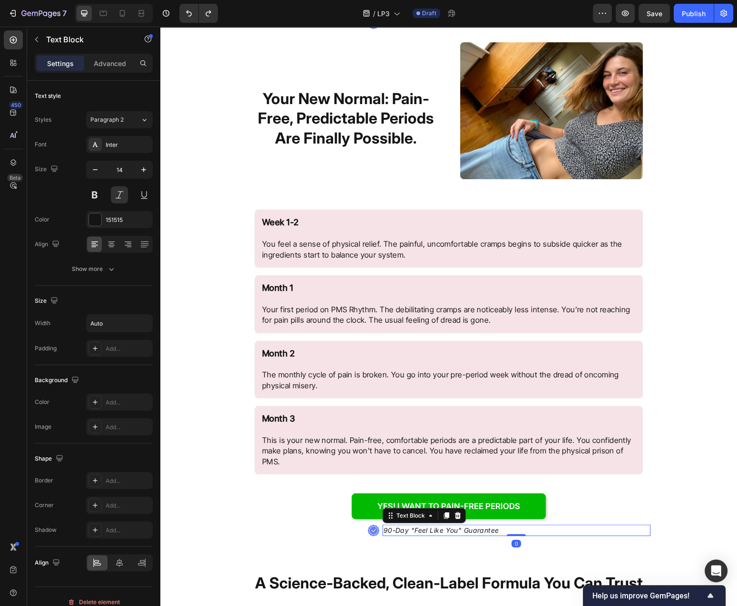
click at [487, 531] on p "90-Day "Feel Like You" Guarantee" at bounding box center [441, 531] width 116 height 10
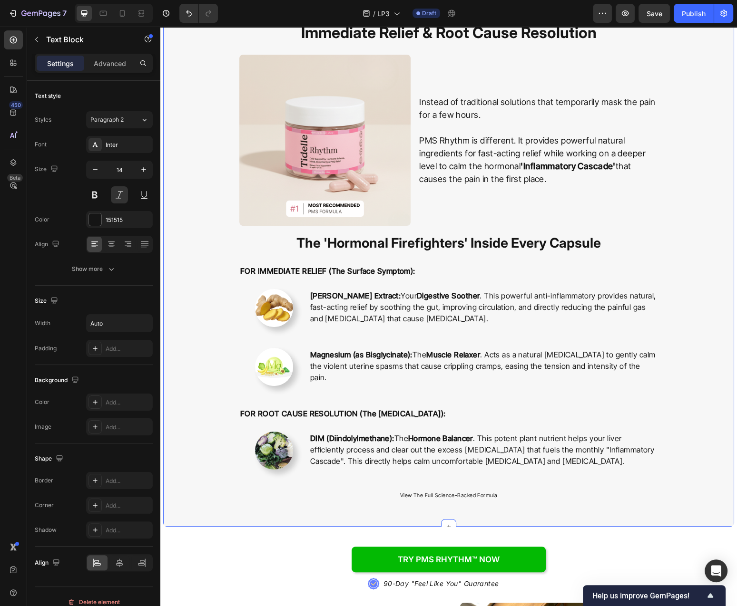
scroll to position [1937, 0]
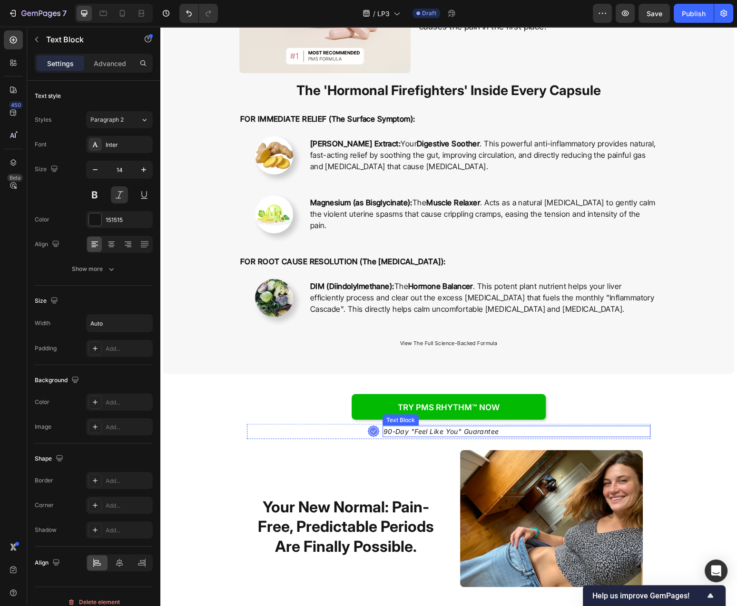
click at [452, 427] on p "90-Day "Feel Like You" Guarantee" at bounding box center [441, 432] width 116 height 10
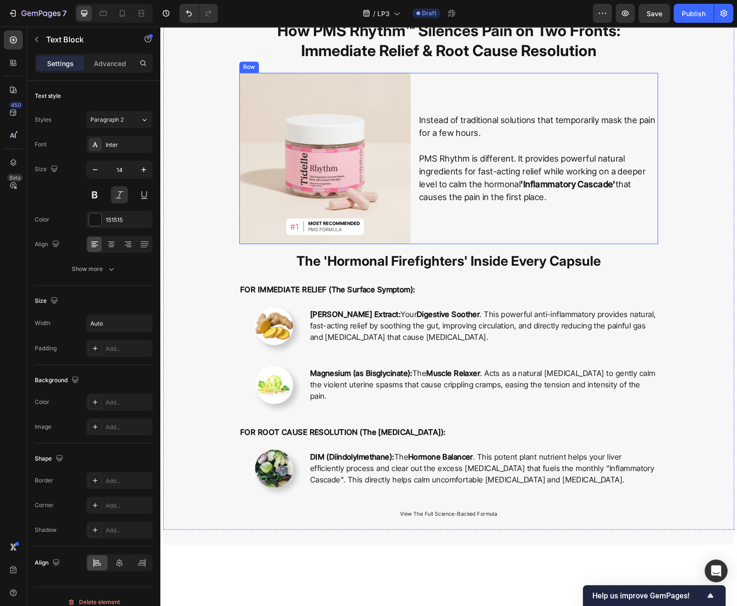
scroll to position [1274, 0]
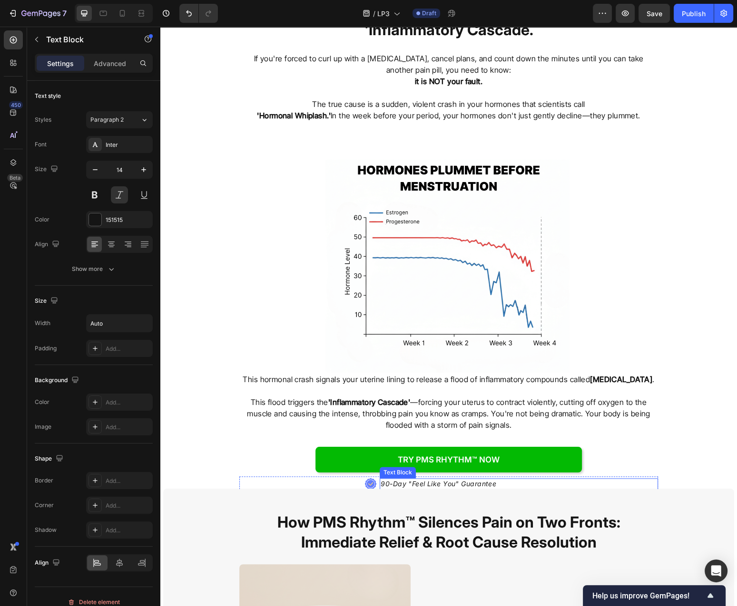
click at [458, 479] on p "90-Day "Feel Like You" Guarantee" at bounding box center [438, 484] width 116 height 10
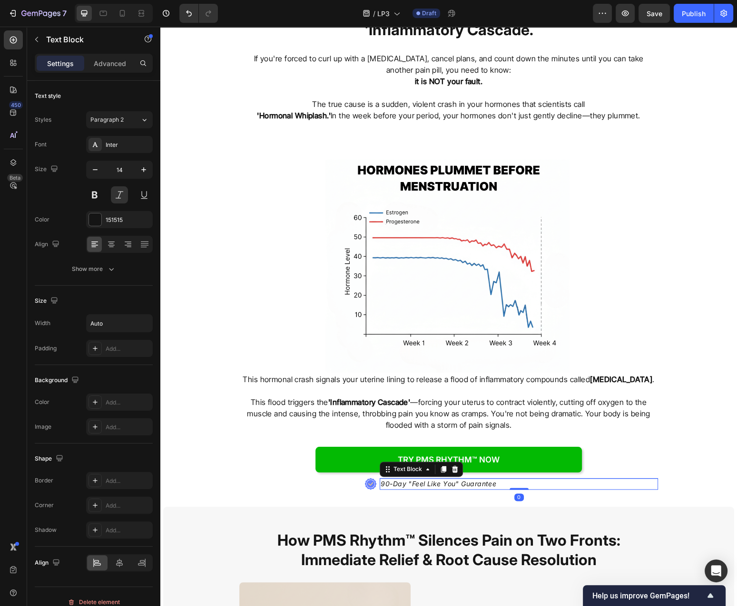
click at [458, 479] on p "90-Day "Feel Like You" Guarantee" at bounding box center [438, 484] width 116 height 10
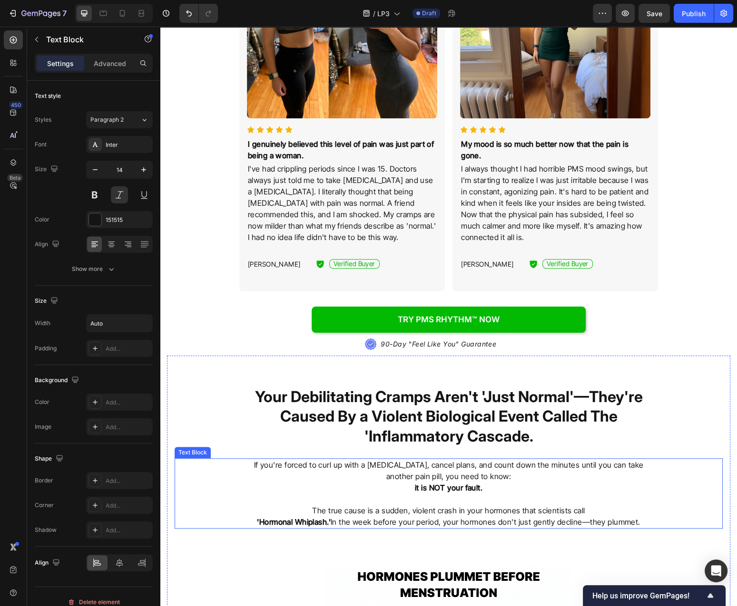
scroll to position [866, 0]
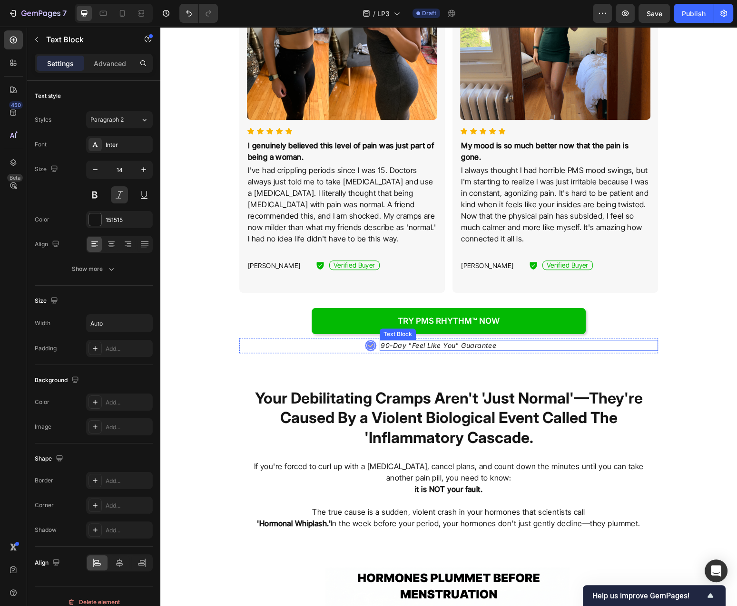
click at [465, 341] on p "90-Day "Feel Like You" Guarantee" at bounding box center [438, 346] width 116 height 10
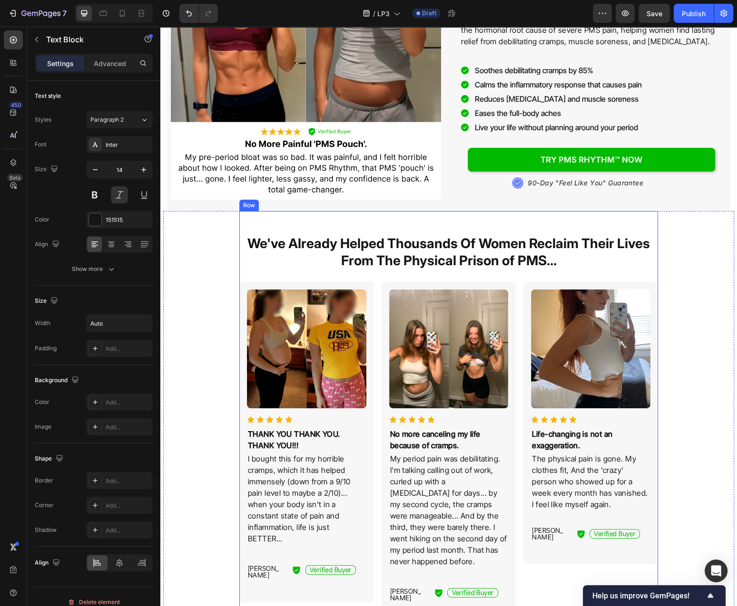
scroll to position [0, 0]
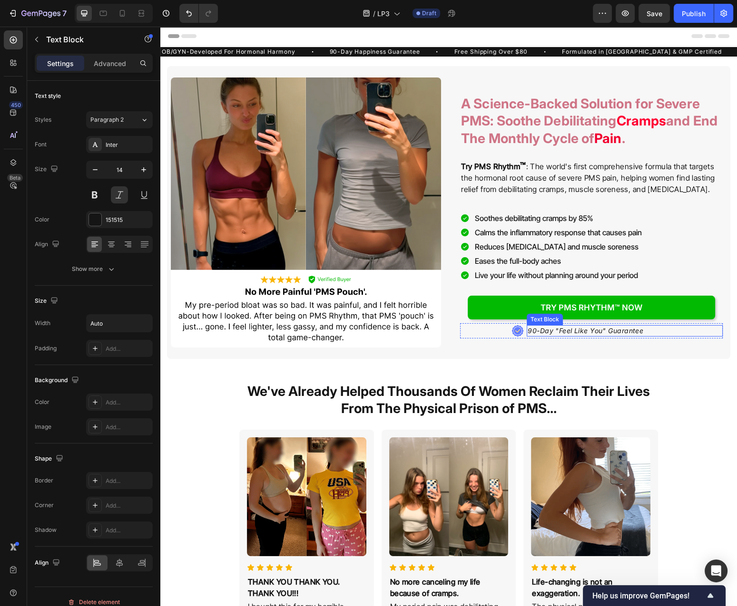
click at [573, 330] on p "90-Day "Feel Like You" Guarantee" at bounding box center [585, 331] width 116 height 10
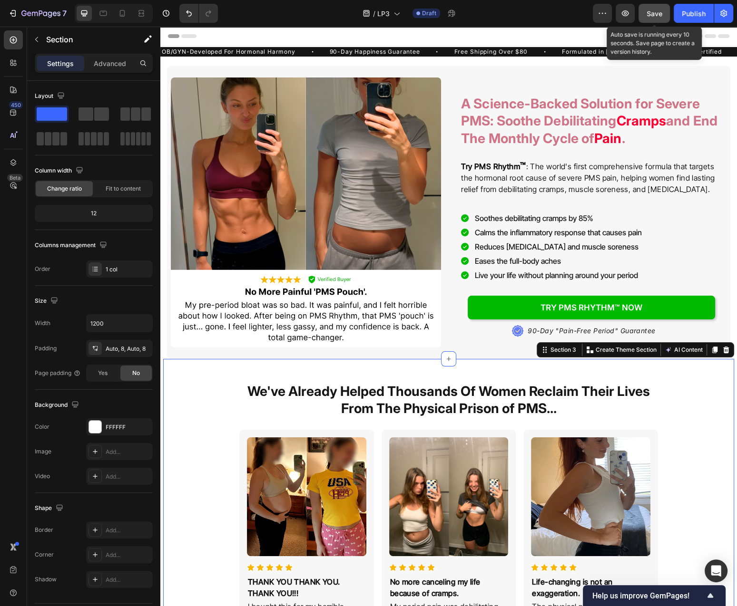
click at [661, 10] on span "Save" at bounding box center [654, 14] width 16 height 8
drag, startPoint x: 126, startPoint y: 13, endPoint x: 166, endPoint y: 180, distance: 171.2
click at [126, 13] on icon at bounding box center [122, 14] width 10 height 10
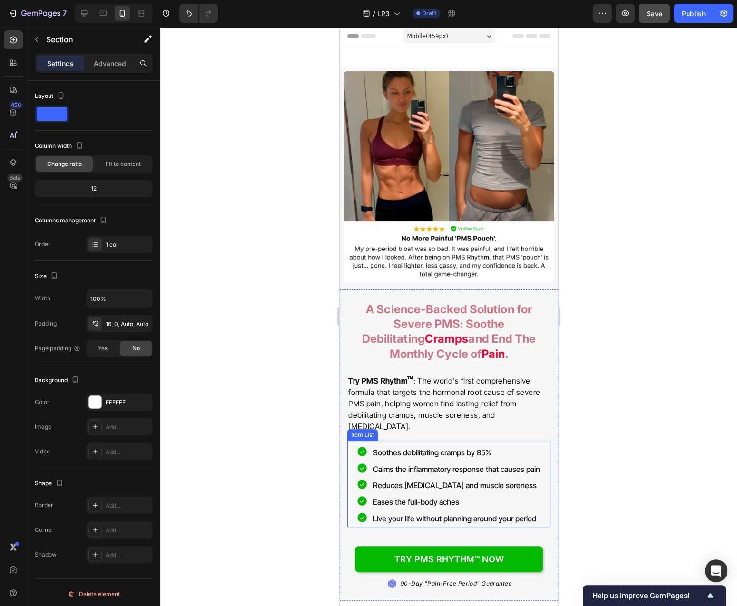
scroll to position [87, 0]
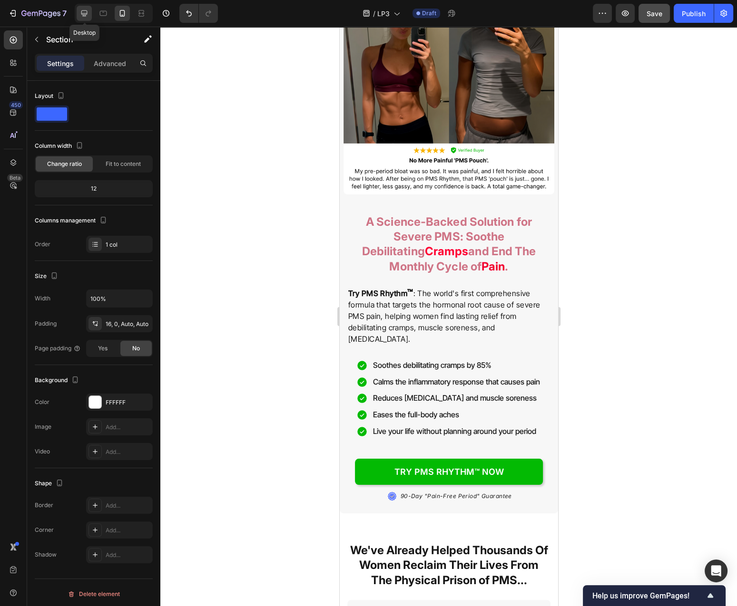
click at [85, 12] on icon at bounding box center [84, 14] width 10 height 10
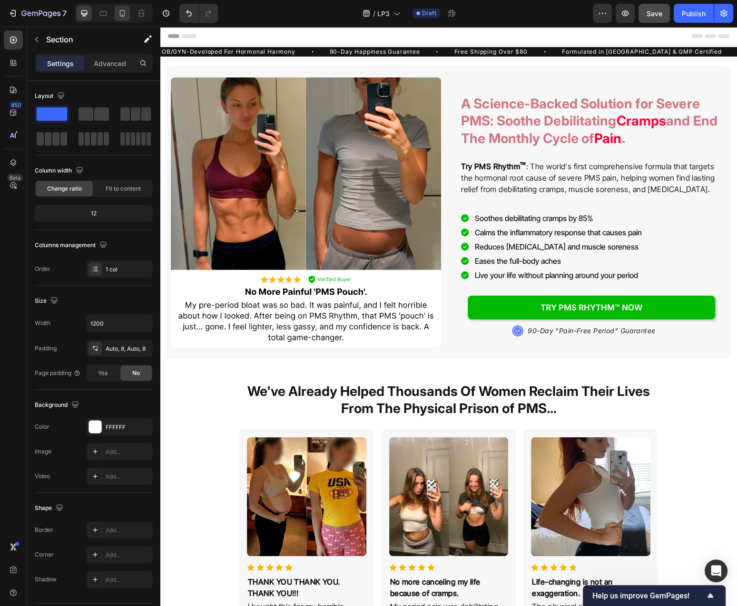
click at [121, 15] on icon at bounding box center [122, 14] width 10 height 10
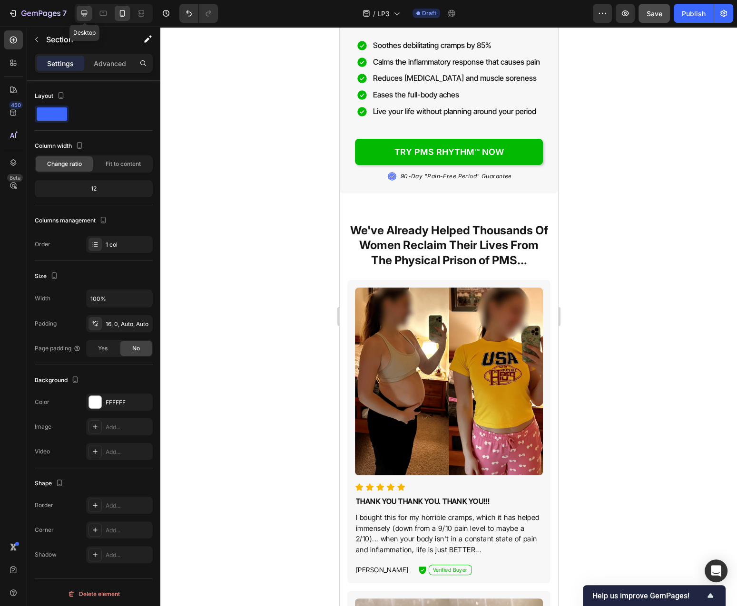
click at [87, 13] on icon at bounding box center [84, 14] width 10 height 10
type input "1200"
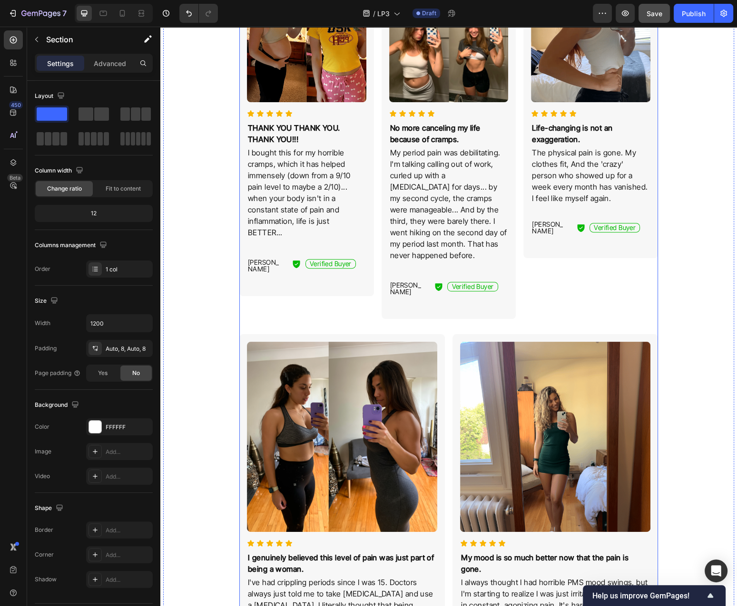
scroll to position [453, 0]
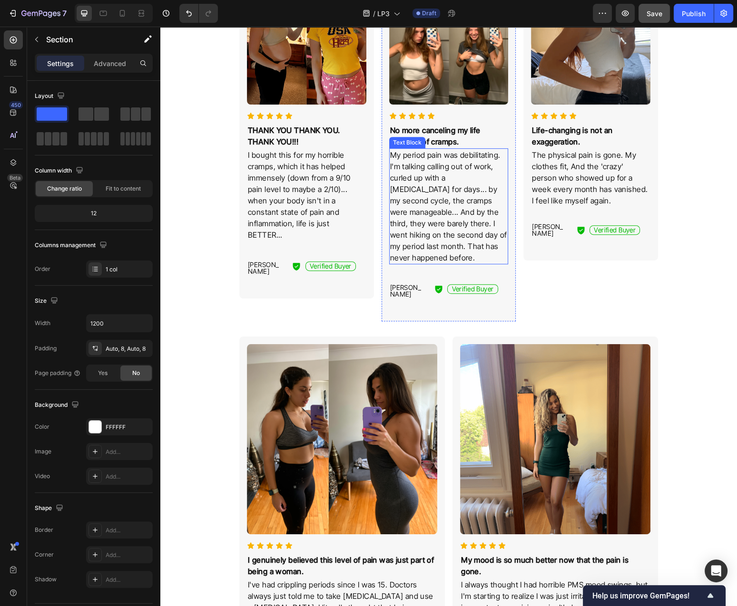
click at [560, 184] on p "The physical pain is gone. My clothes fit, And the 'crazy' person who showed up…" at bounding box center [590, 177] width 117 height 57
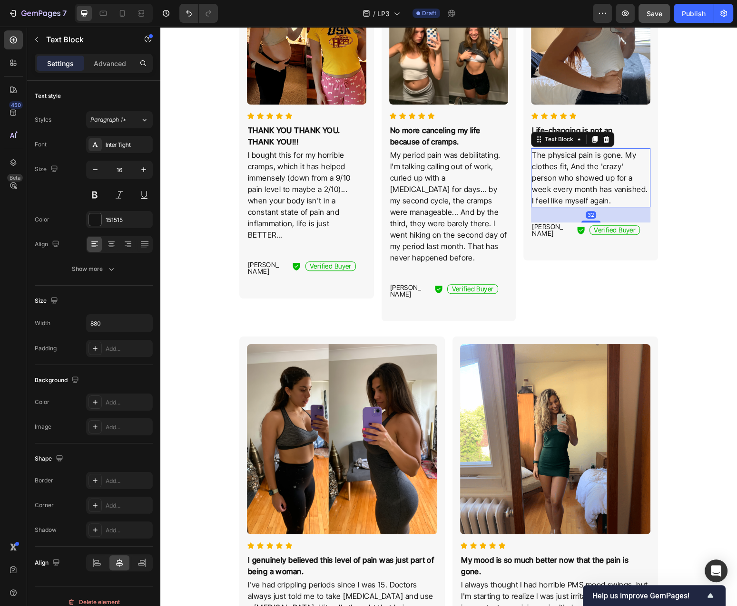
click at [566, 185] on p "The physical pain is gone. My clothes fit, And the 'crazy' person who showed up…" at bounding box center [590, 177] width 117 height 57
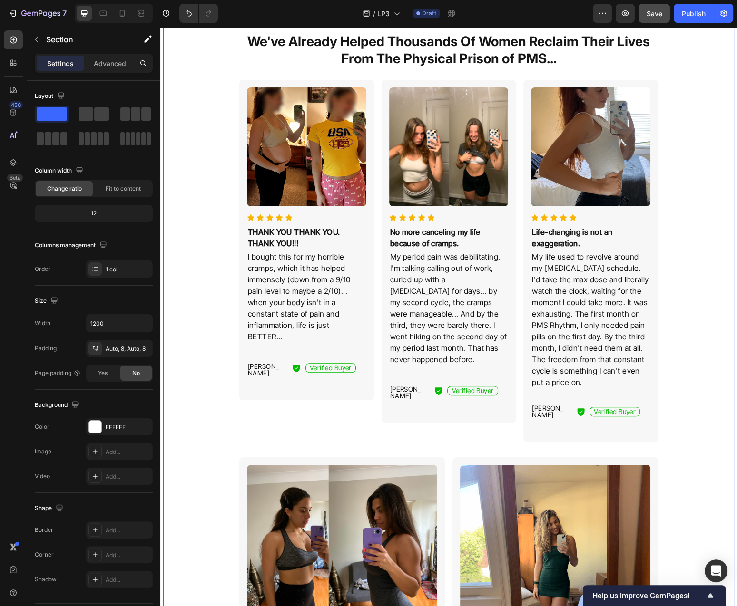
scroll to position [0, 0]
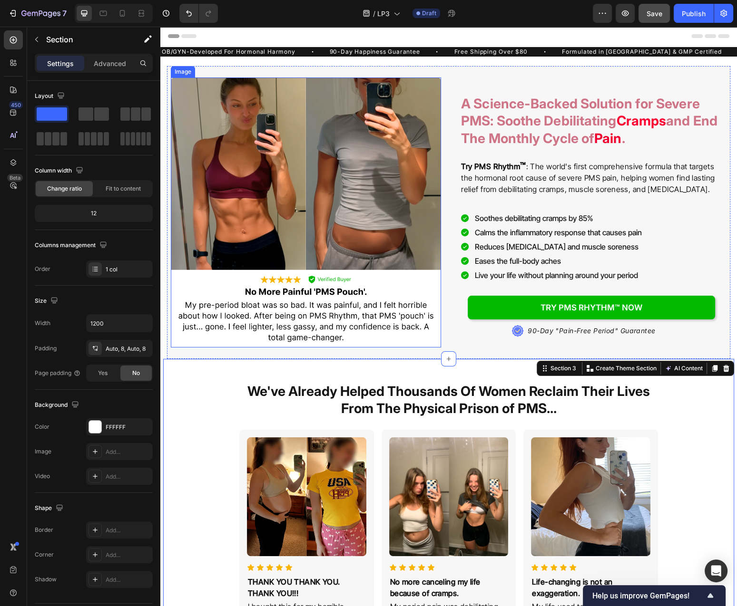
click at [285, 195] on img at bounding box center [306, 213] width 270 height 270
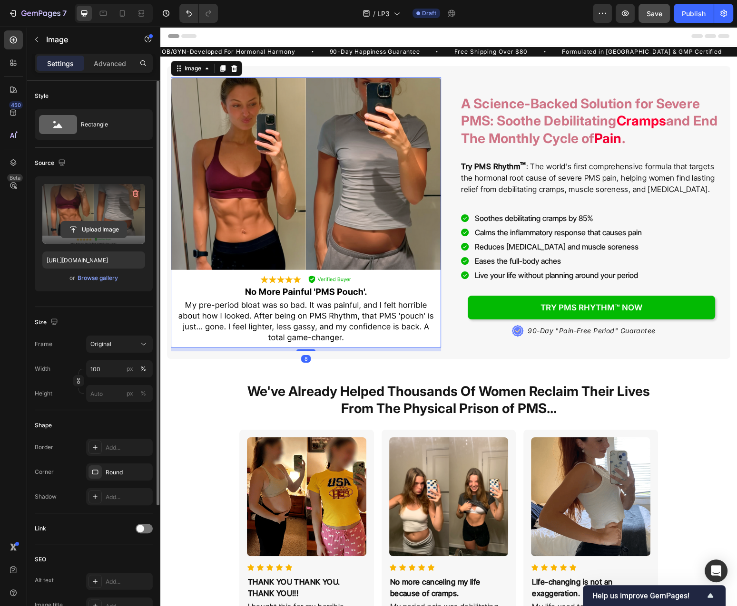
click at [101, 229] on input "file" at bounding box center [94, 230] width 66 height 16
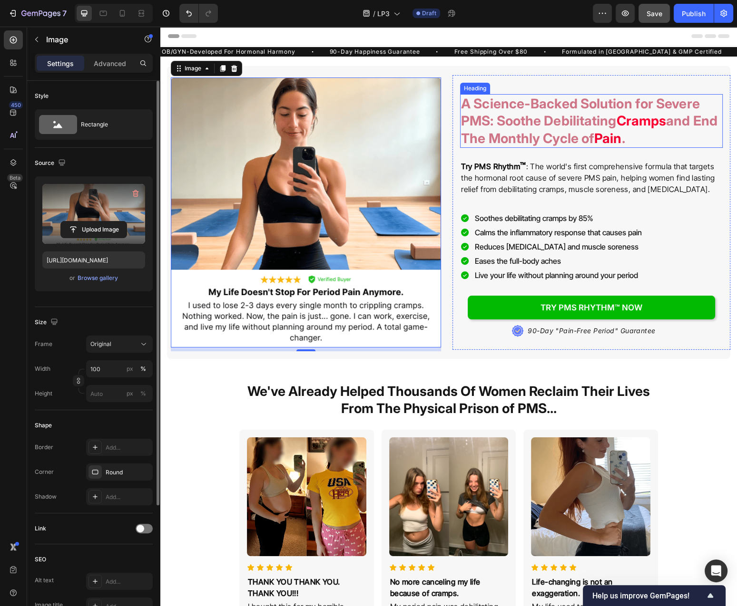
type input "https://cdn.shopify.com/s/files/1/0777/2736/7387/files/gempages_577083542056469…"
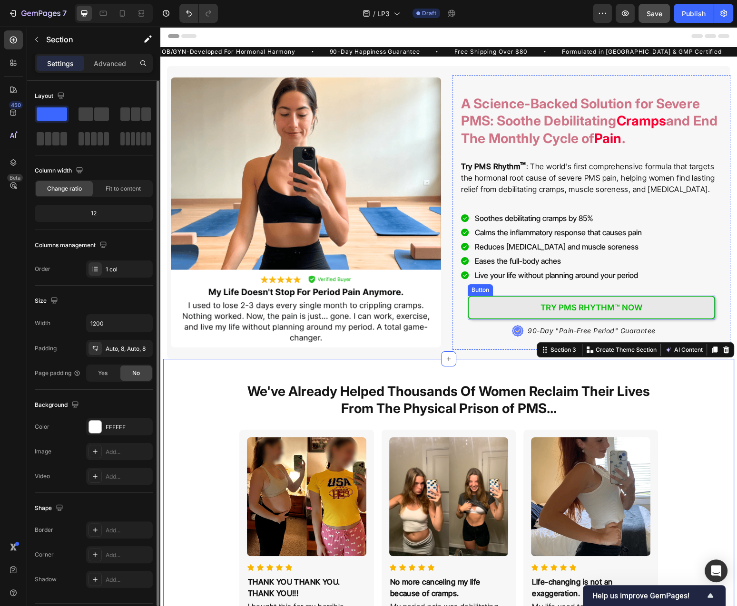
scroll to position [51, 0]
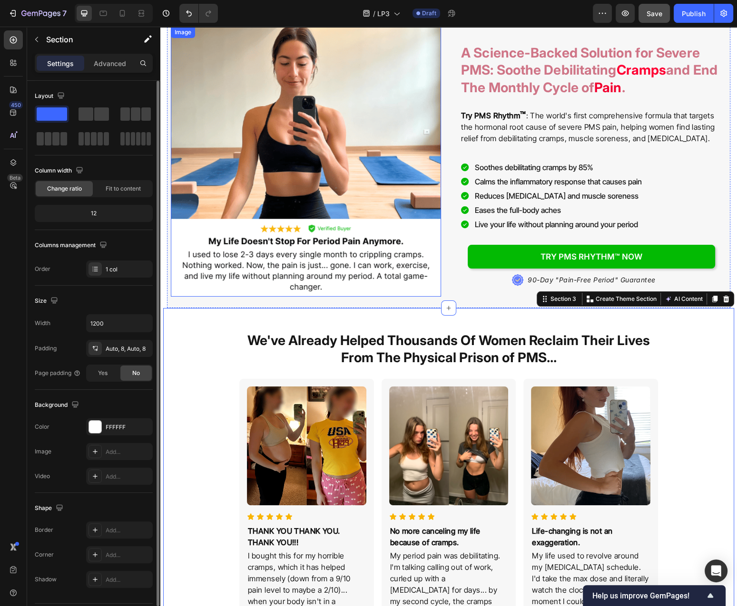
click at [224, 111] on img at bounding box center [306, 162] width 270 height 270
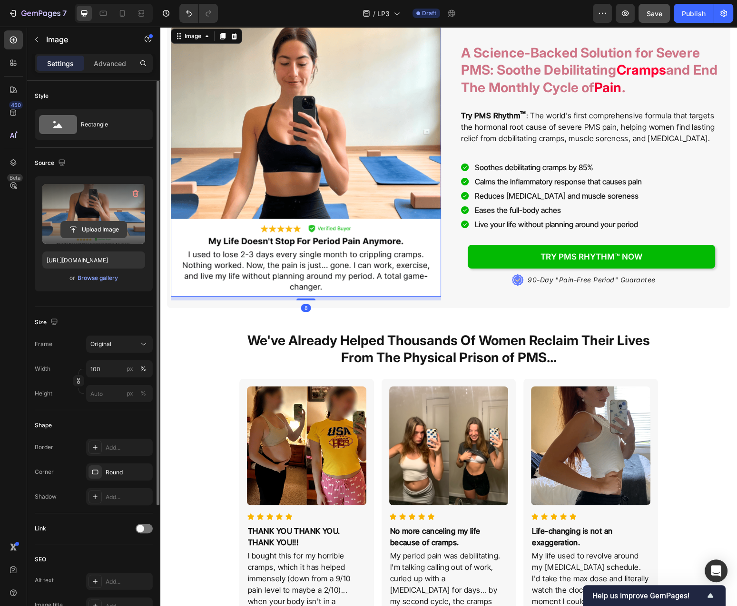
click at [80, 228] on input "file" at bounding box center [94, 230] width 66 height 16
click at [651, 16] on span "Save" at bounding box center [654, 14] width 16 height 8
click at [93, 225] on input "file" at bounding box center [94, 230] width 66 height 16
type input "https://cdn.shopify.com/s/files/1/0777/2736/7387/files/gempages_577083542056469…"
click at [656, 12] on span "Save" at bounding box center [654, 14] width 16 height 8
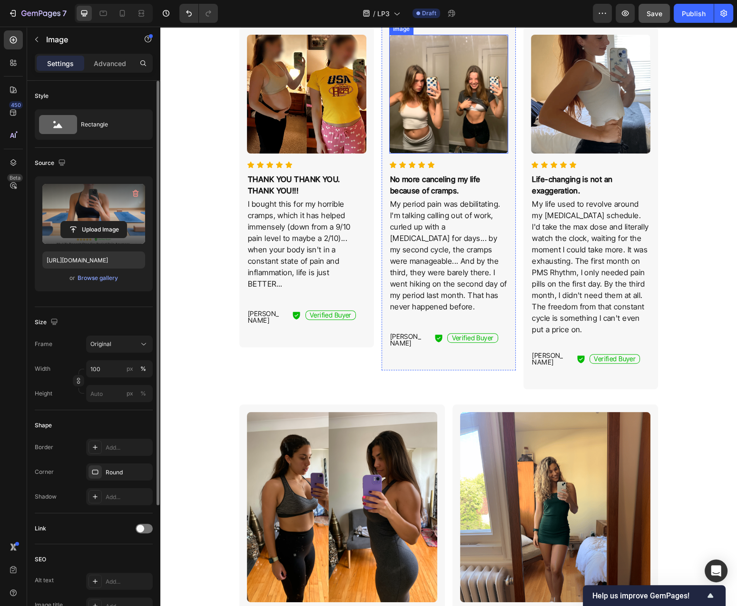
scroll to position [306, 0]
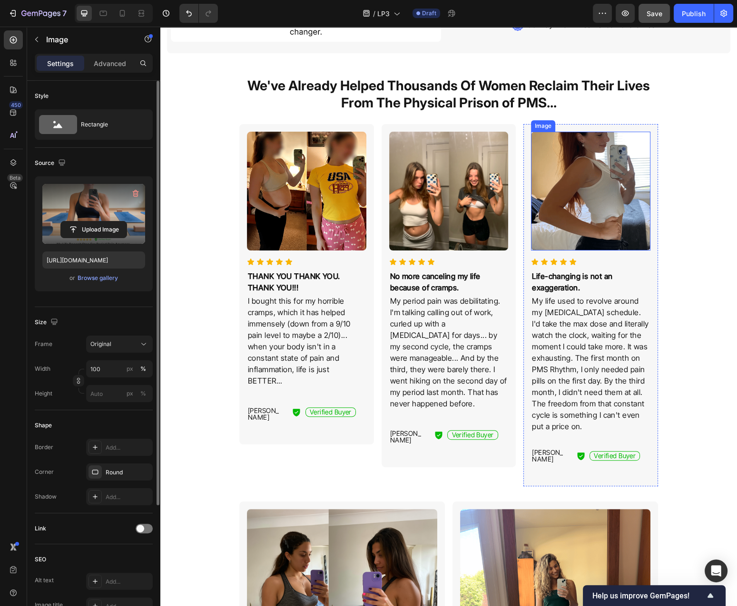
click at [588, 184] on img at bounding box center [590, 191] width 119 height 119
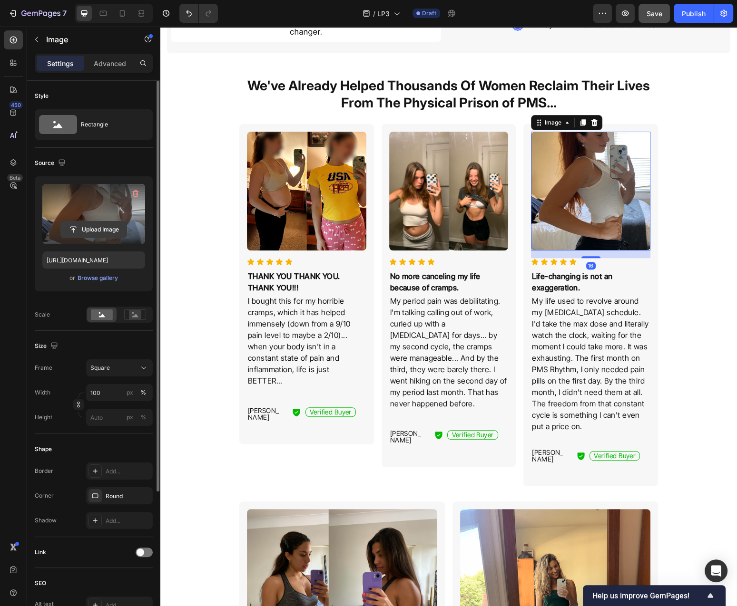
click at [112, 231] on input "file" at bounding box center [94, 230] width 66 height 16
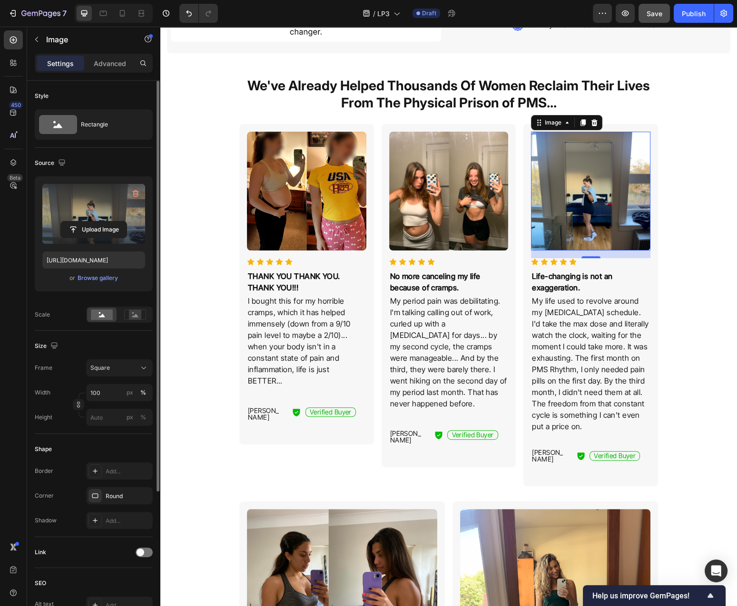
type input "https://cdn.shopify.com/s/files/1/0777/2736/7387/files/gempages_577083542056469…"
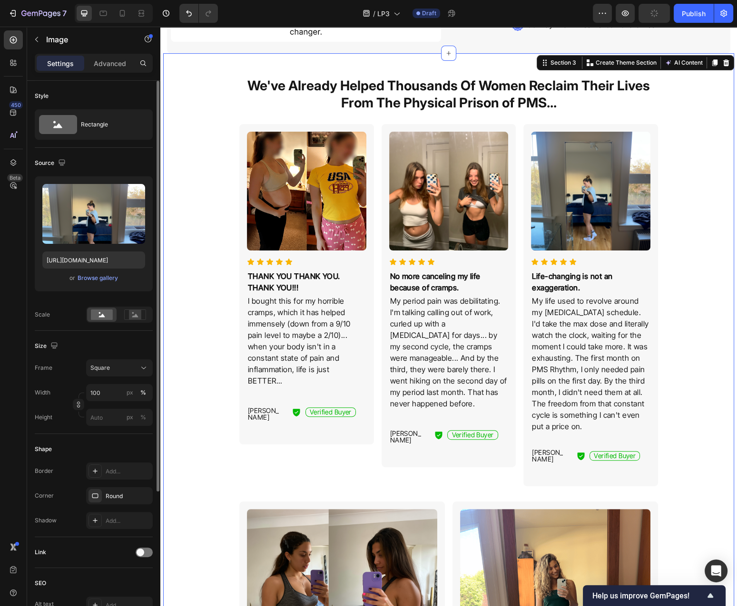
click at [594, 195] on img at bounding box center [590, 191] width 119 height 119
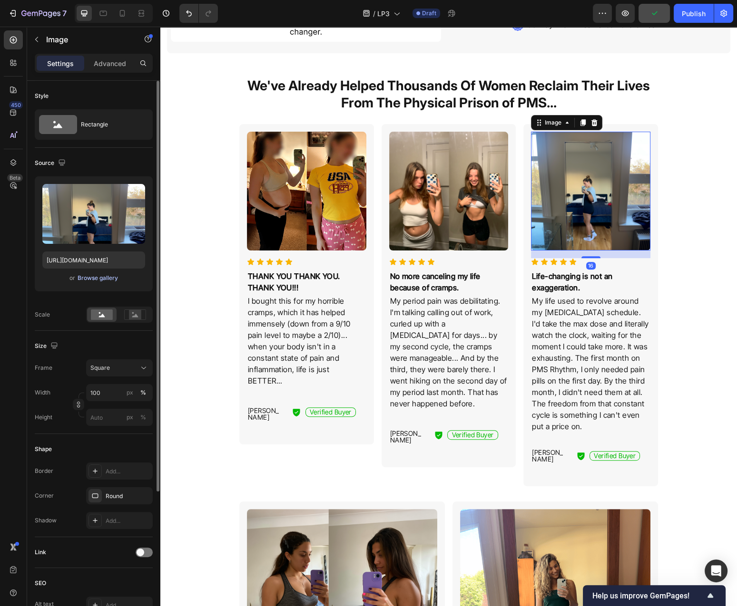
click at [96, 278] on div "Browse gallery" at bounding box center [98, 278] width 40 height 9
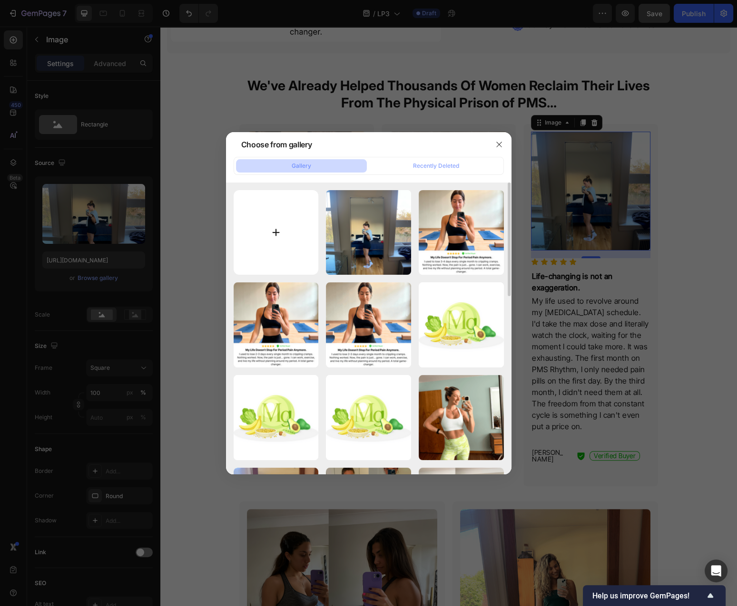
click at [235, 231] on input "file" at bounding box center [275, 232] width 85 height 85
type input "C:\fakepath\pms-rhythm-lp3-img2.png"
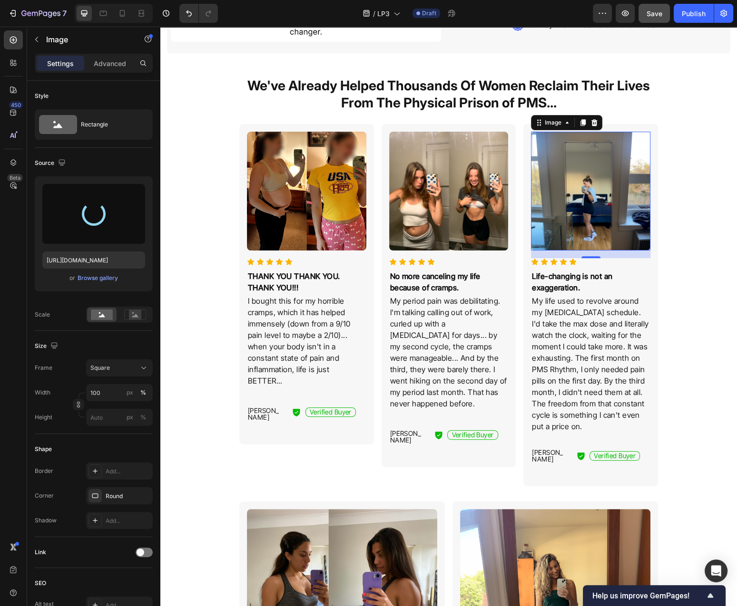
type input "https://cdn.shopify.com/s/files/1/0777/2736/7387/files/gempages_577083542056469…"
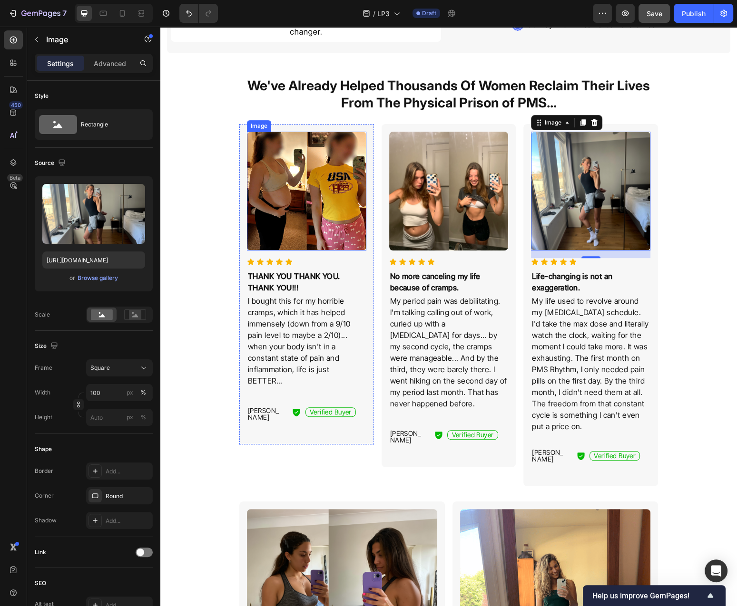
click at [291, 207] on img at bounding box center [306, 191] width 119 height 119
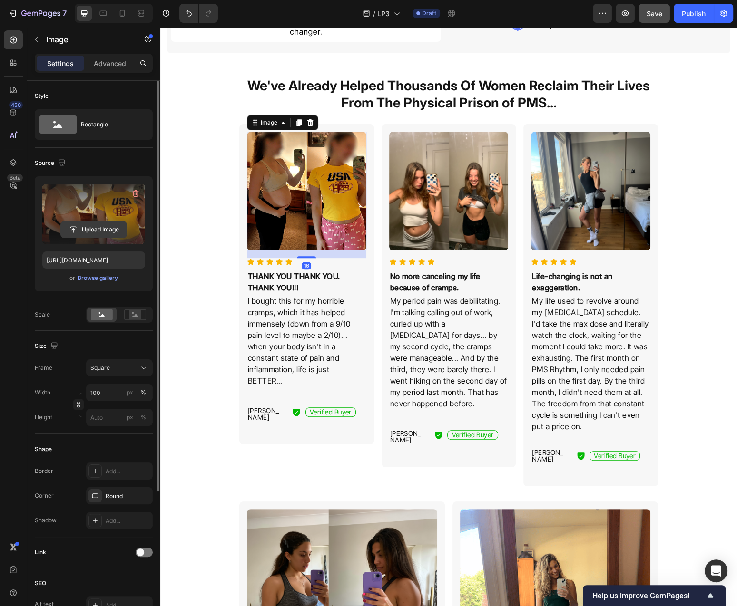
click at [91, 238] on button "Upload Image" at bounding box center [93, 229] width 67 height 17
click at [92, 233] on input "file" at bounding box center [94, 230] width 66 height 16
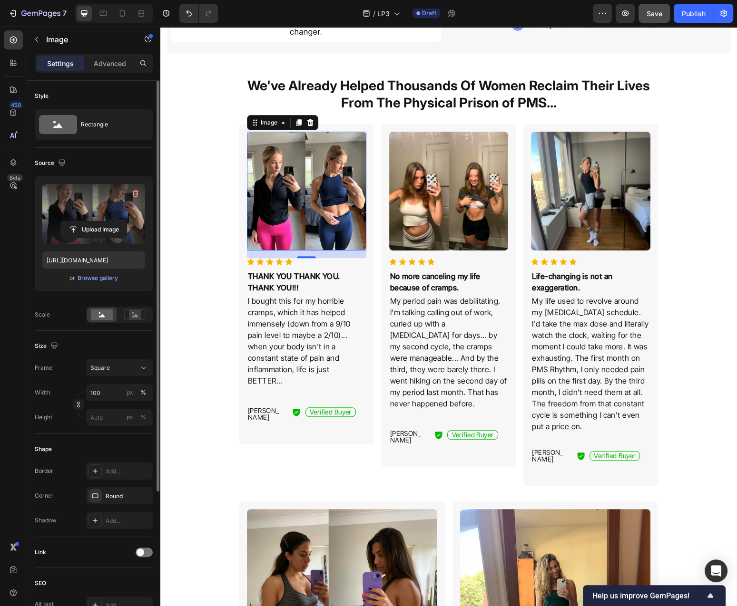
type input "https://cdn.shopify.com/s/files/1/0777/2736/7387/files/gempages_577083542056469…"
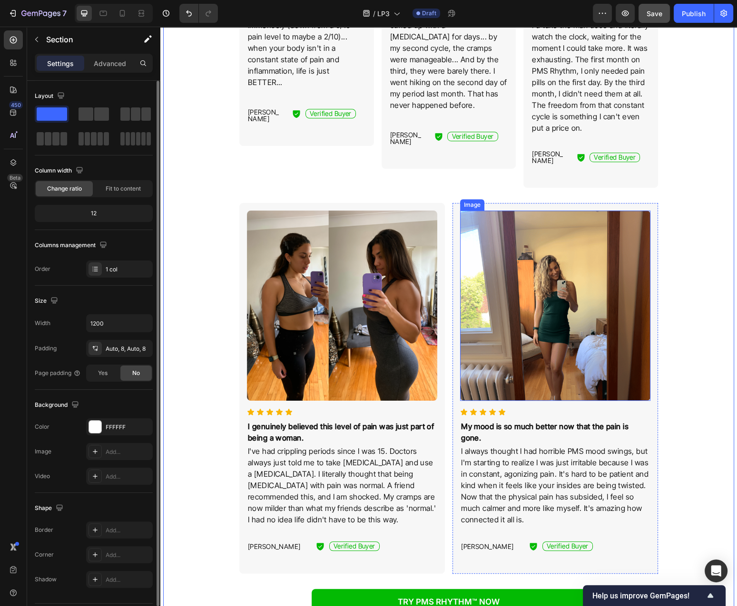
scroll to position [611, 0]
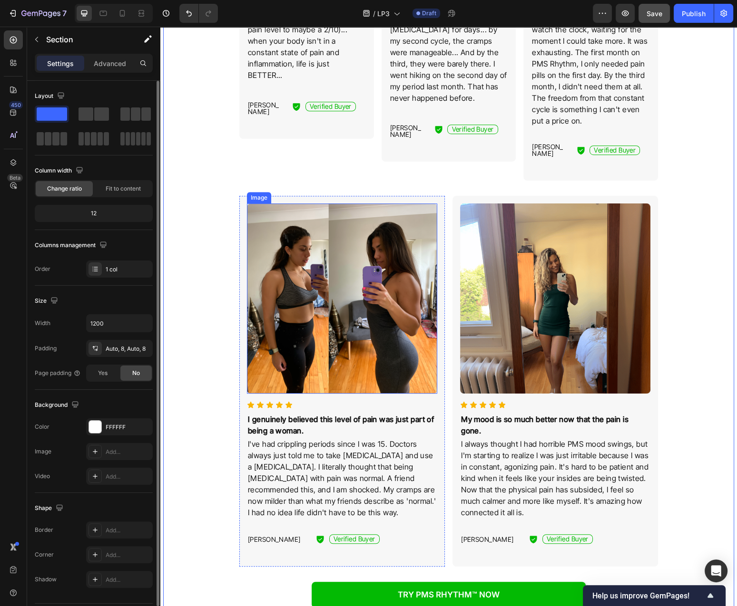
click at [364, 294] on img at bounding box center [342, 299] width 190 height 190
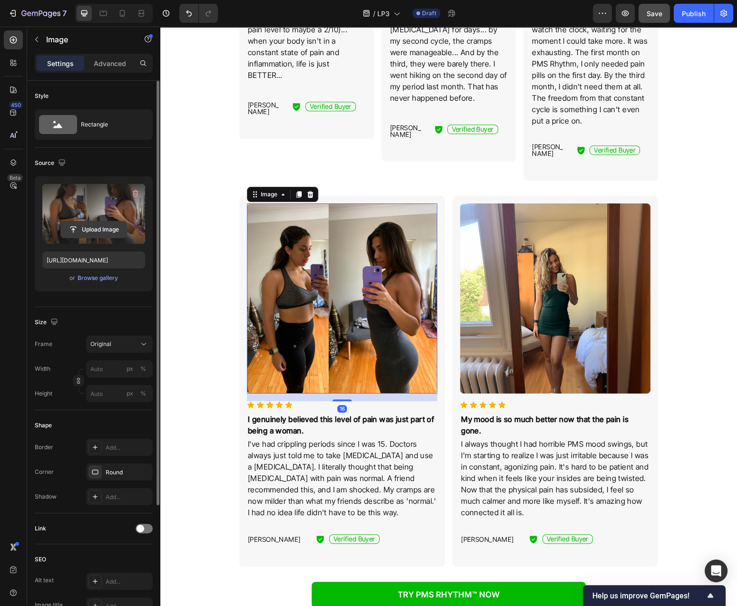
click at [96, 235] on input "file" at bounding box center [94, 230] width 66 height 16
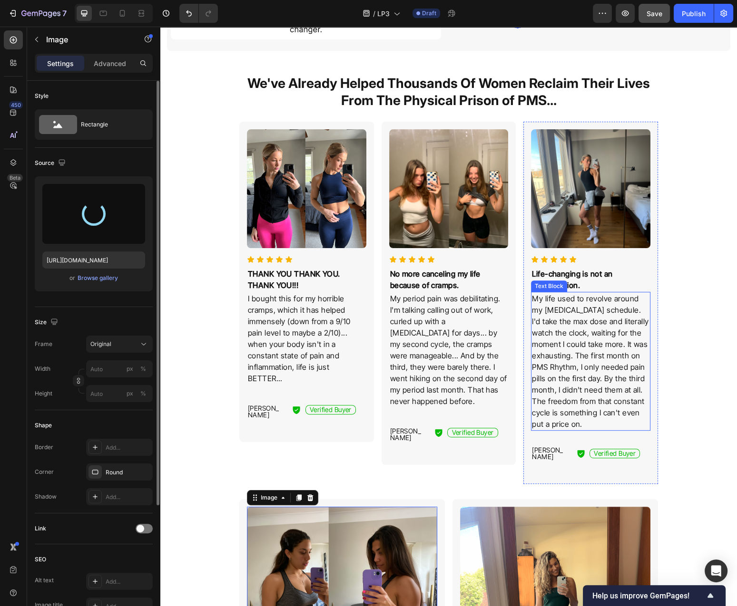
scroll to position [306, 0]
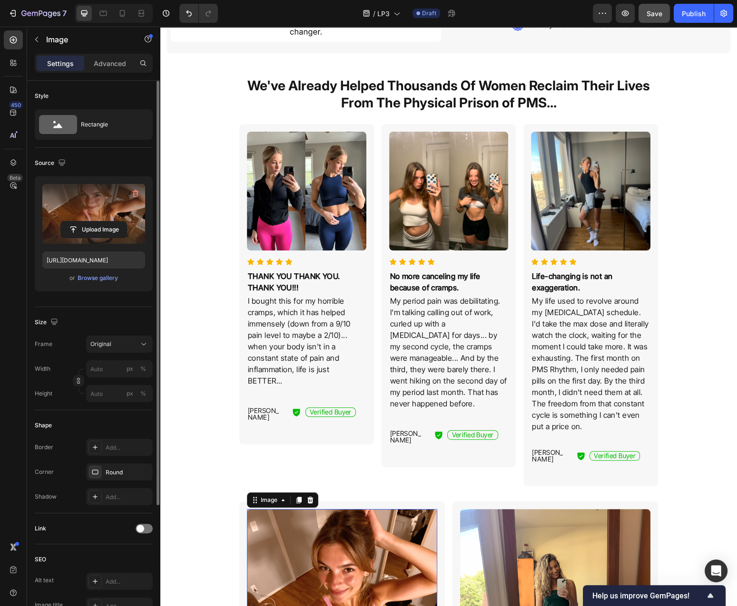
type input "https://cdn.shopify.com/s/files/1/0777/2736/7387/files/gempages_577083542056469…"
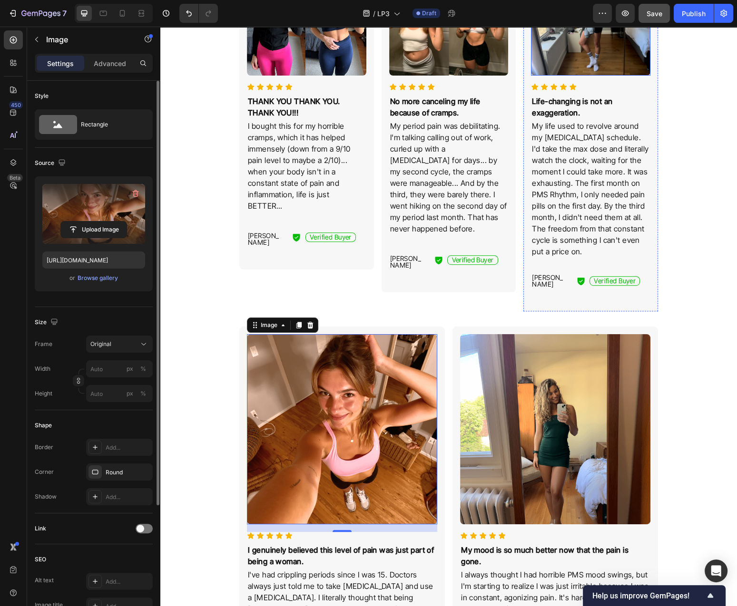
scroll to position [561, 0]
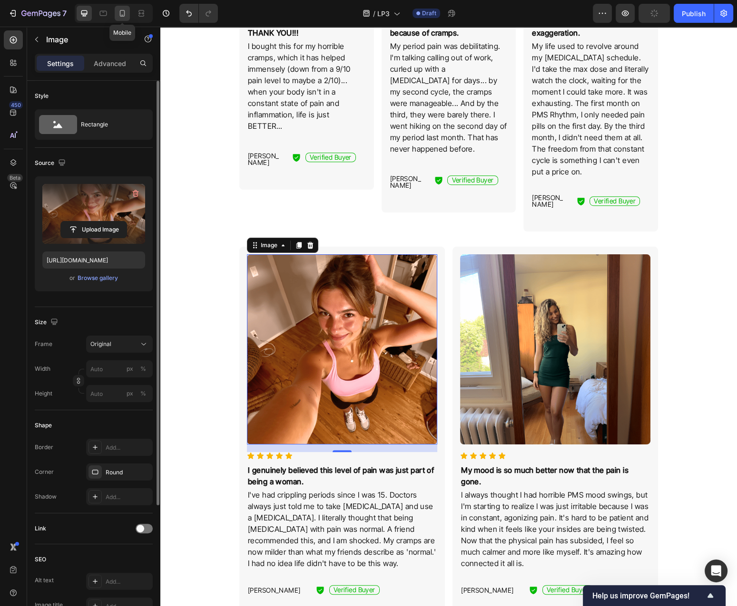
click at [125, 14] on icon at bounding box center [122, 13] width 5 height 7
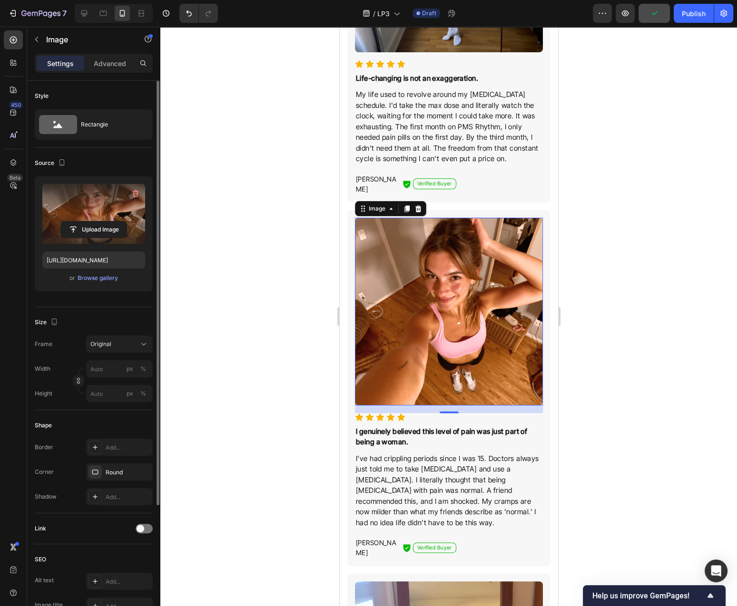
scroll to position [1222, 0]
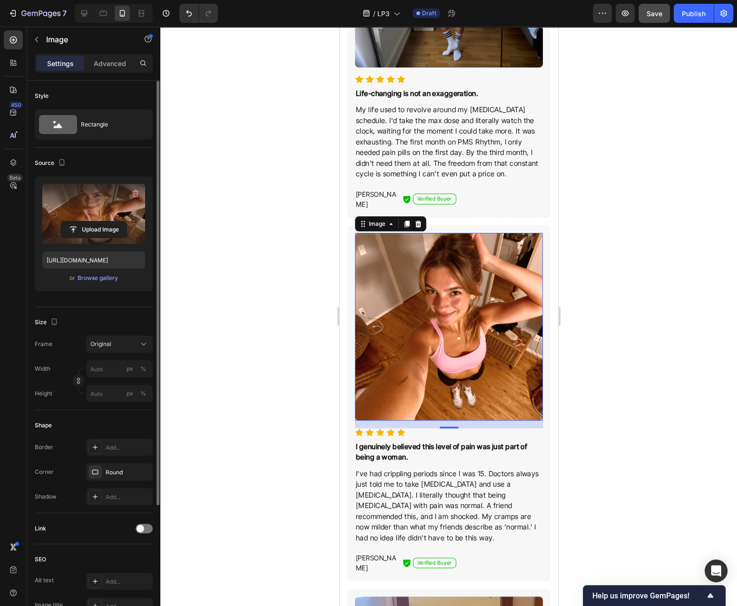
click at [636, 188] on div at bounding box center [448, 317] width 576 height 580
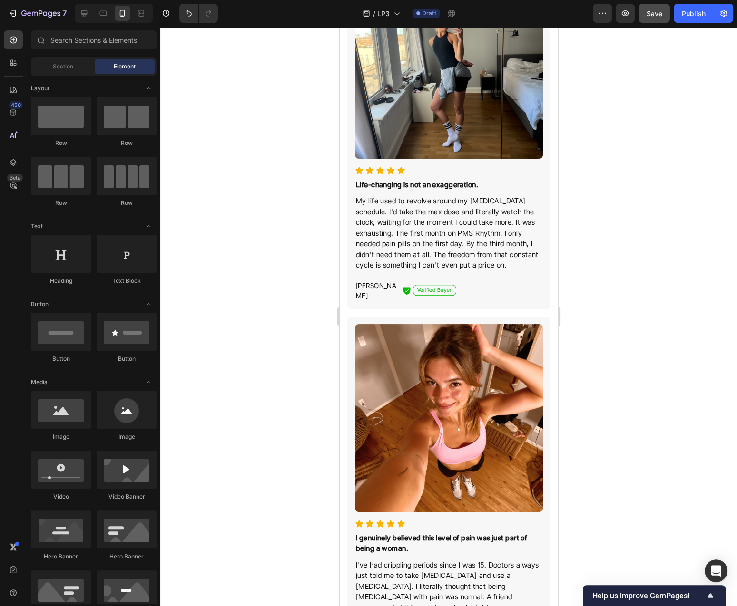
scroll to position [967, 0]
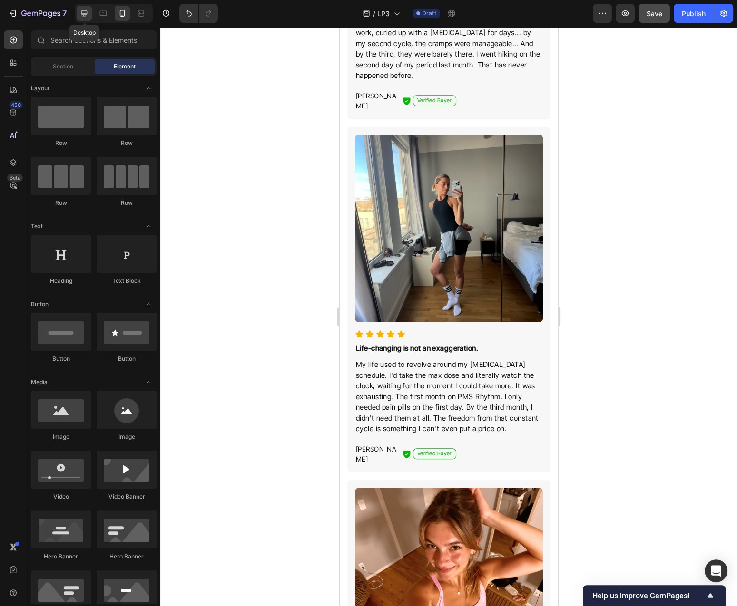
click at [83, 19] on div at bounding box center [84, 13] width 15 height 15
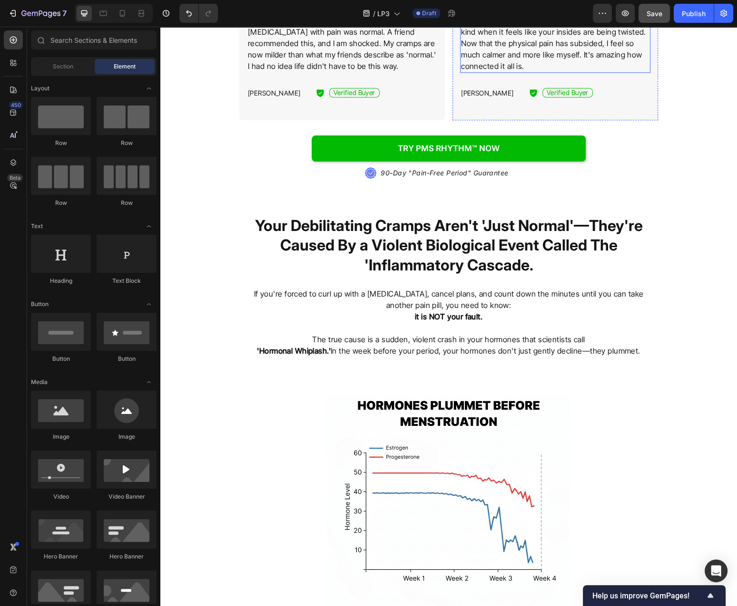
scroll to position [752, 0]
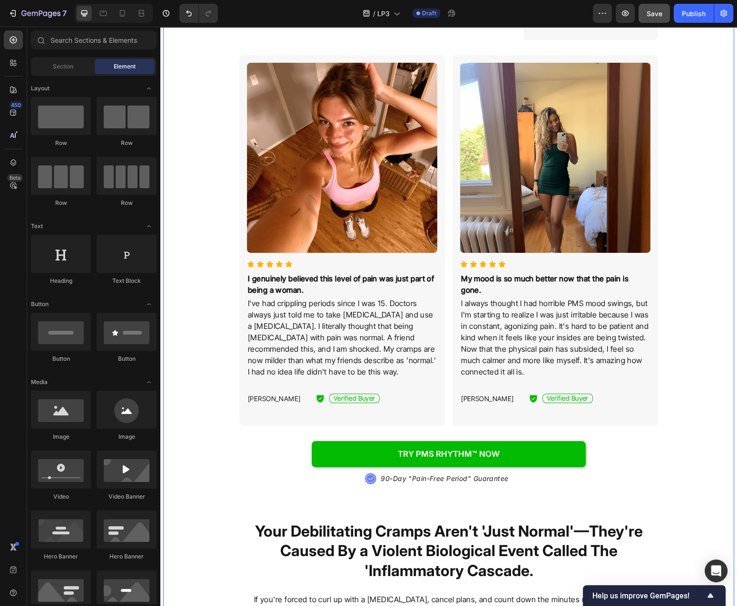
click at [312, 171] on img at bounding box center [342, 158] width 190 height 190
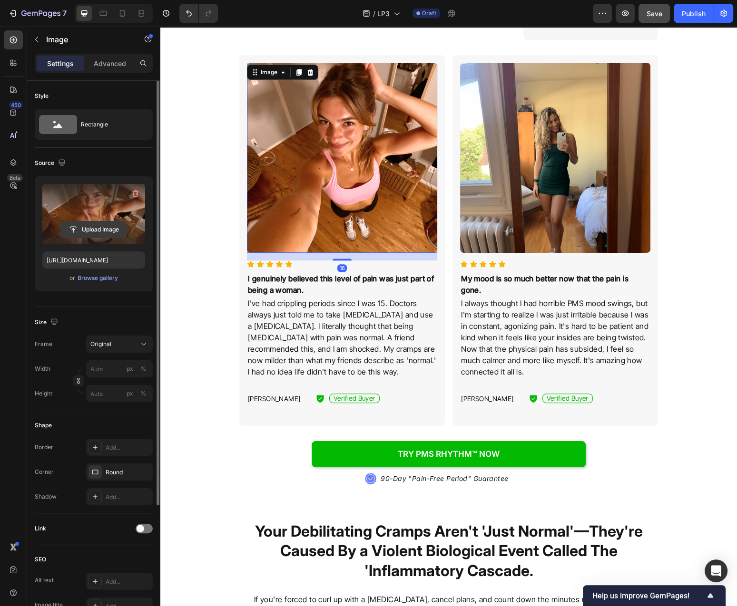
click at [107, 222] on input "file" at bounding box center [94, 230] width 66 height 16
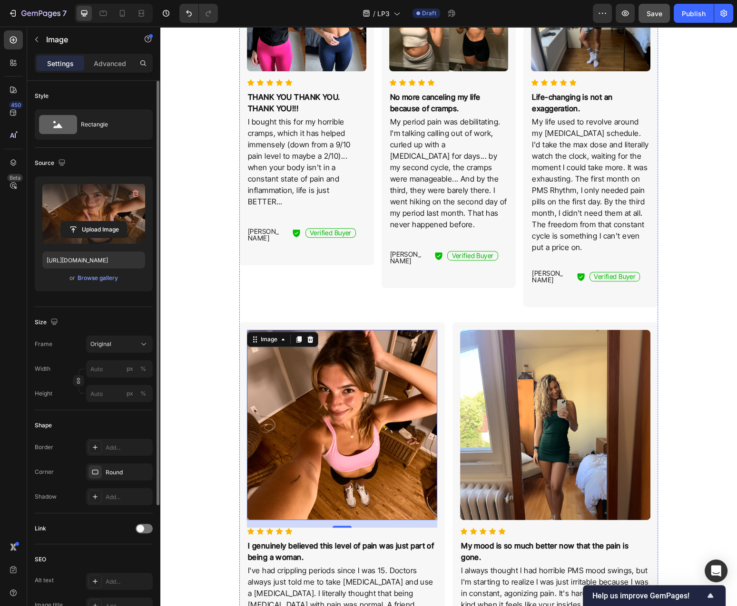
scroll to position [510, 0]
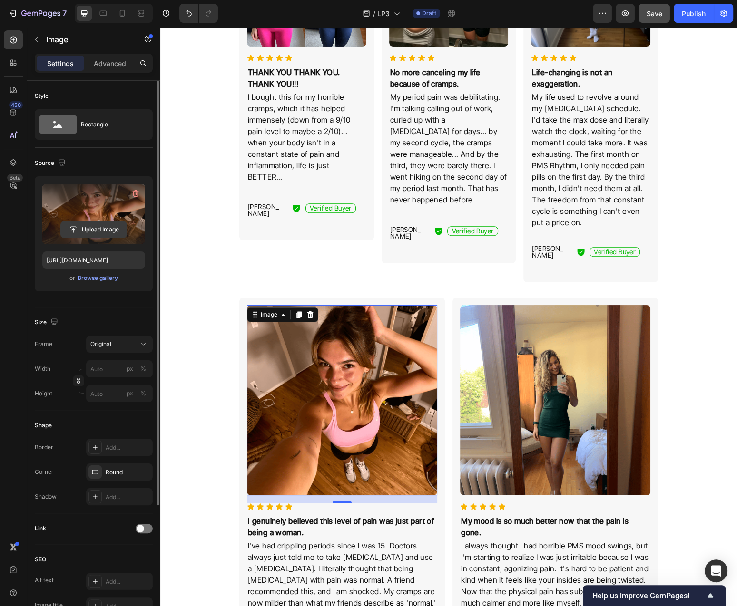
click at [79, 229] on input "file" at bounding box center [94, 230] width 66 height 16
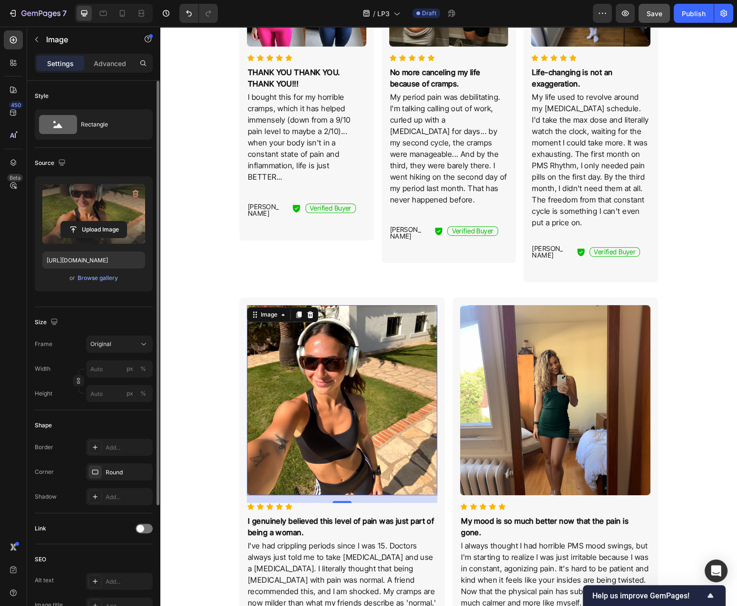
type input "https://cdn.shopify.com/s/files/1/0777/2736/7387/files/gempages_577083542056469…"
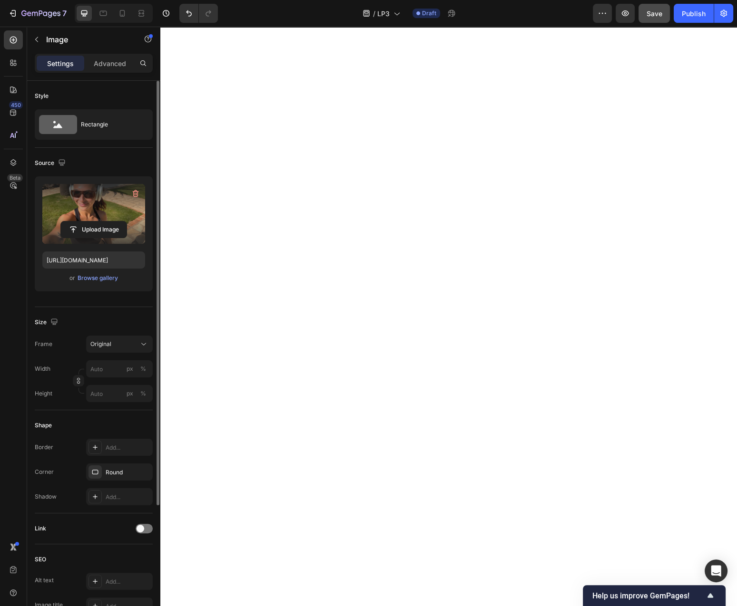
scroll to position [3020, 0]
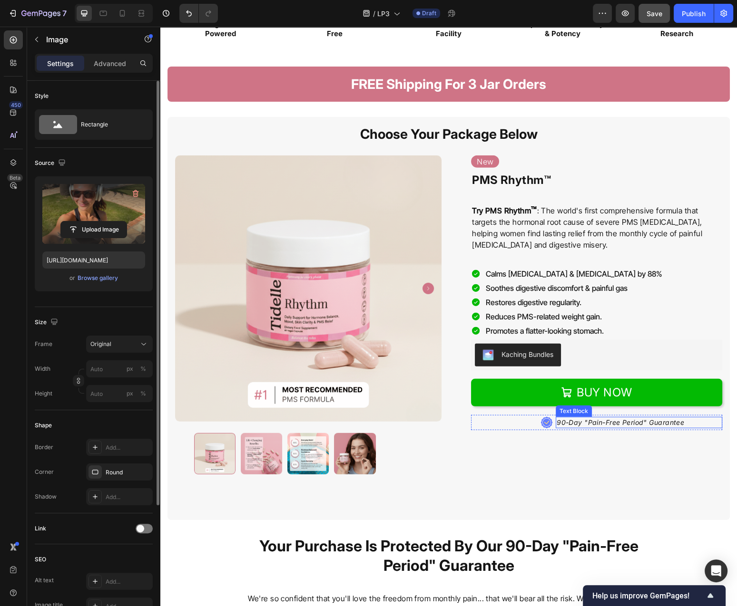
click at [645, 424] on p "90-Day "Pain-Free Period" Guarantee" at bounding box center [619, 423] width 127 height 10
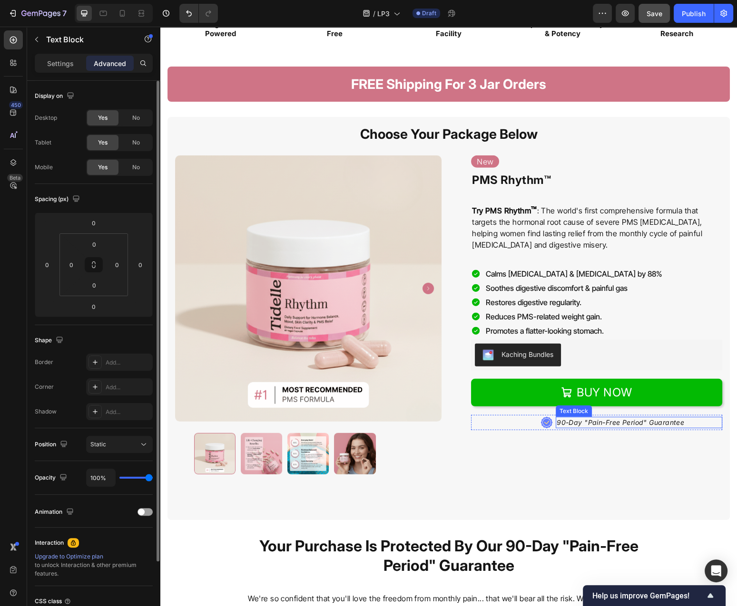
click at [645, 424] on p "90-Day "Pain-Free Period" Guarantee" at bounding box center [619, 423] width 127 height 10
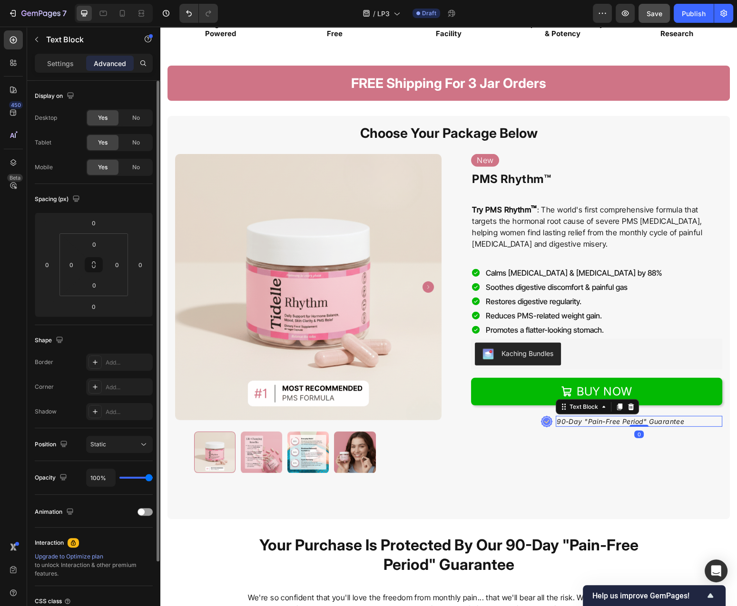
click at [645, 424] on p "90-Day "Pain-Free Period" Guarantee" at bounding box center [619, 422] width 127 height 10
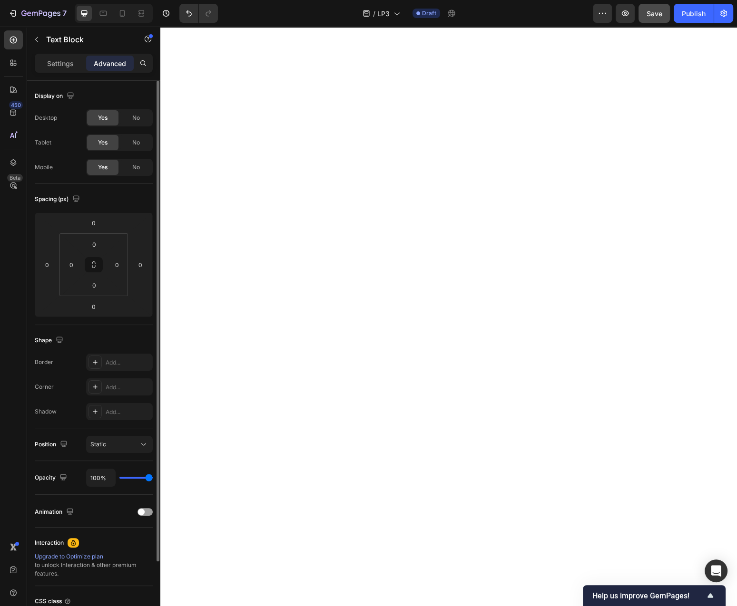
scroll to position [4142, 0]
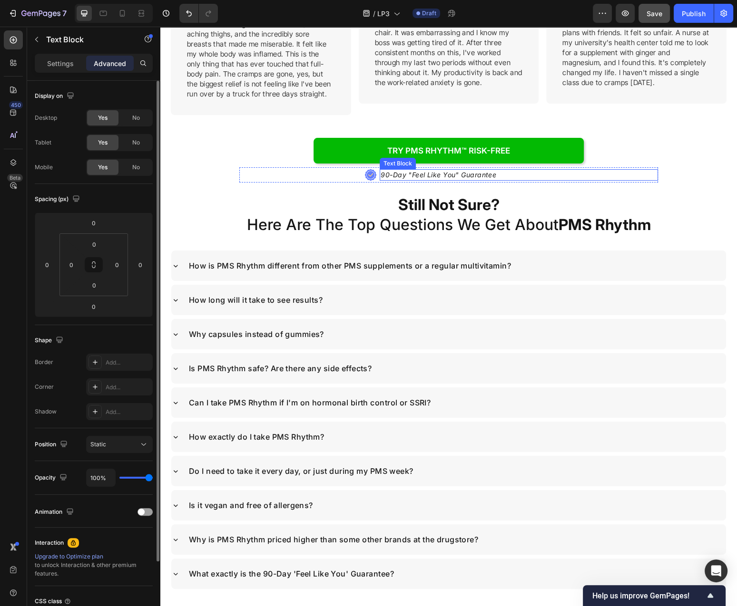
click at [481, 170] on p "90-Day "Feel Like You" Guarantee" at bounding box center [438, 175] width 116 height 10
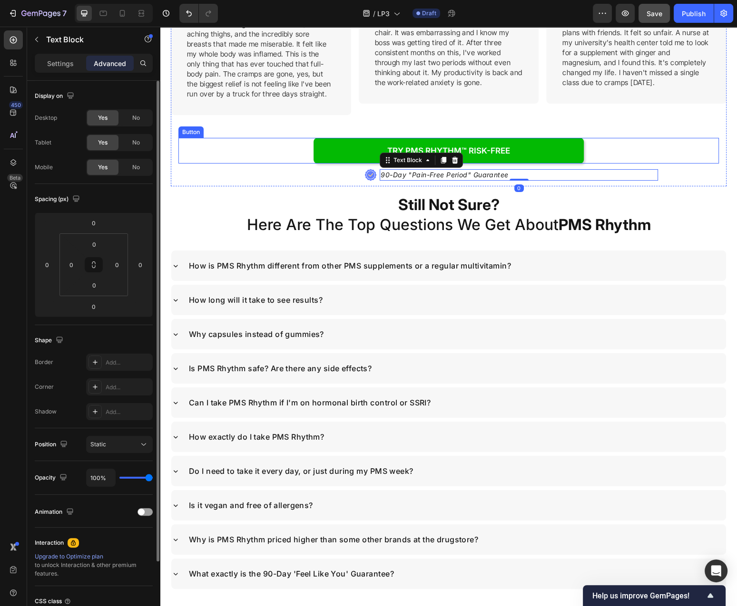
click at [706, 152] on div "Try PMS Rhythm™ RISK-FREE Button" at bounding box center [448, 151] width 540 height 26
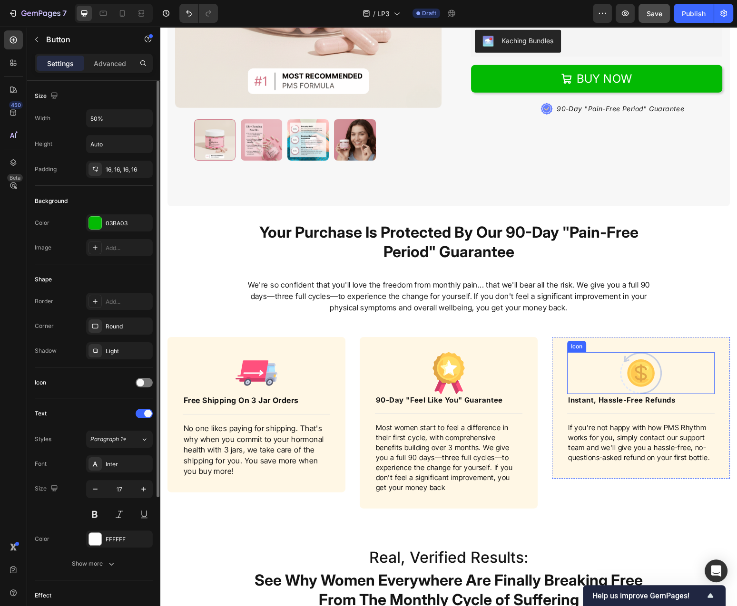
scroll to position [3183, 0]
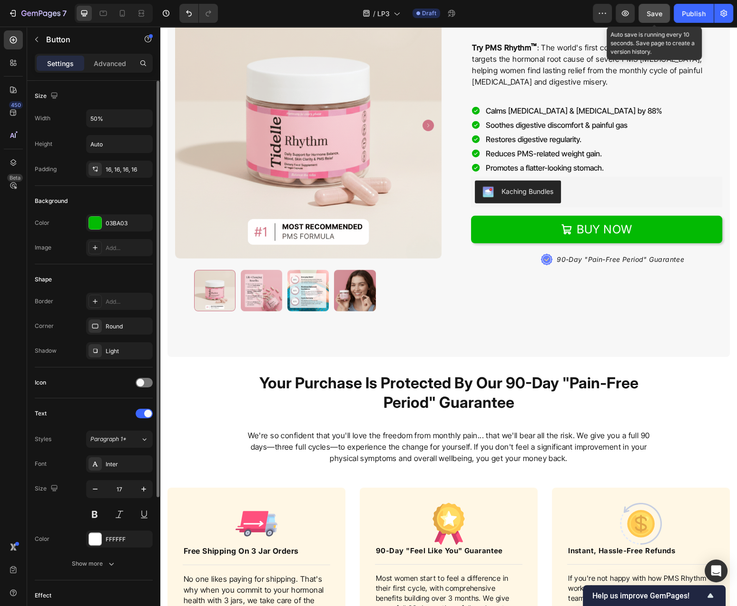
click at [656, 12] on span "Save" at bounding box center [654, 14] width 16 height 8
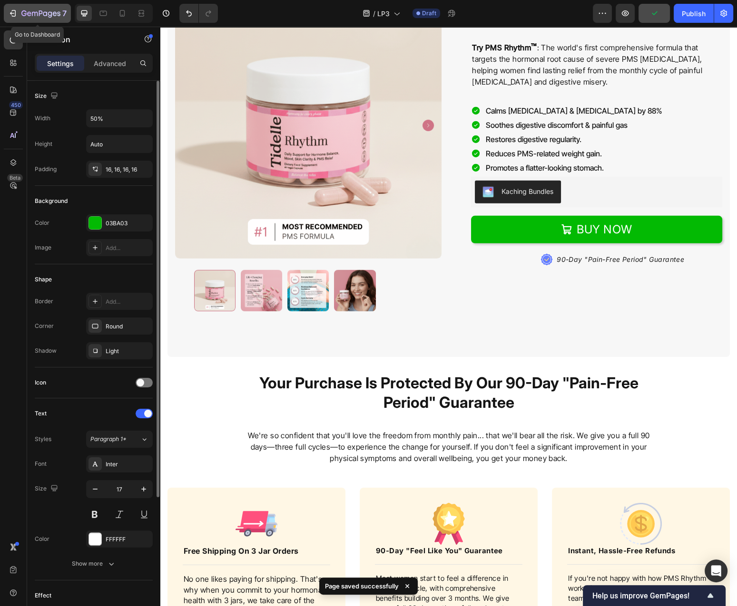
click at [47, 14] on icon "button" at bounding box center [45, 13] width 4 height 4
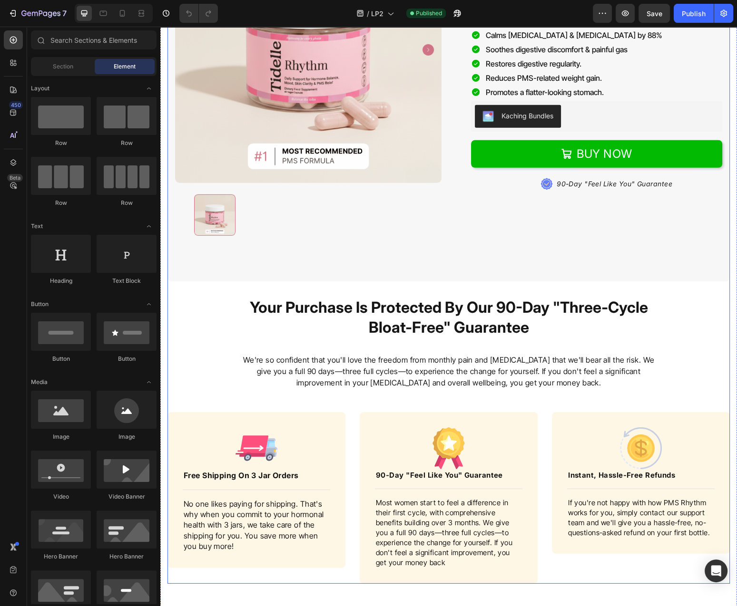
scroll to position [3160, 0]
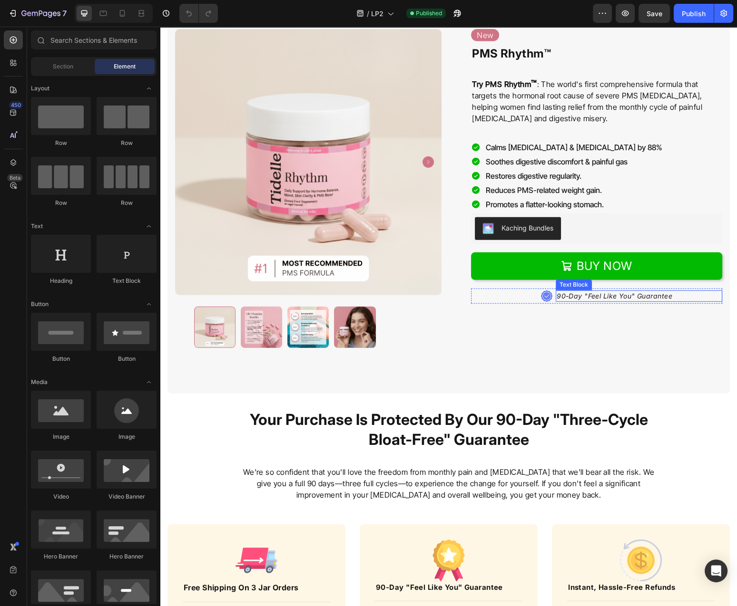
click at [599, 299] on p "90-Day "Feel Like You" Guarantee" at bounding box center [614, 296] width 116 height 10
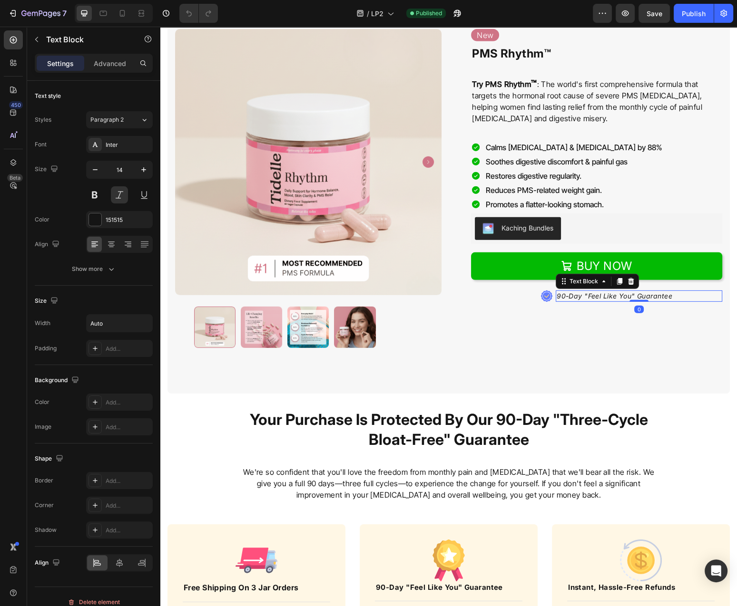
click at [599, 299] on p "90-Day "Feel Like You" Guarantee" at bounding box center [614, 296] width 116 height 10
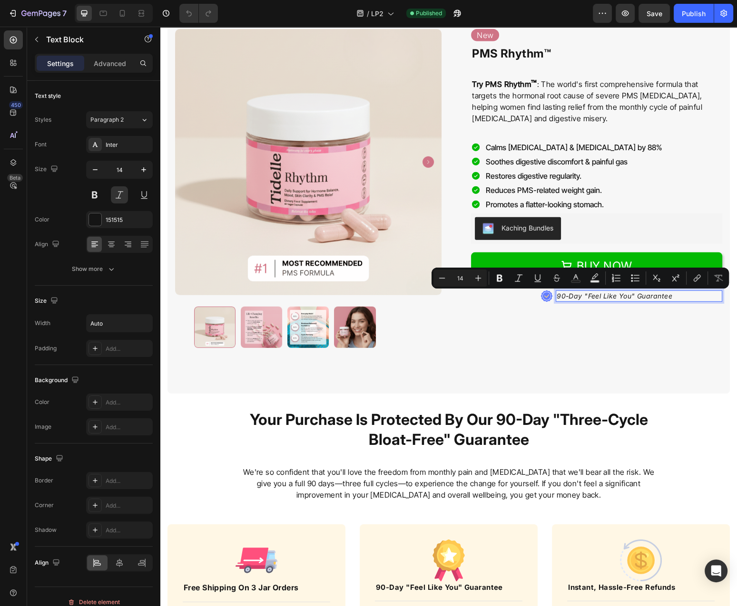
click at [593, 297] on p "90-Day "Feel Like You" Guarantee" at bounding box center [614, 296] width 116 height 10
drag, startPoint x: 587, startPoint y: 299, endPoint x: 631, endPoint y: 300, distance: 43.3
click at [631, 300] on p "90-Day "Feel Like You" Guarantee" at bounding box center [614, 296] width 116 height 10
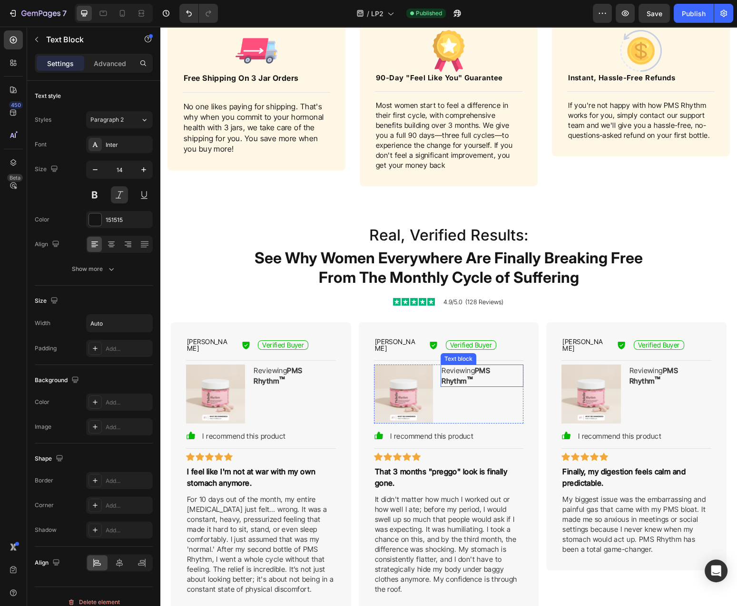
scroll to position [3976, 0]
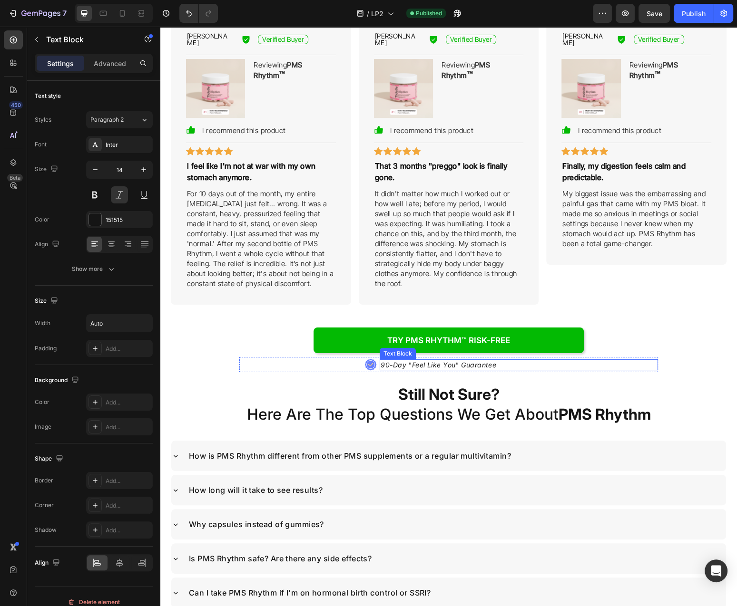
click at [474, 360] on p "90-Day "Feel Like You" Guarantee" at bounding box center [438, 365] width 116 height 10
click at [473, 360] on p "90-Day "Feel Like You" Guarantee" at bounding box center [438, 365] width 116 height 10
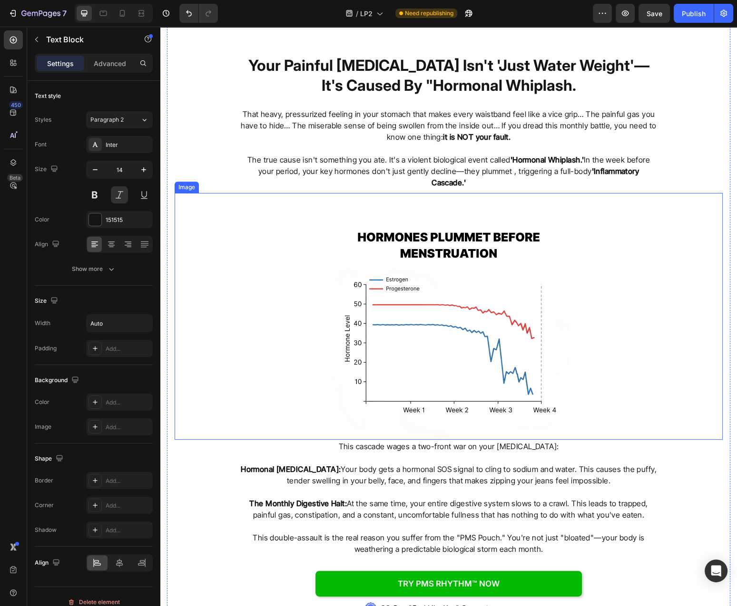
scroll to position [1464, 0]
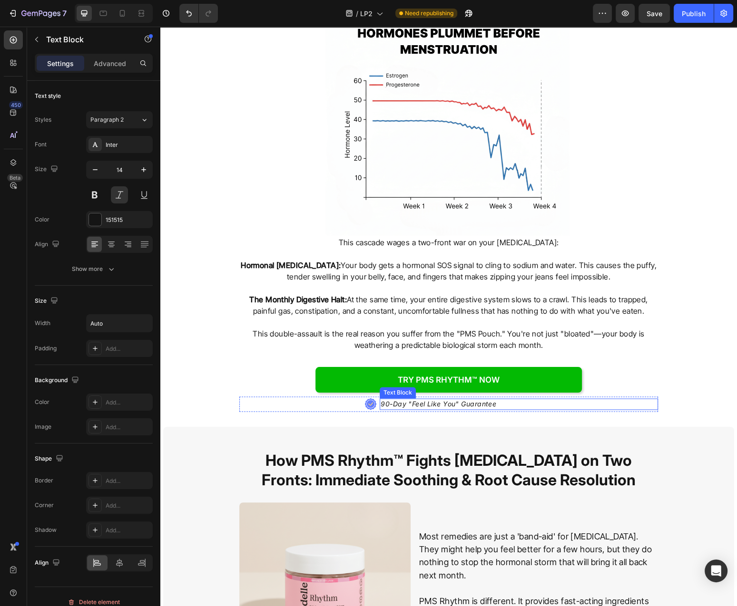
click at [473, 399] on p "90-Day "Feel Like You" Guarantee" at bounding box center [438, 404] width 116 height 10
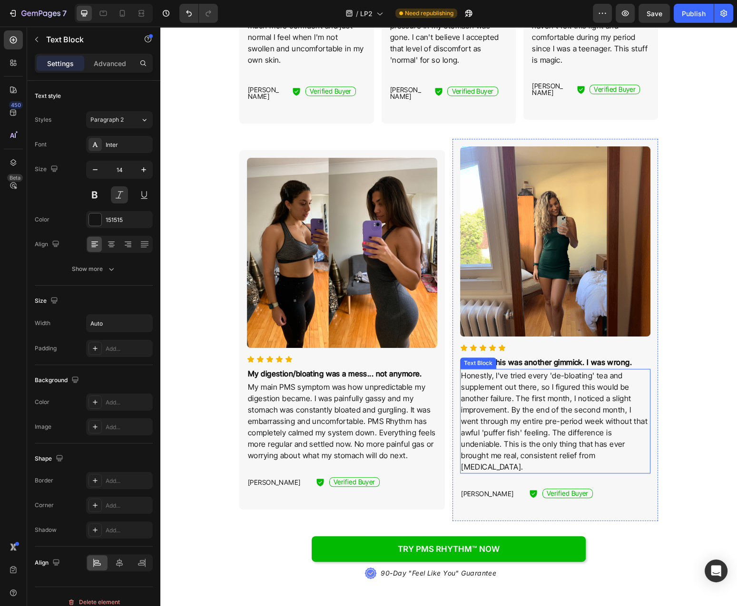
scroll to position [903, 0]
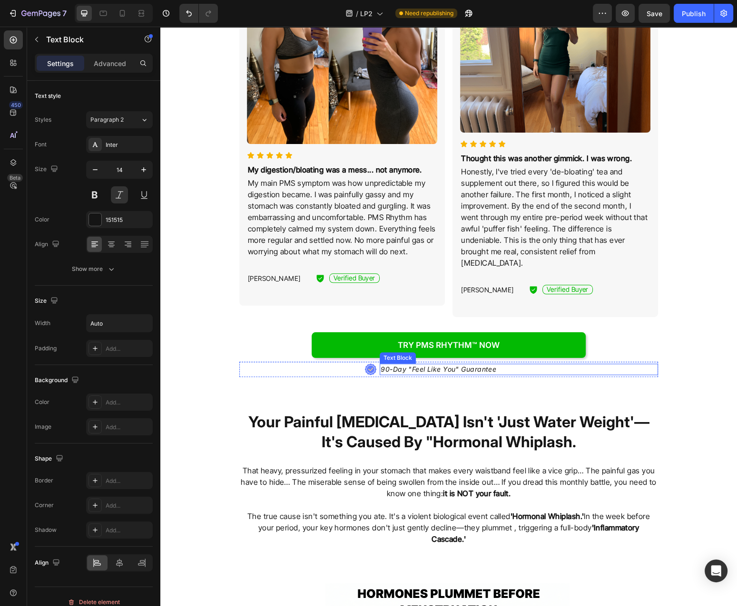
click at [465, 365] on p "90-Day "Feel Like You" Guarantee" at bounding box center [438, 370] width 116 height 10
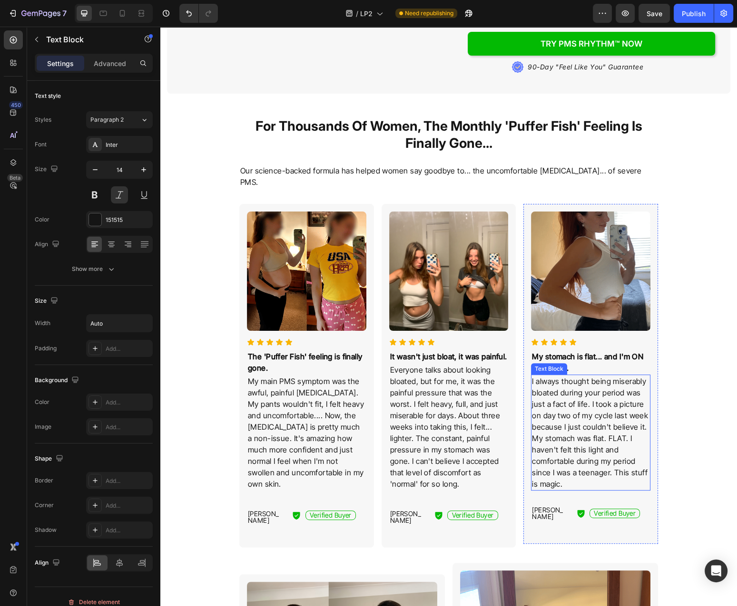
scroll to position [0, 0]
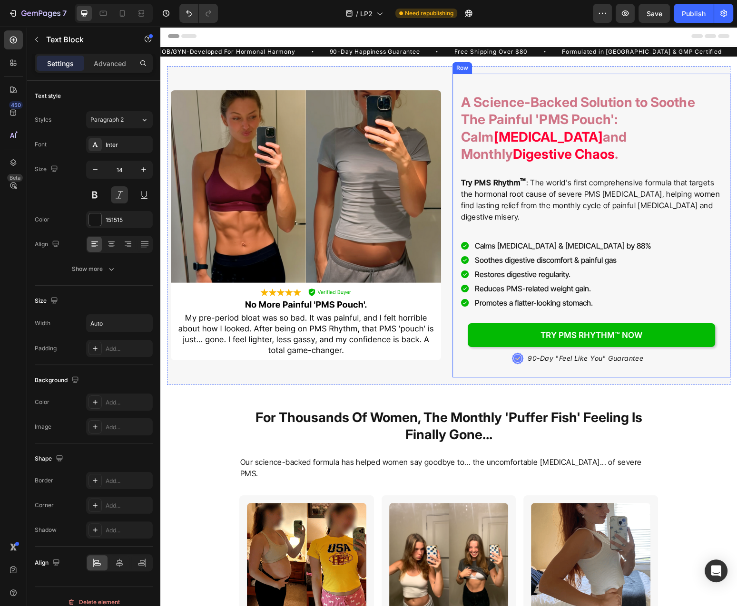
click at [575, 351] on div "90-Day "Feel Like You" Guarantee Text Block" at bounding box center [624, 358] width 196 height 15
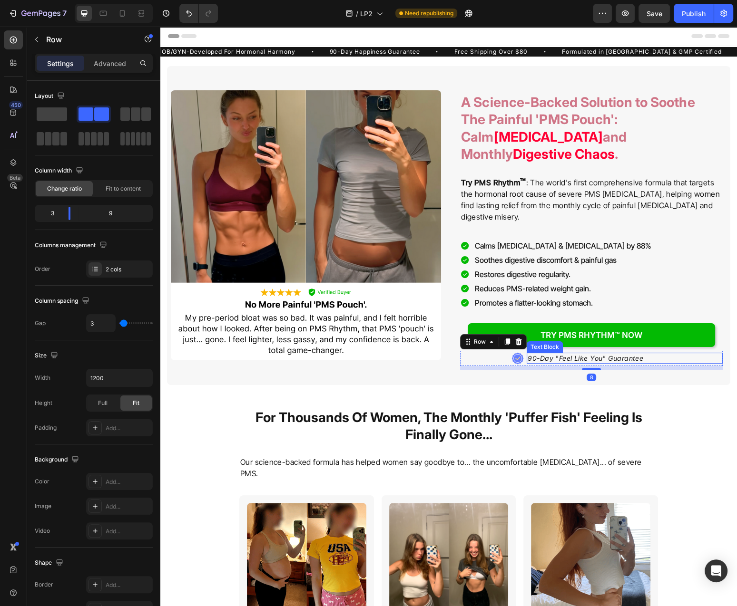
click at [578, 354] on p "90-Day "Feel Like You" Guarantee" at bounding box center [585, 359] width 116 height 10
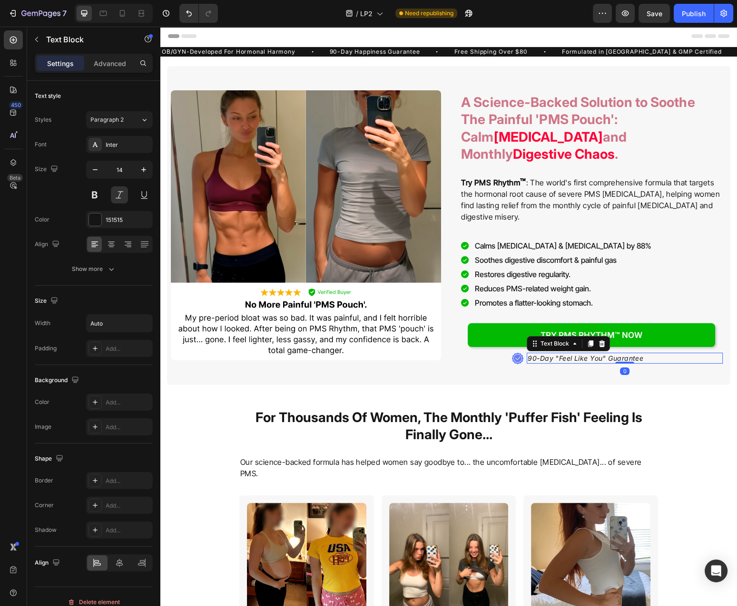
click at [578, 354] on p "90-Day "Feel Like You" Guarantee" at bounding box center [585, 359] width 116 height 10
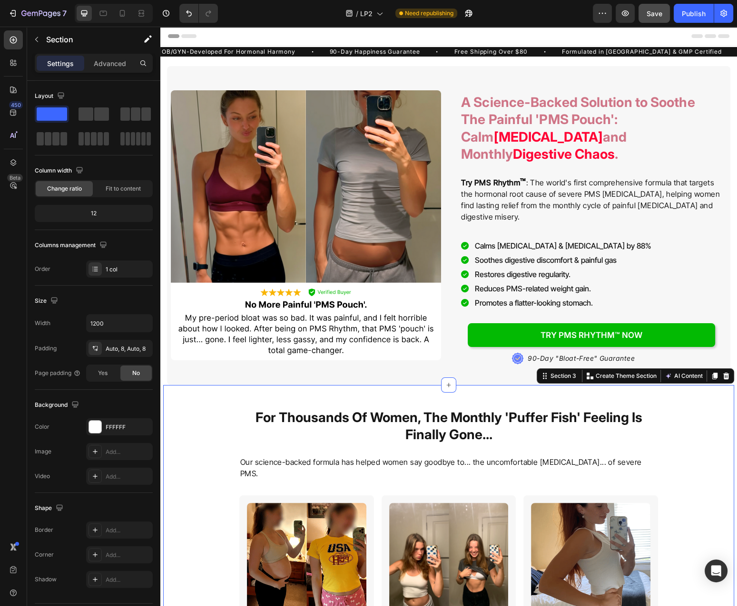
click at [656, 12] on span "Save" at bounding box center [654, 14] width 16 height 8
click at [690, 17] on div "Publish" at bounding box center [693, 14] width 24 height 10
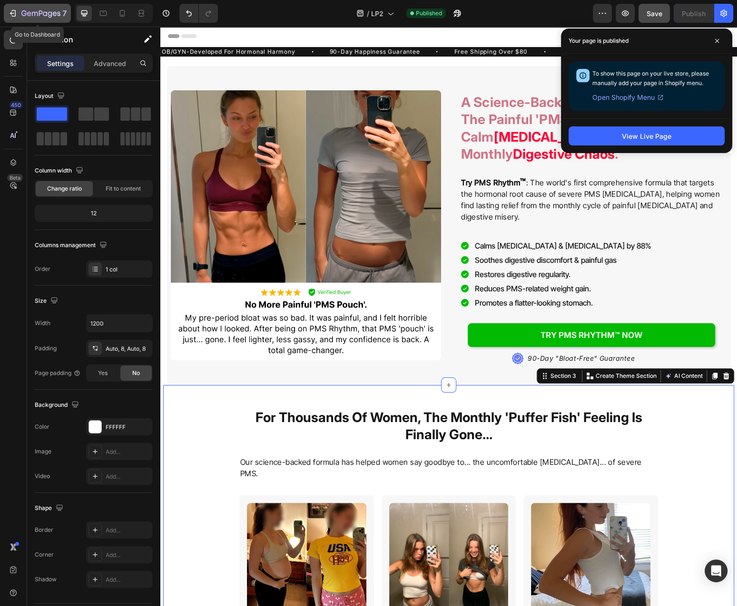
click at [32, 16] on icon "button" at bounding box center [35, 14] width 6 height 4
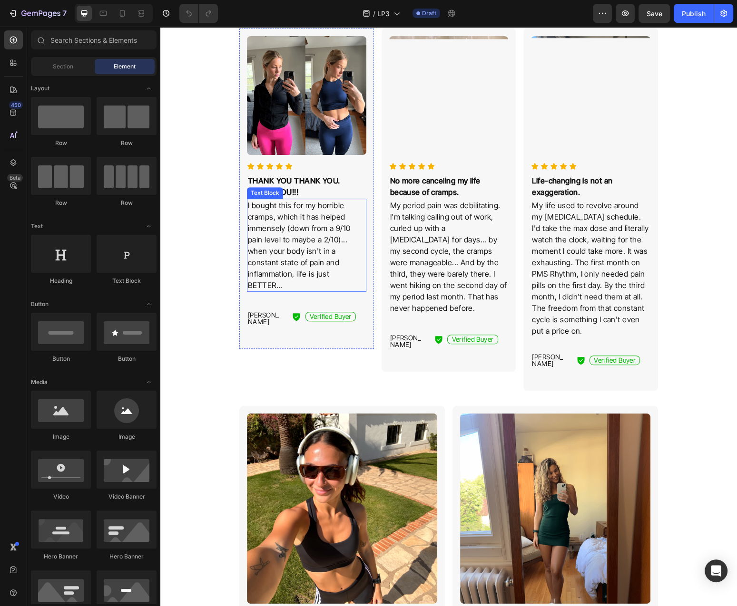
scroll to position [306, 0]
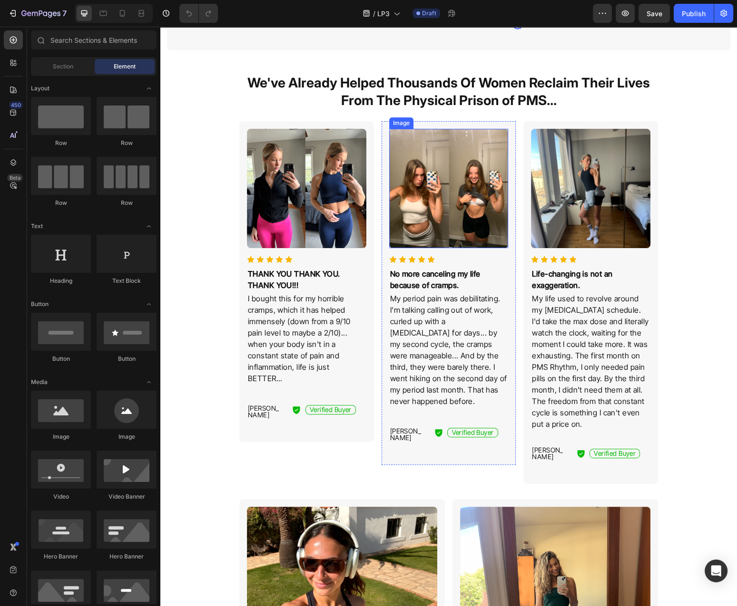
click at [452, 185] on img at bounding box center [448, 188] width 119 height 119
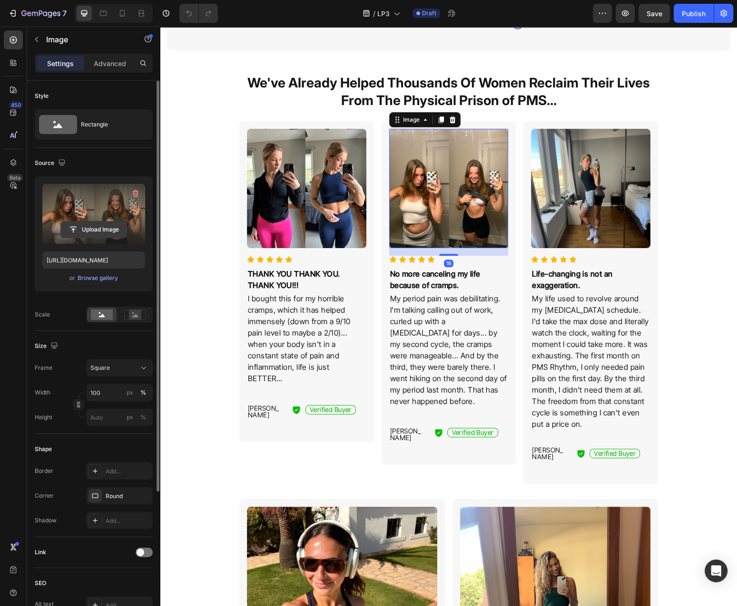
click at [88, 235] on input "file" at bounding box center [94, 230] width 66 height 16
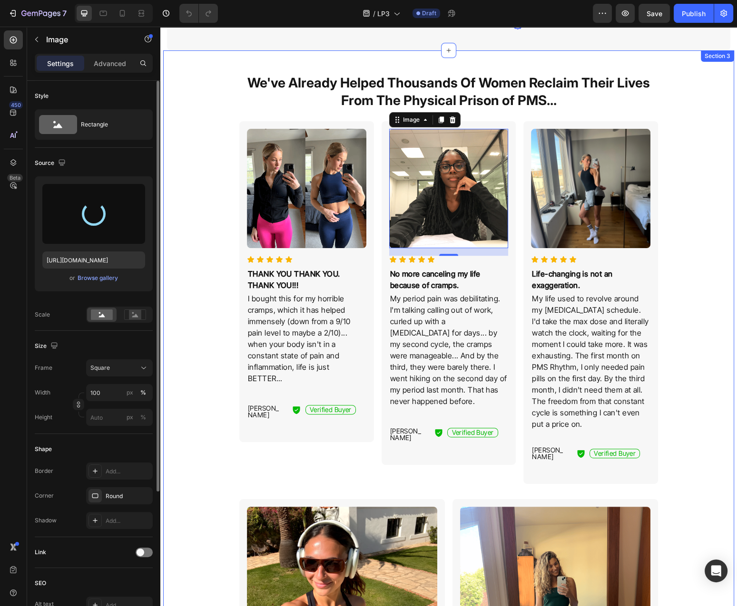
type input "https://cdn.shopify.com/s/files/1/0777/2736/7387/files/gempages_577083542056469…"
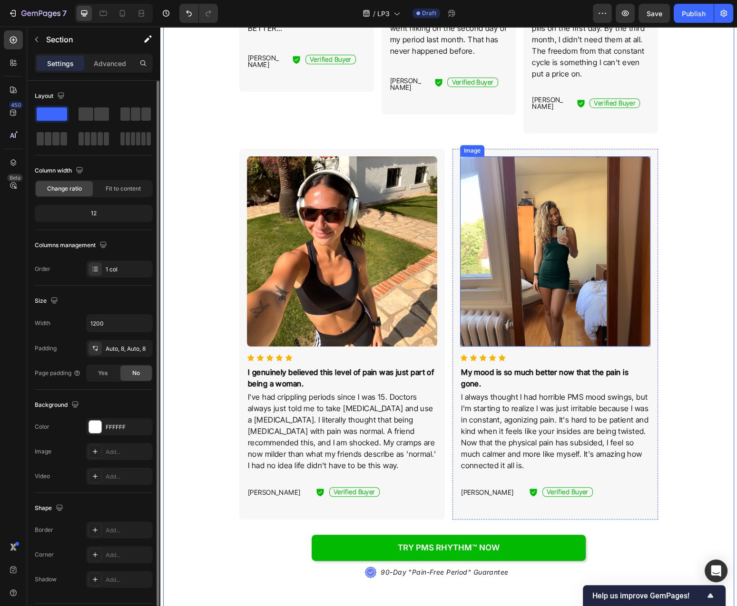
scroll to position [662, 0]
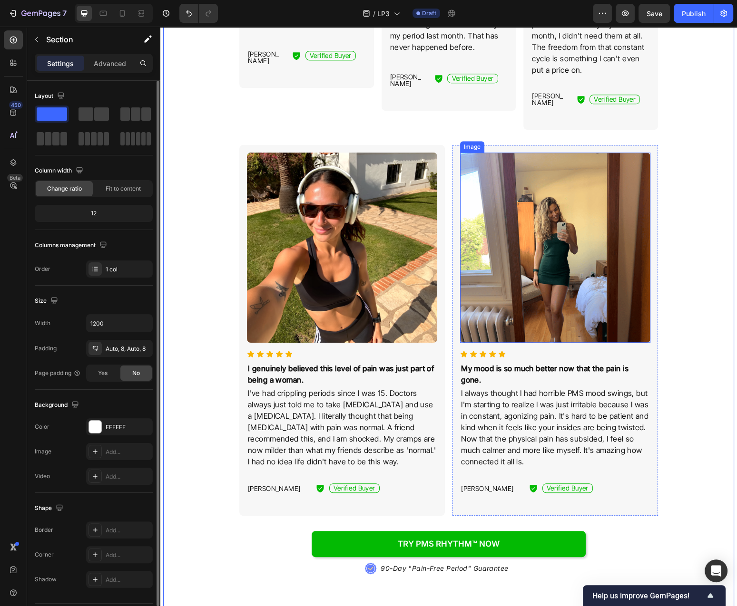
click at [553, 273] on img at bounding box center [555, 248] width 190 height 190
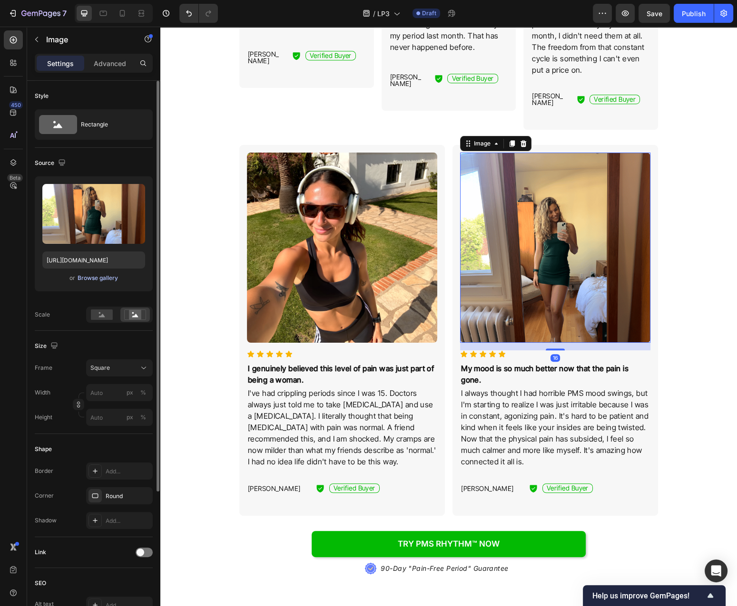
click at [100, 281] on div "Browse gallery" at bounding box center [98, 278] width 40 height 9
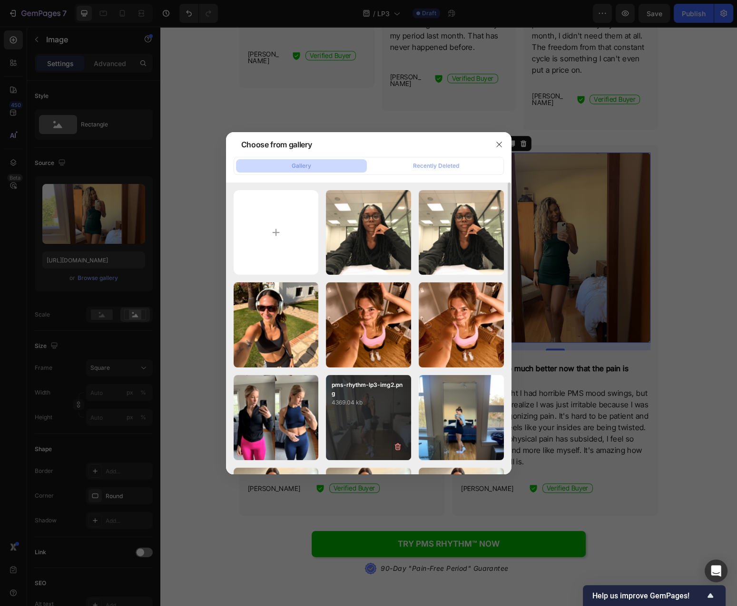
click at [360, 402] on p "4369.04 kb" at bounding box center [368, 403] width 74 height 10
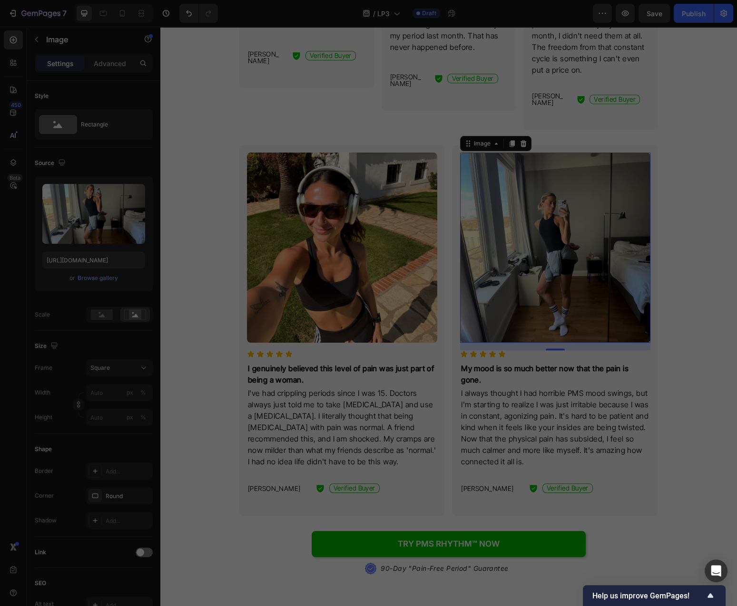
type input "https://cdn.shopify.com/s/files/1/0777/2736/7387/files/gempages_577083542056469…"
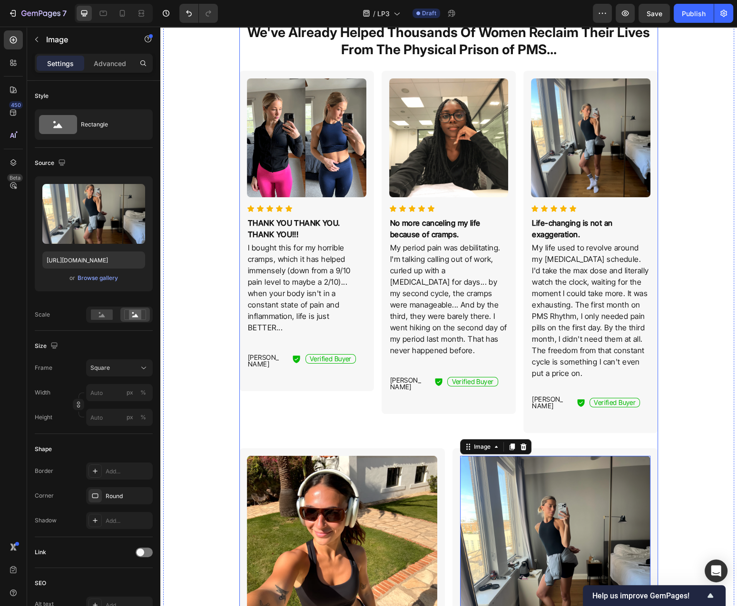
scroll to position [357, 0]
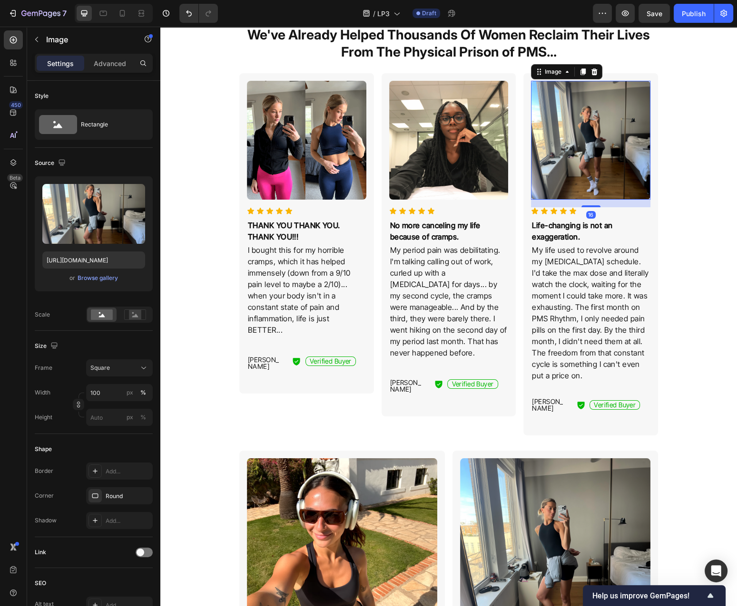
click at [596, 156] on img at bounding box center [590, 140] width 119 height 119
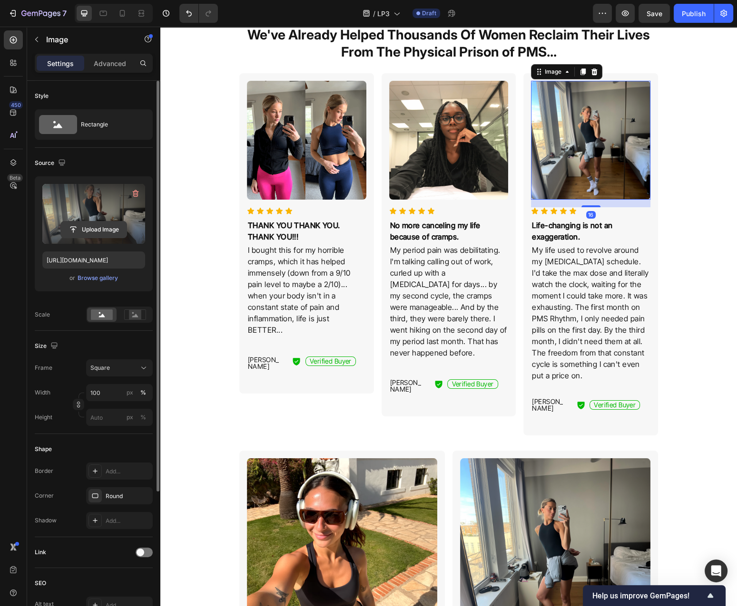
click at [107, 227] on input "file" at bounding box center [94, 230] width 66 height 16
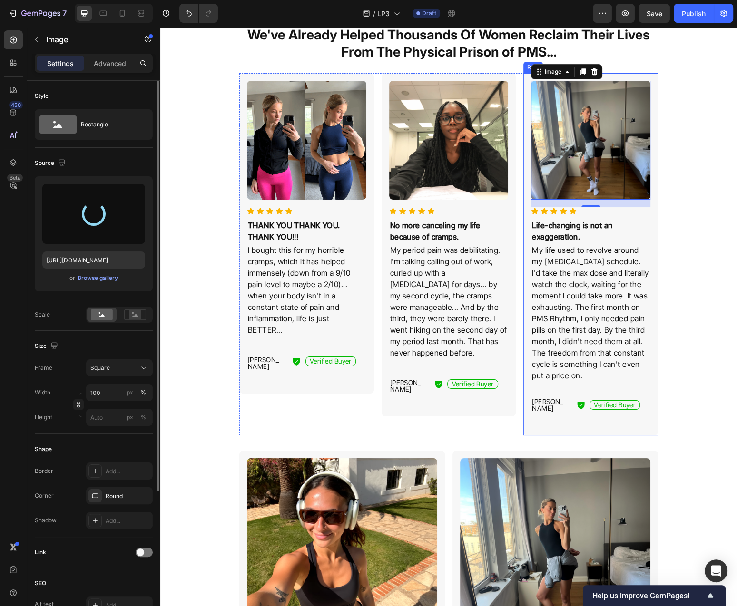
scroll to position [611, 0]
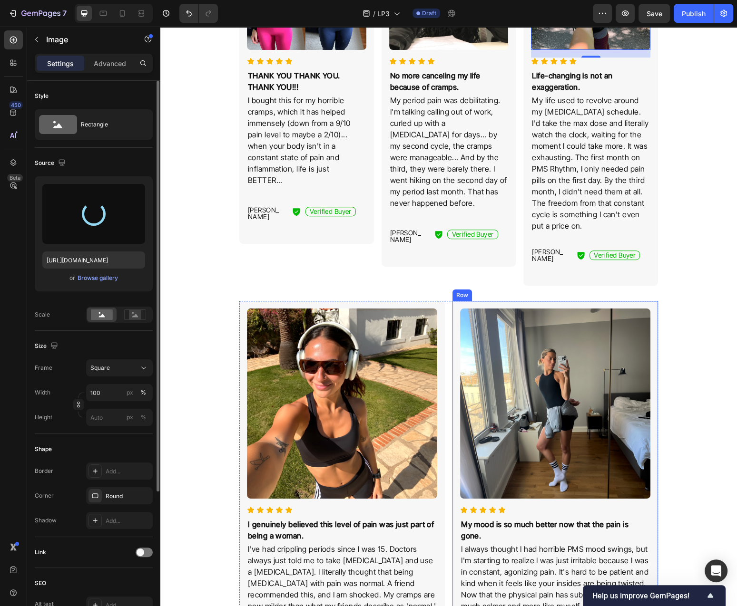
type input "https://cdn.shopify.com/s/files/1/0777/2736/7387/files/gempages_577083542056469…"
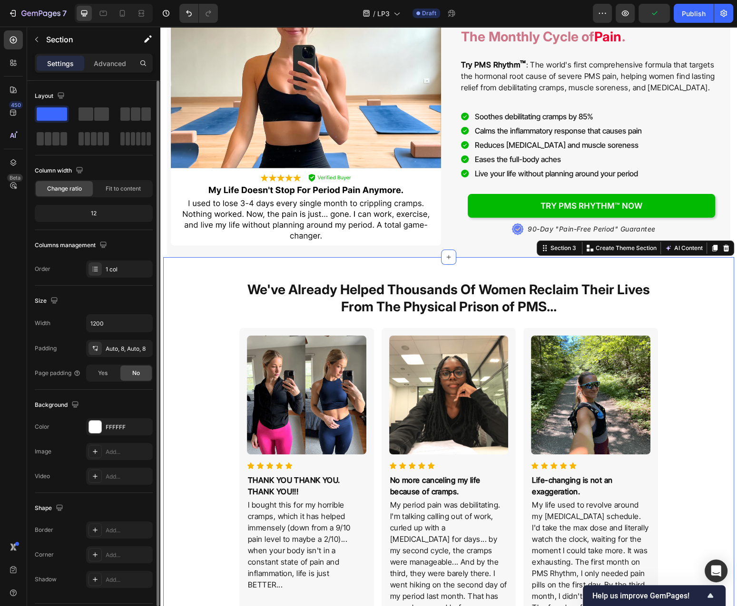
drag, startPoint x: 701, startPoint y: 349, endPoint x: 694, endPoint y: 377, distance: 28.9
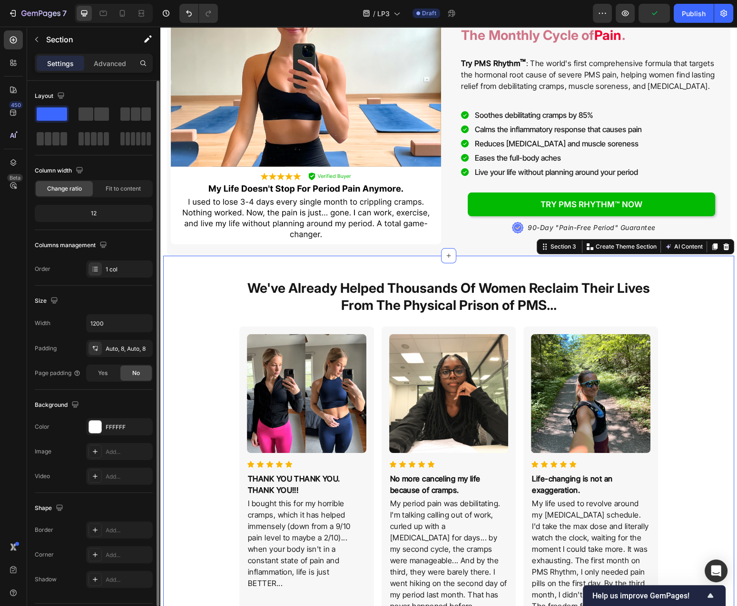
scroll to position [408, 0]
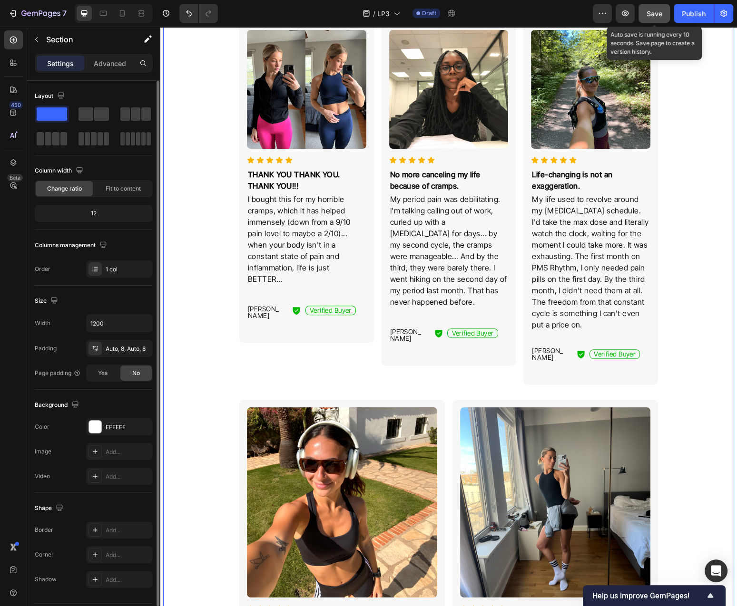
click at [657, 21] on button "Save" at bounding box center [653, 13] width 31 height 19
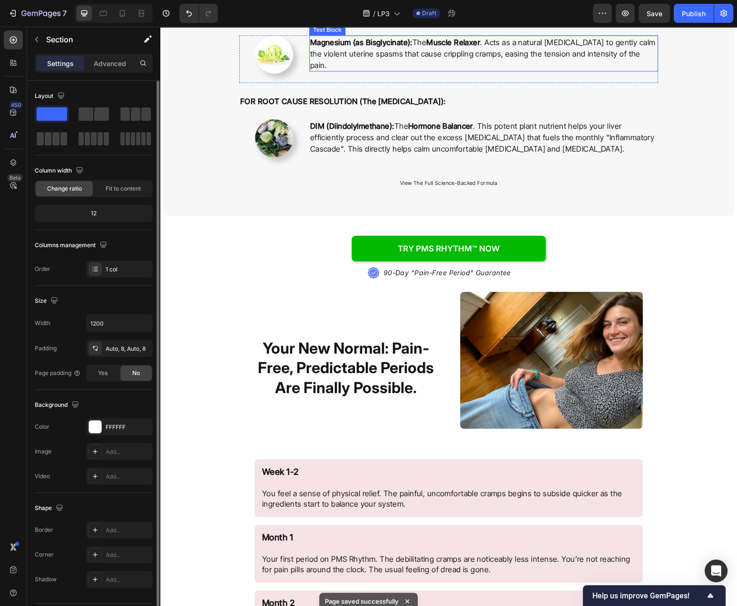
scroll to position [2192, 0]
